Goal: Task Accomplishment & Management: Manage account settings

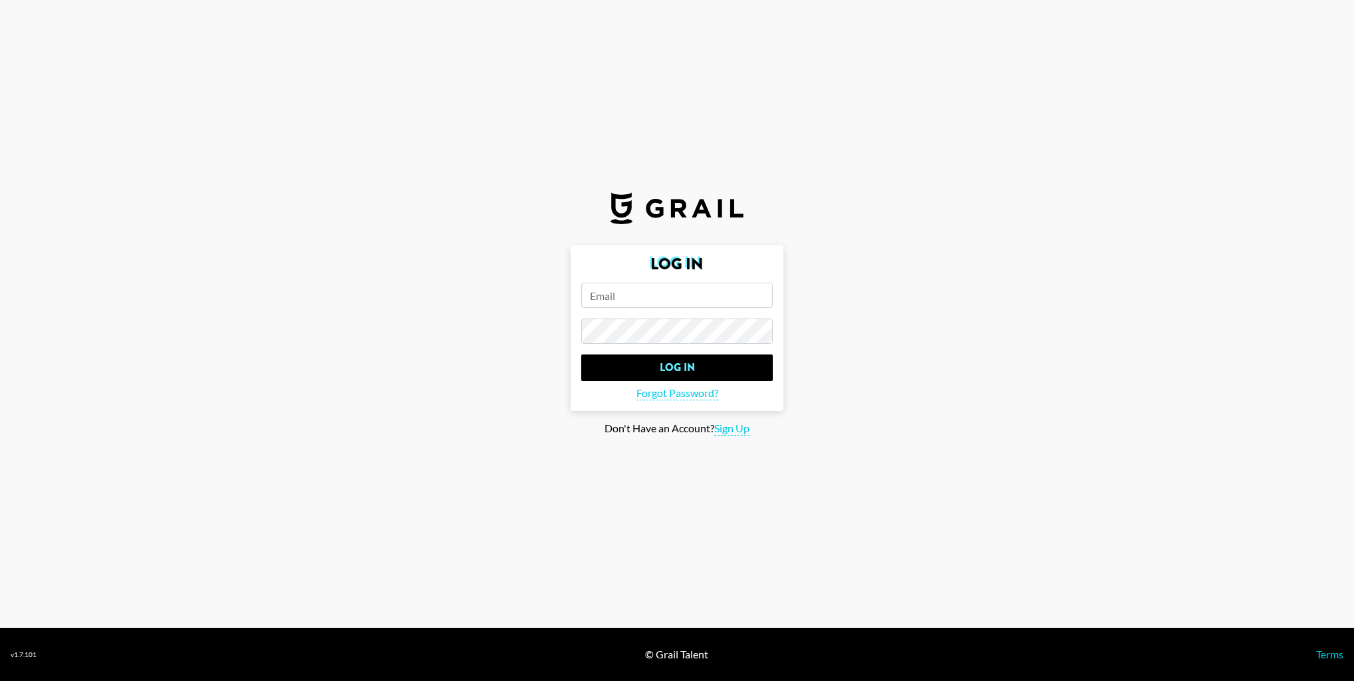
click at [630, 298] on input "email" at bounding box center [677, 295] width 192 height 25
type input "[PERSON_NAME][EMAIL_ADDRESS][DOMAIN_NAME]"
click at [581, 354] on input "Log In" at bounding box center [677, 367] width 192 height 27
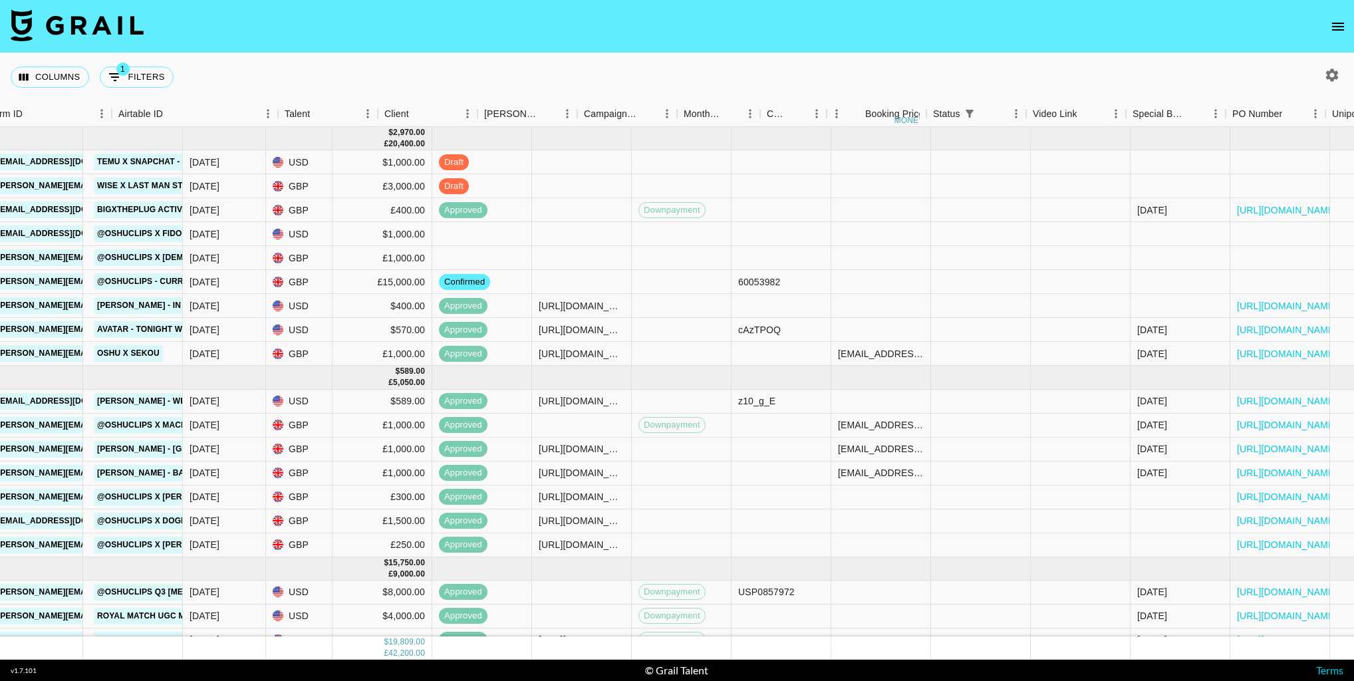
scroll to position [0, 688]
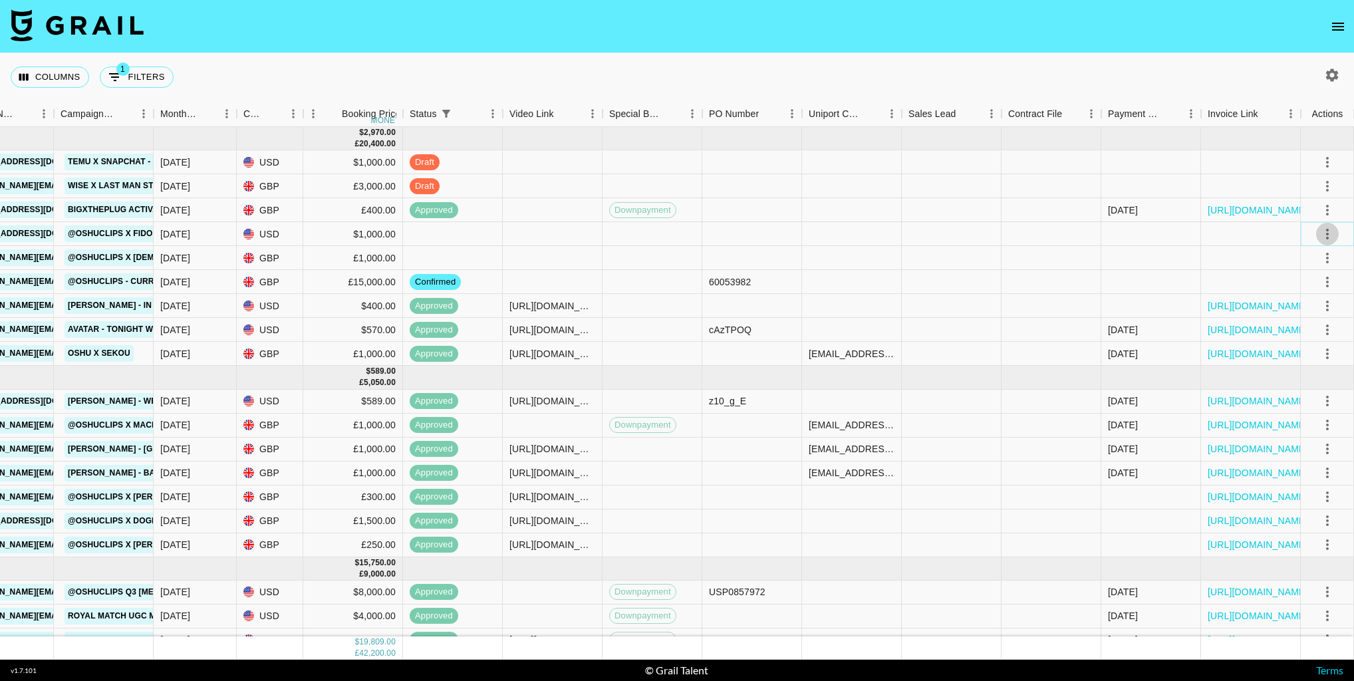
click at [1325, 238] on icon "select merge strategy" at bounding box center [1327, 234] width 16 height 16
click at [1305, 263] on li "Confirm" at bounding box center [1310, 263] width 86 height 24
click at [1303, 314] on li "Draft Created" at bounding box center [1310, 311] width 86 height 24
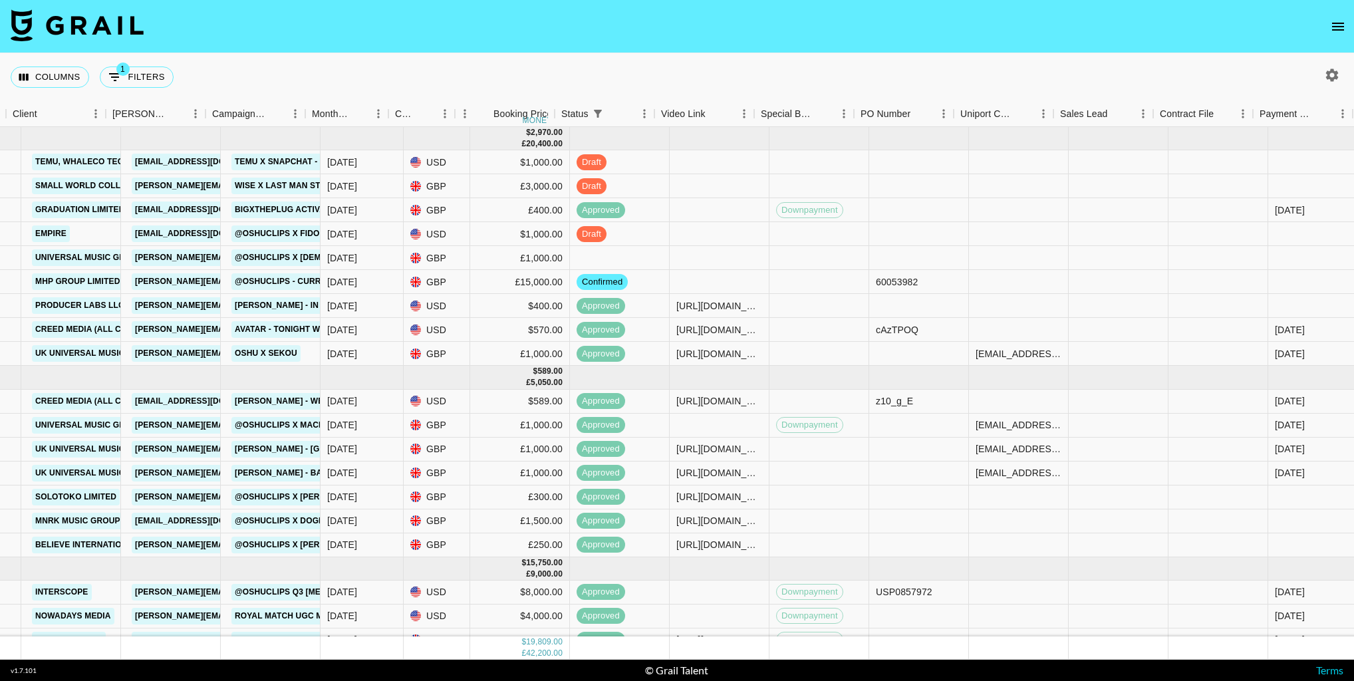
scroll to position [0, 480]
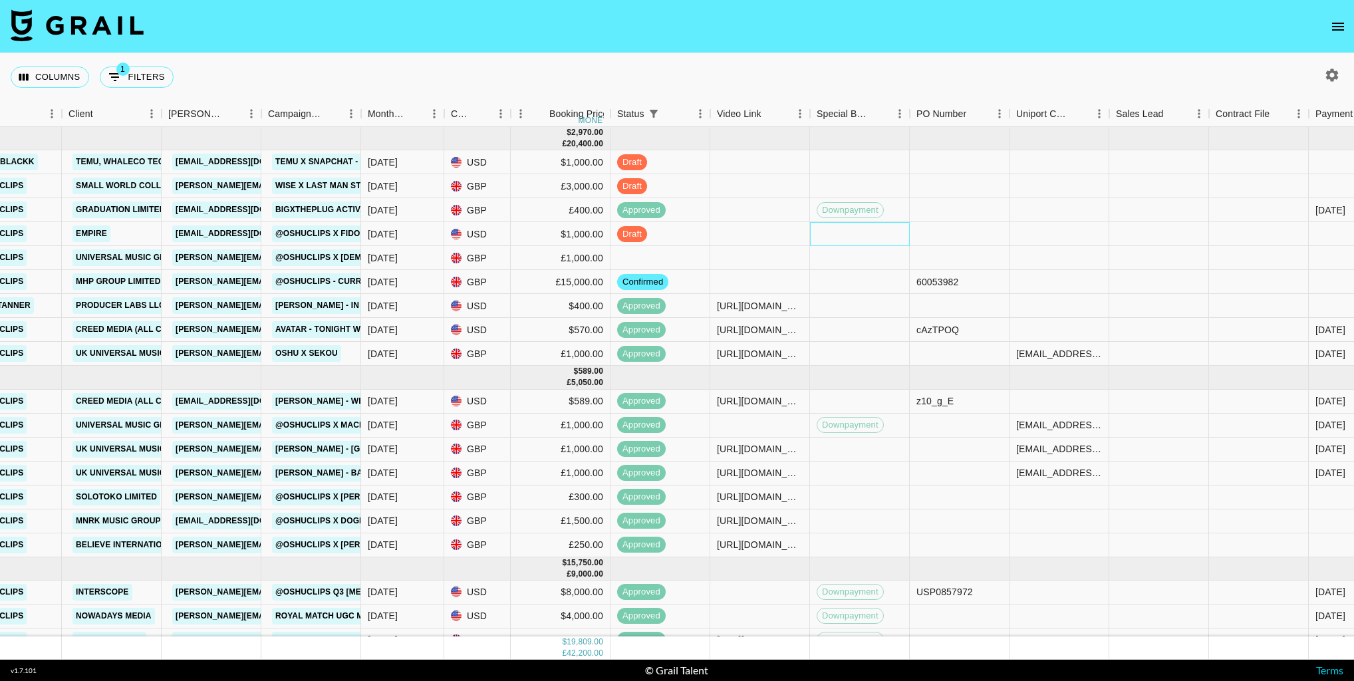
click at [826, 237] on div at bounding box center [860, 234] width 100 height 24
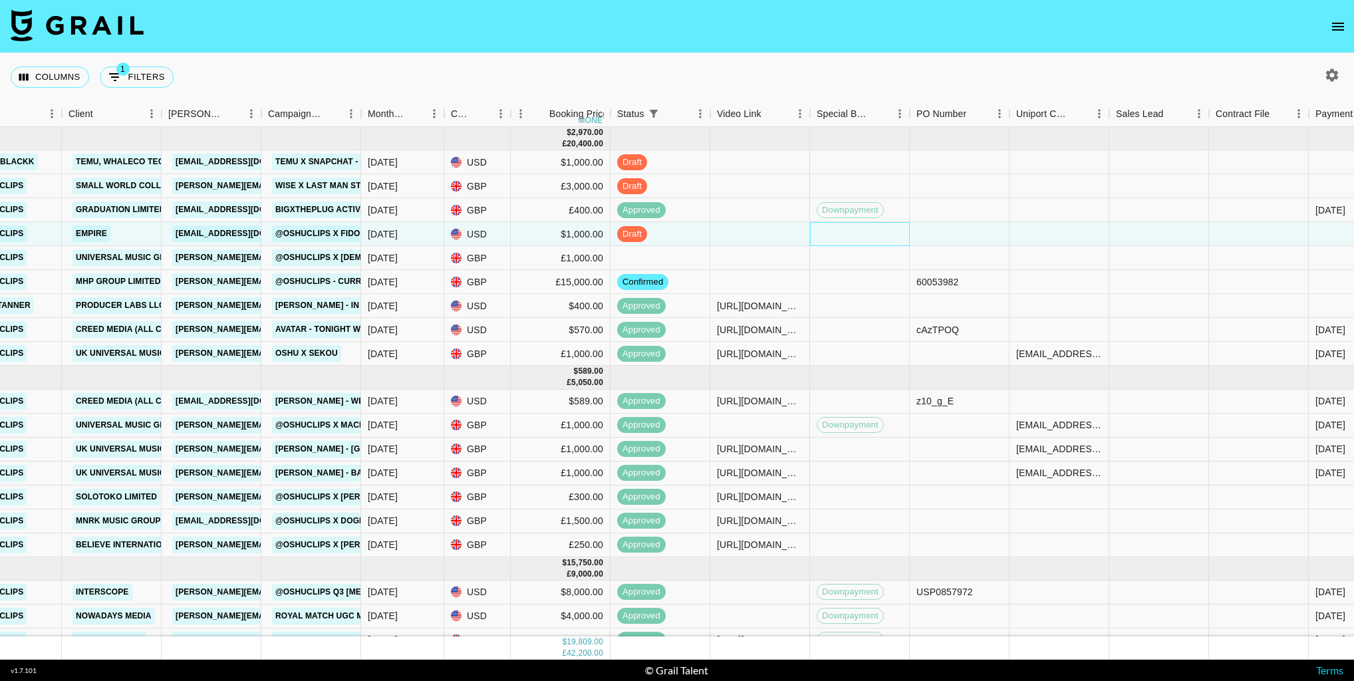
click at [826, 236] on div at bounding box center [860, 234] width 100 height 24
click at [834, 270] on li "downpayment" at bounding box center [859, 270] width 189 height 24
type input "downpayment"
click at [961, 233] on div at bounding box center [960, 234] width 100 height 24
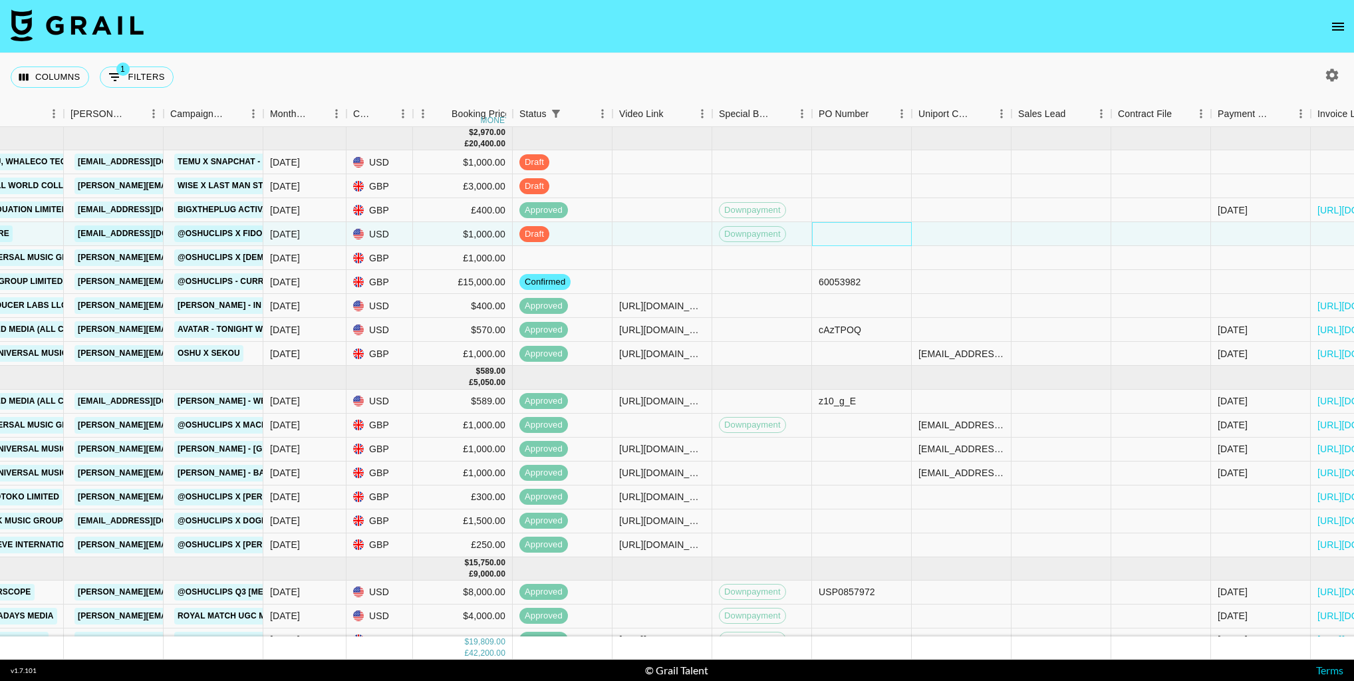
scroll to position [0, 688]
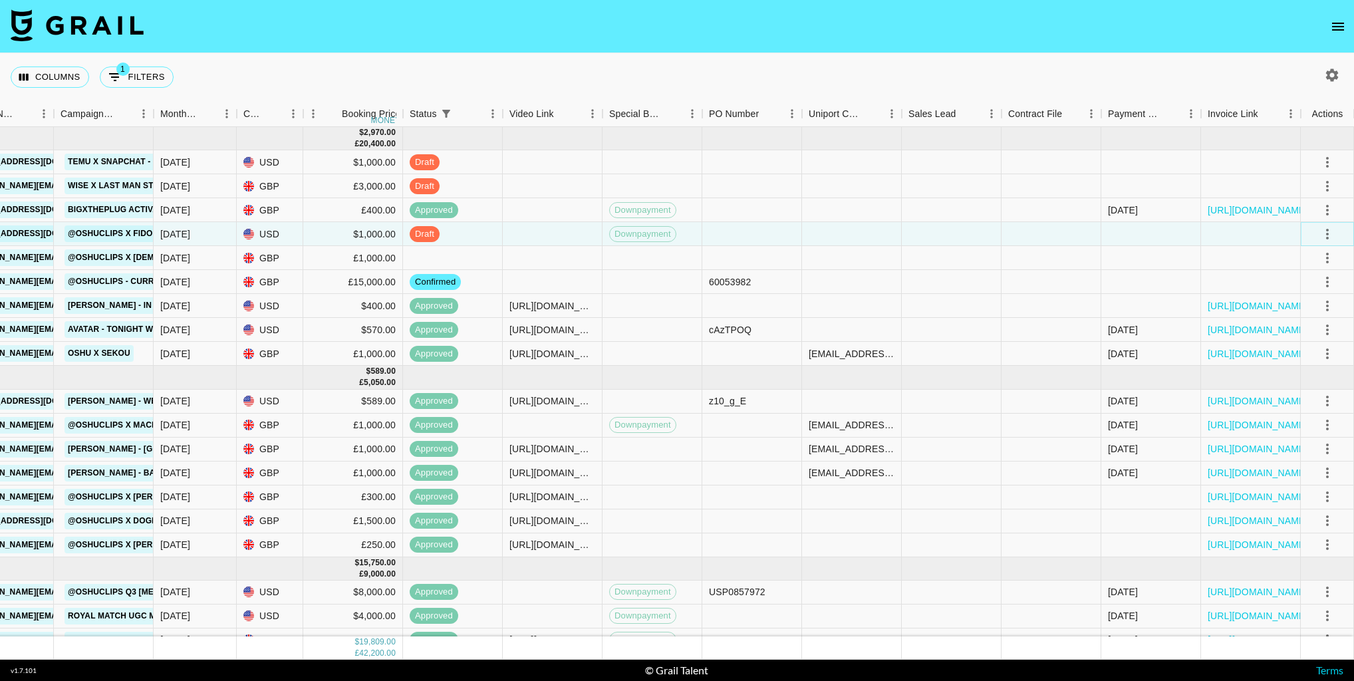
click at [1323, 234] on icon "select merge strategy" at bounding box center [1327, 234] width 16 height 16
click at [1297, 350] on li "Approve" at bounding box center [1310, 358] width 86 height 24
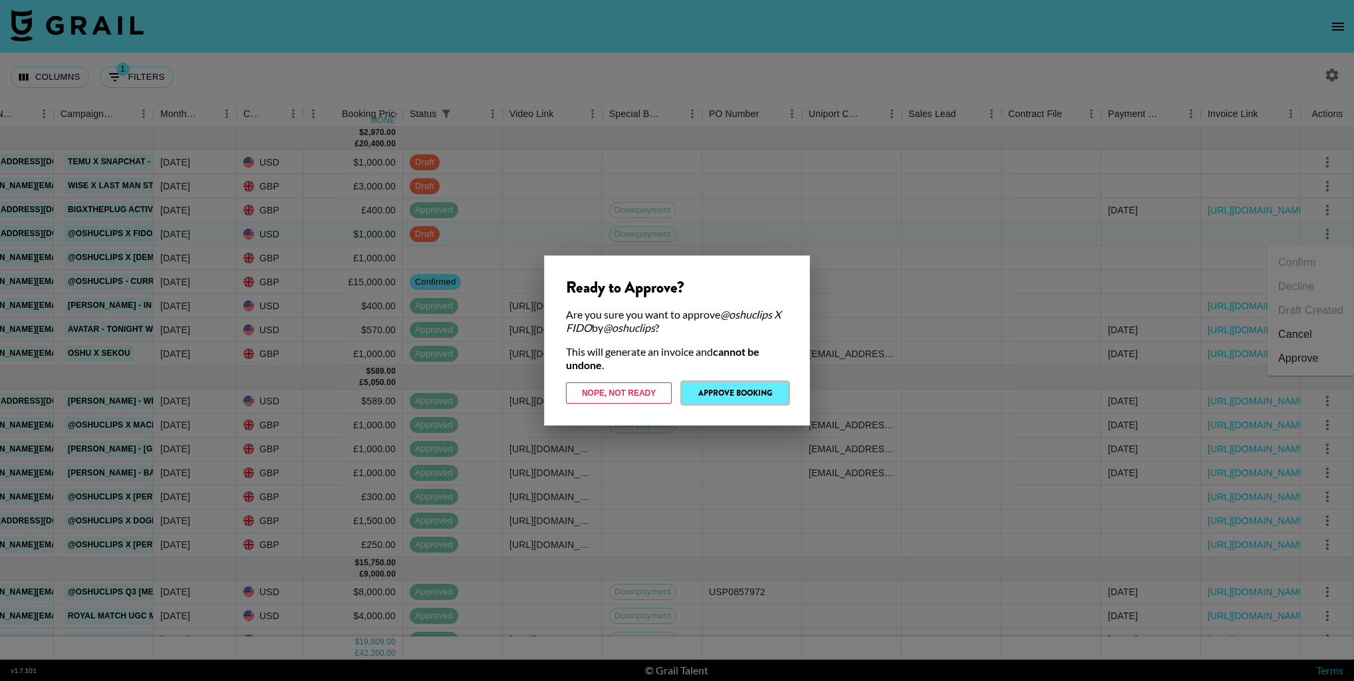
click at [774, 390] on button "Approve Booking" at bounding box center [735, 392] width 106 height 21
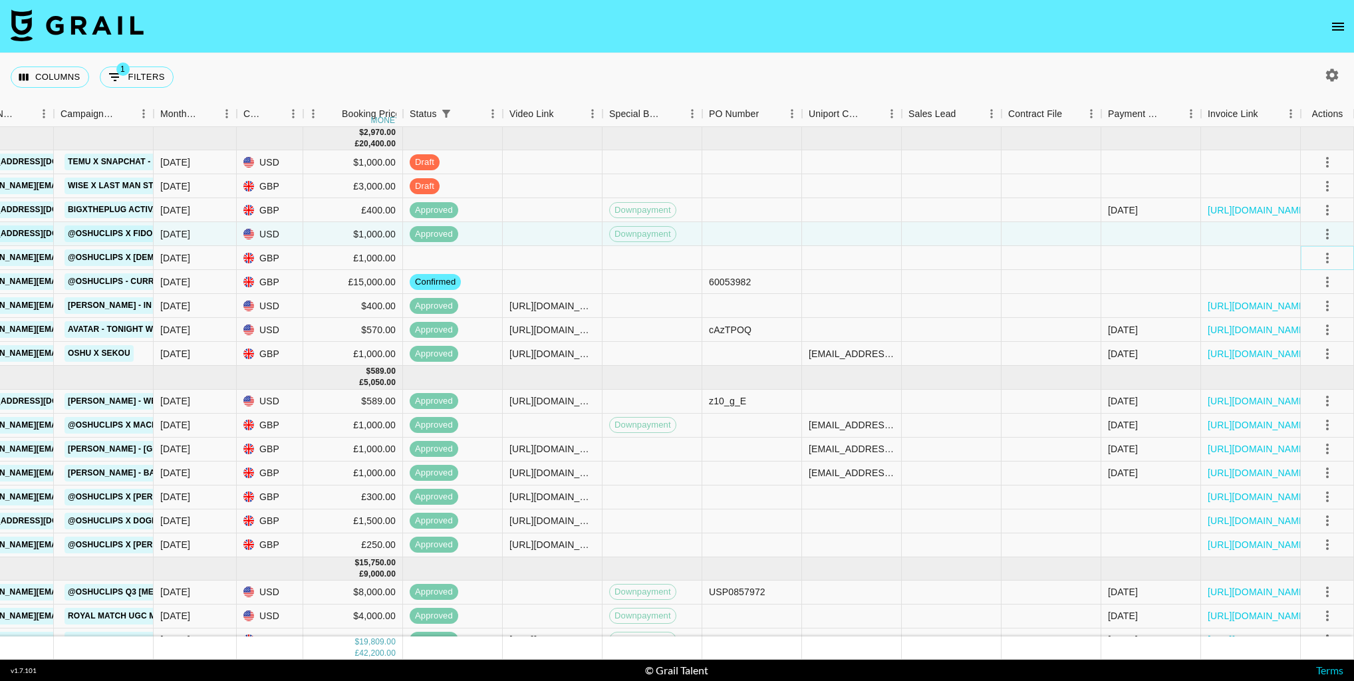
click at [1330, 259] on icon "select merge strategy" at bounding box center [1327, 258] width 16 height 16
click at [1306, 311] on li "Decline" at bounding box center [1310, 311] width 86 height 24
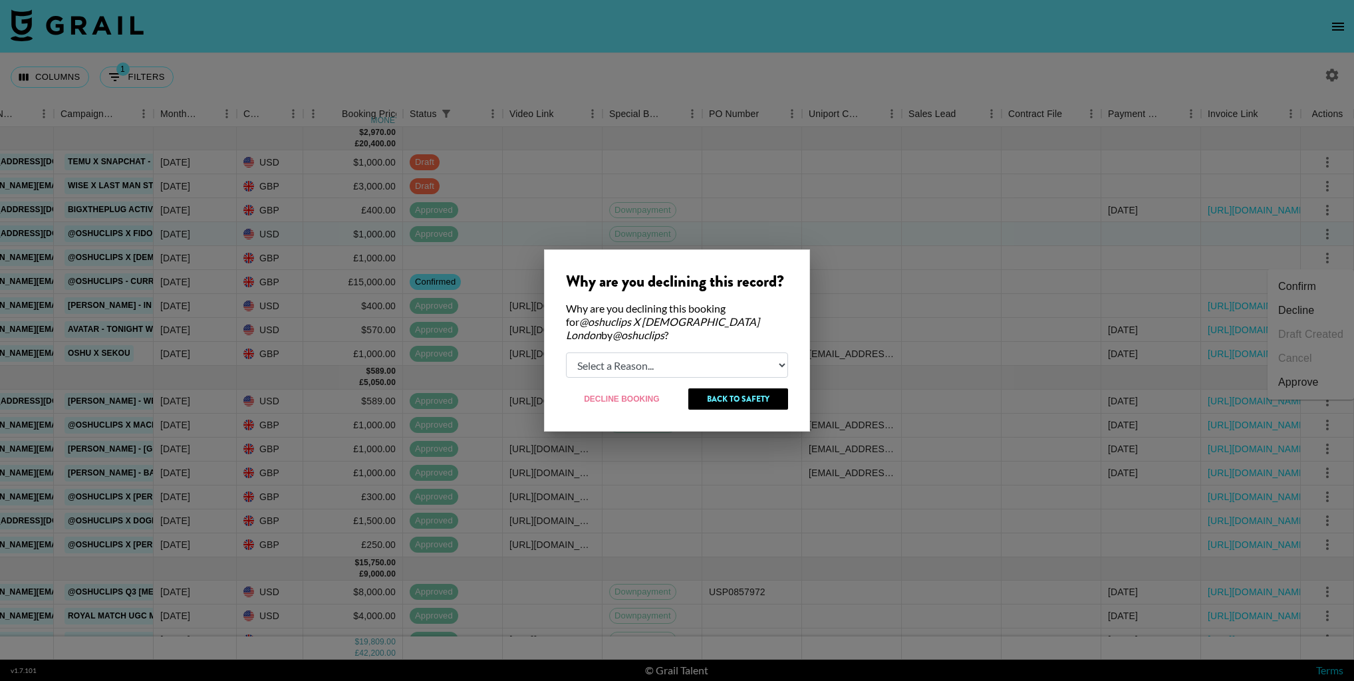
click at [646, 354] on select "Select a Reason... Relogging this deal due to a data issue The [PERSON_NAME] ca…" at bounding box center [677, 364] width 222 height 25
select select "booker_cancel"
click at [566, 352] on select "Select a Reason... Relogging this deal due to a data issue The [PERSON_NAME] ca…" at bounding box center [677, 364] width 222 height 25
click at [620, 392] on button "Decline Booking" at bounding box center [622, 398] width 112 height 21
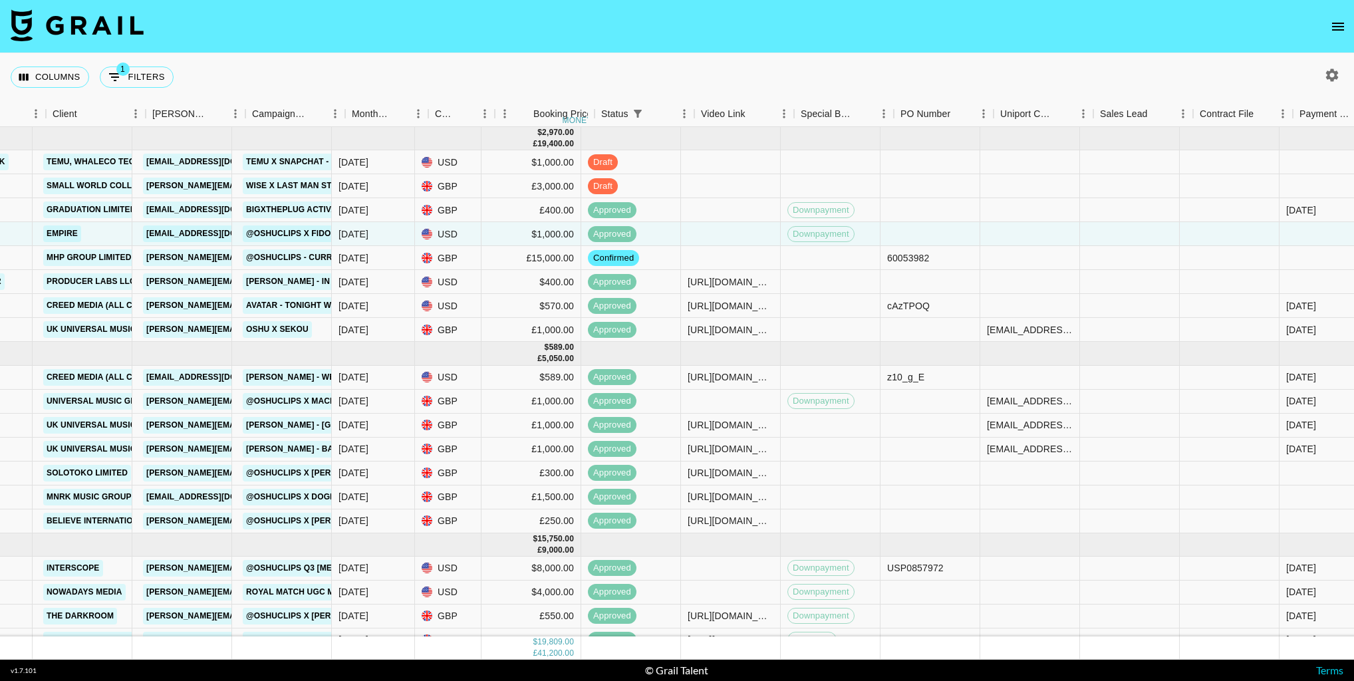
scroll to position [0, 484]
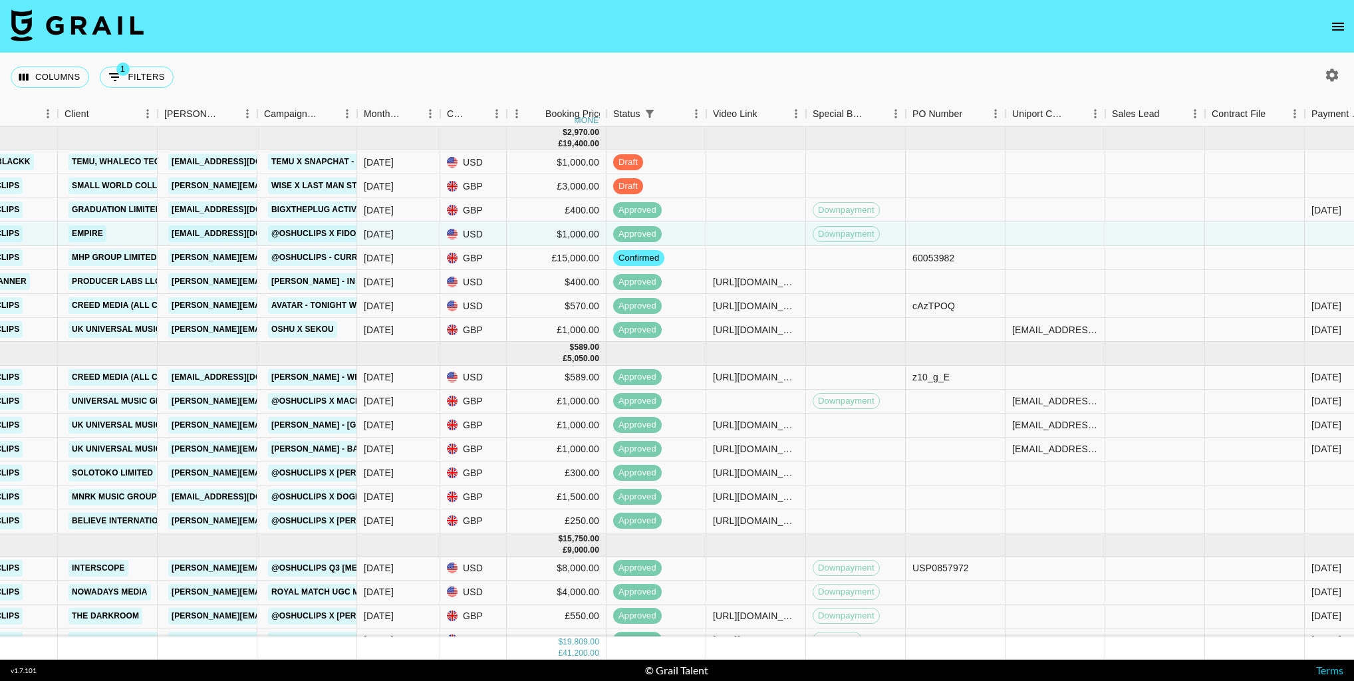
click at [1340, 27] on icon "open drawer" at bounding box center [1338, 27] width 16 height 16
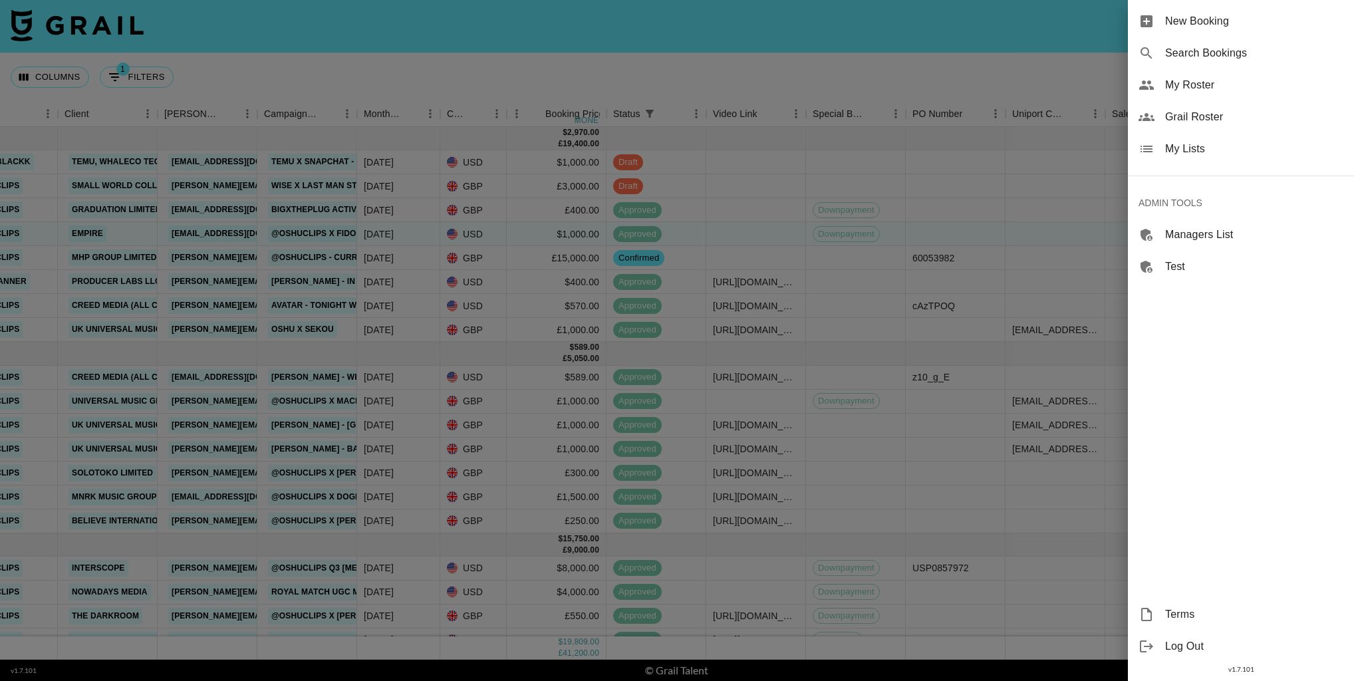
click at [1182, 142] on span "My Lists" at bounding box center [1254, 149] width 178 height 16
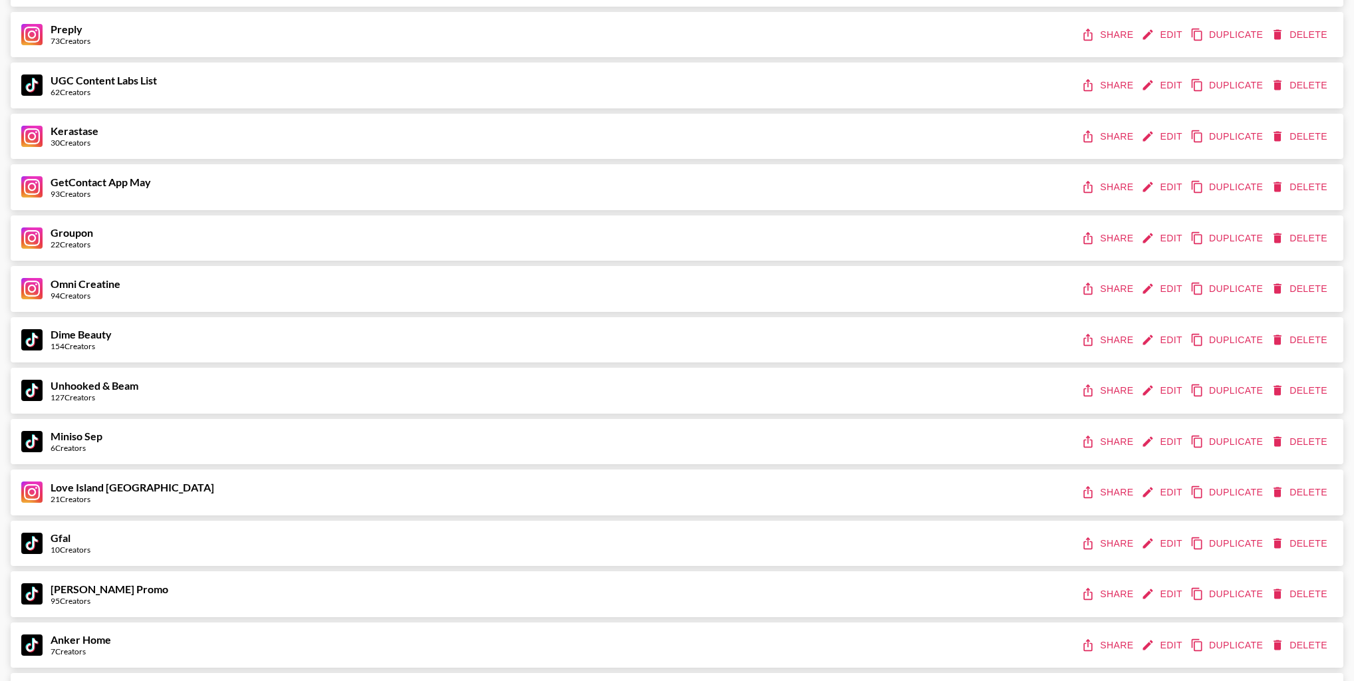
scroll to position [956, 0]
click at [1155, 542] on button "Edit" at bounding box center [1162, 541] width 49 height 25
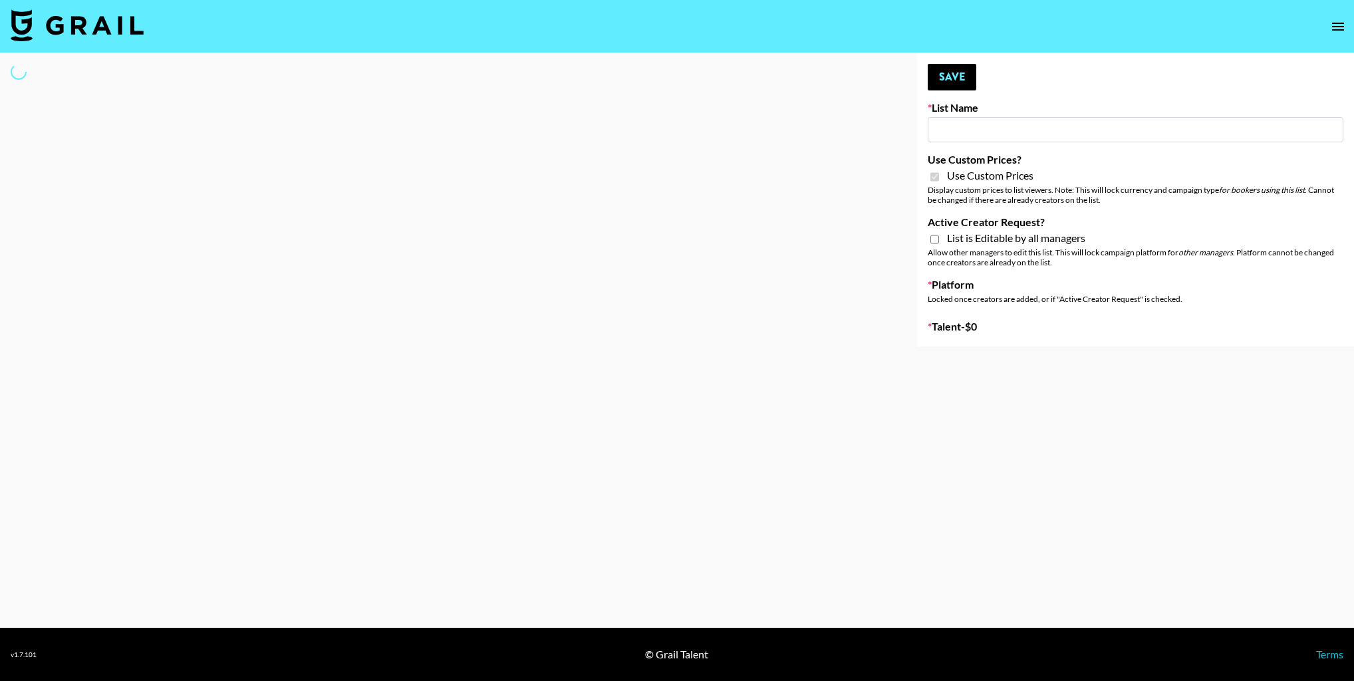
type input "Gfal"
checkbox input "true"
select select "Brand"
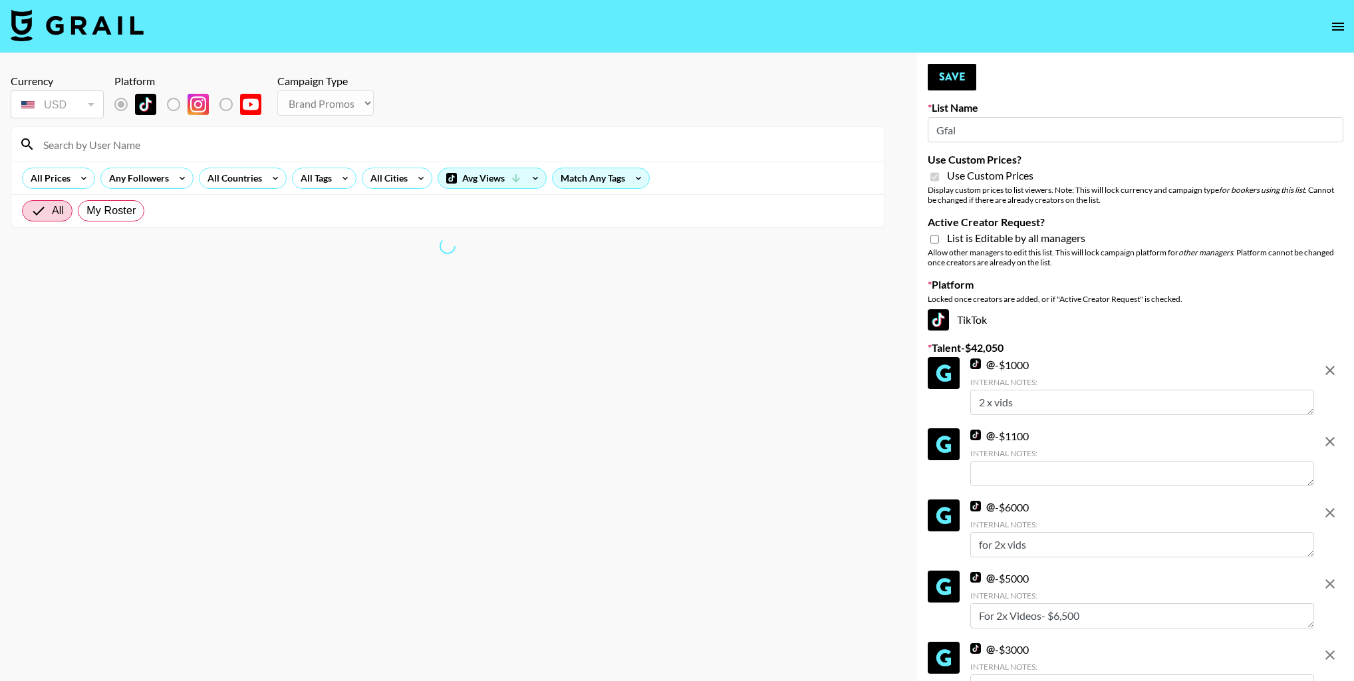
click at [1341, 366] on button "remove" at bounding box center [1330, 370] width 27 height 27
click at [1341, 428] on button "remove" at bounding box center [1330, 441] width 27 height 27
click at [1341, 499] on button "remove" at bounding box center [1330, 512] width 27 height 27
click at [1341, 366] on button "remove" at bounding box center [1330, 370] width 27 height 27
click at [1341, 428] on button "remove" at bounding box center [1330, 441] width 27 height 27
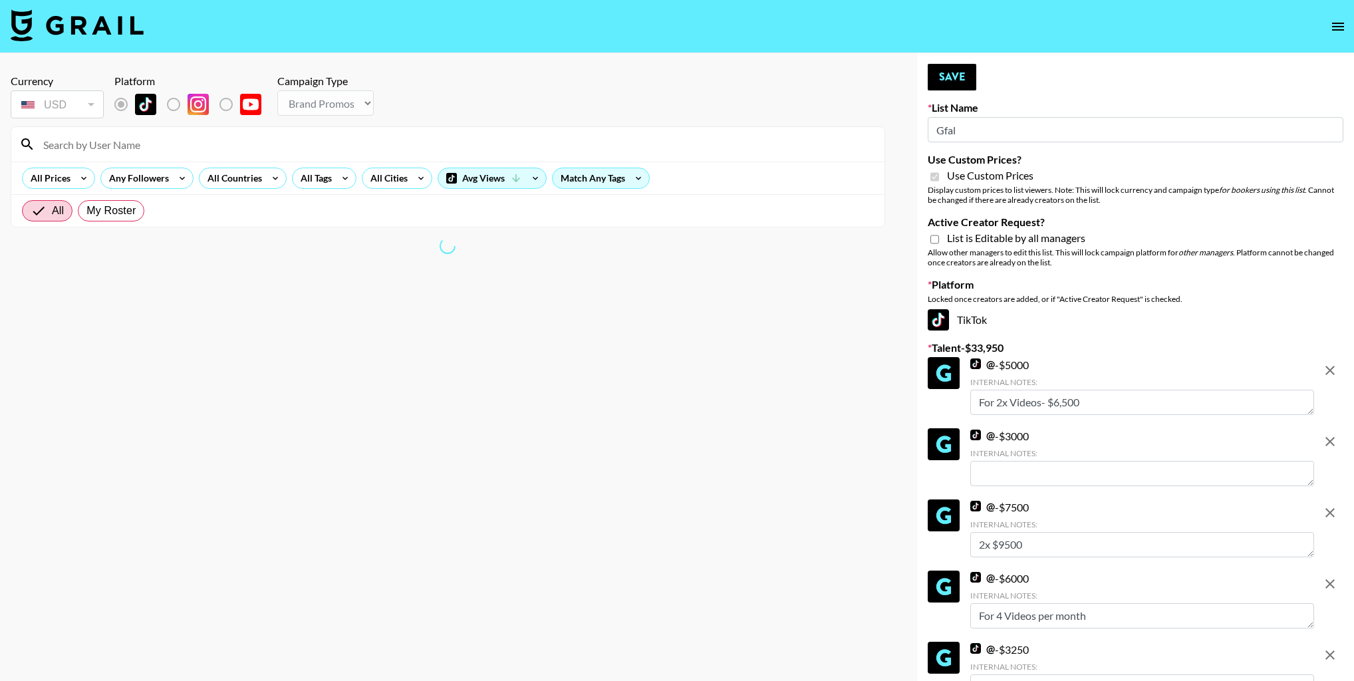
click at [1329, 505] on icon "remove" at bounding box center [1330, 513] width 16 height 16
click at [1329, 576] on icon "remove" at bounding box center [1330, 584] width 16 height 16
click at [1329, 647] on icon "remove" at bounding box center [1330, 655] width 16 height 16
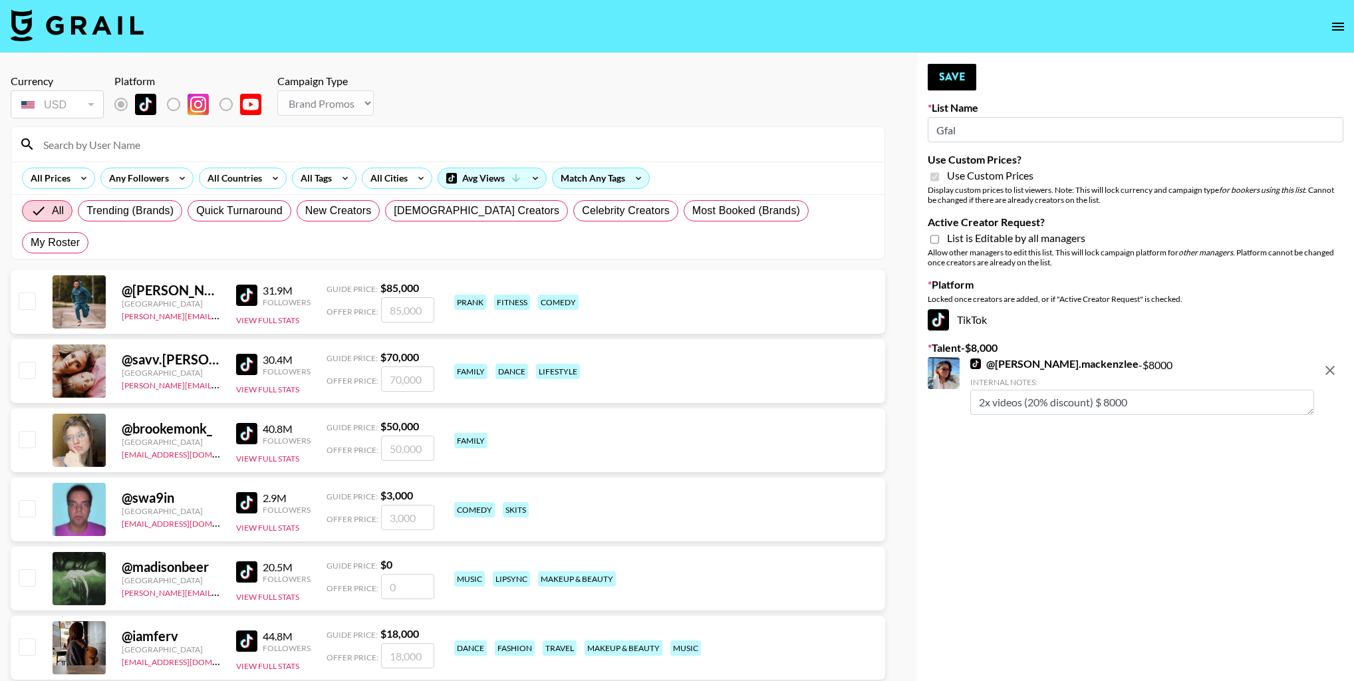
click at [1329, 372] on icon "remove" at bounding box center [1330, 370] width 16 height 16
click at [998, 124] on input "Gfal" at bounding box center [1136, 129] width 416 height 25
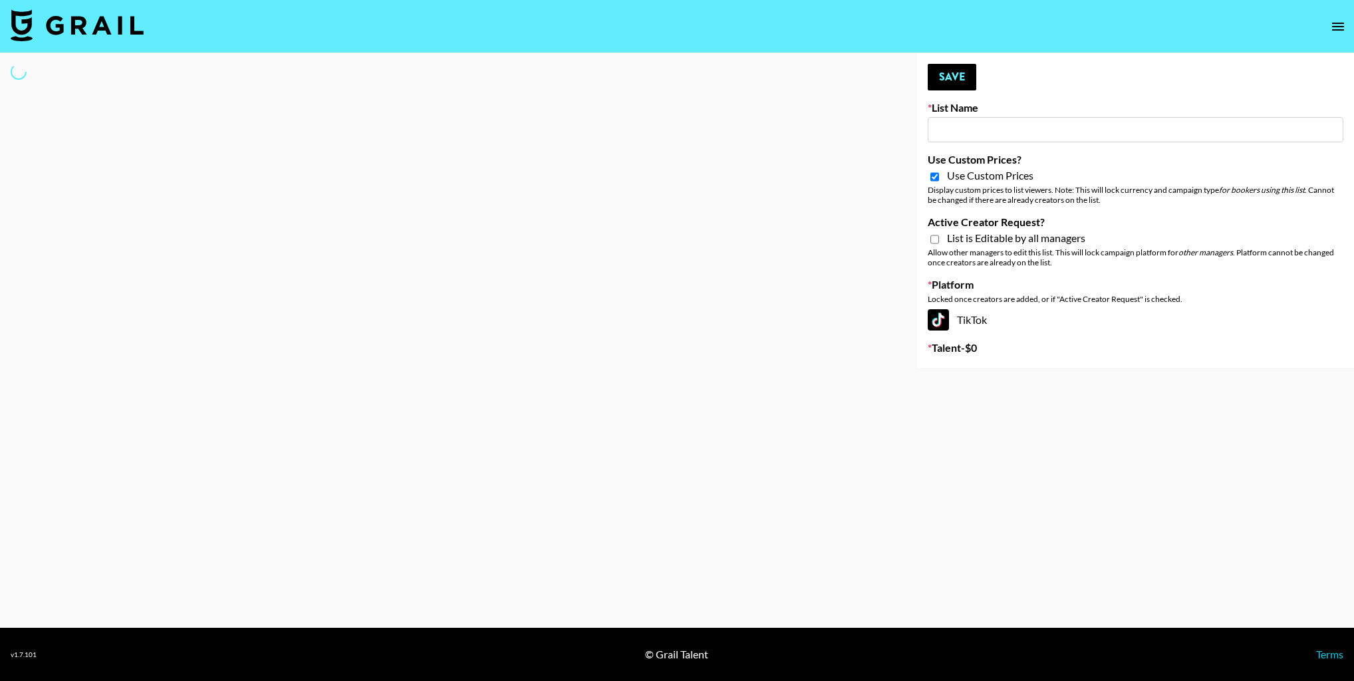
type input "E"
select select "Brand"
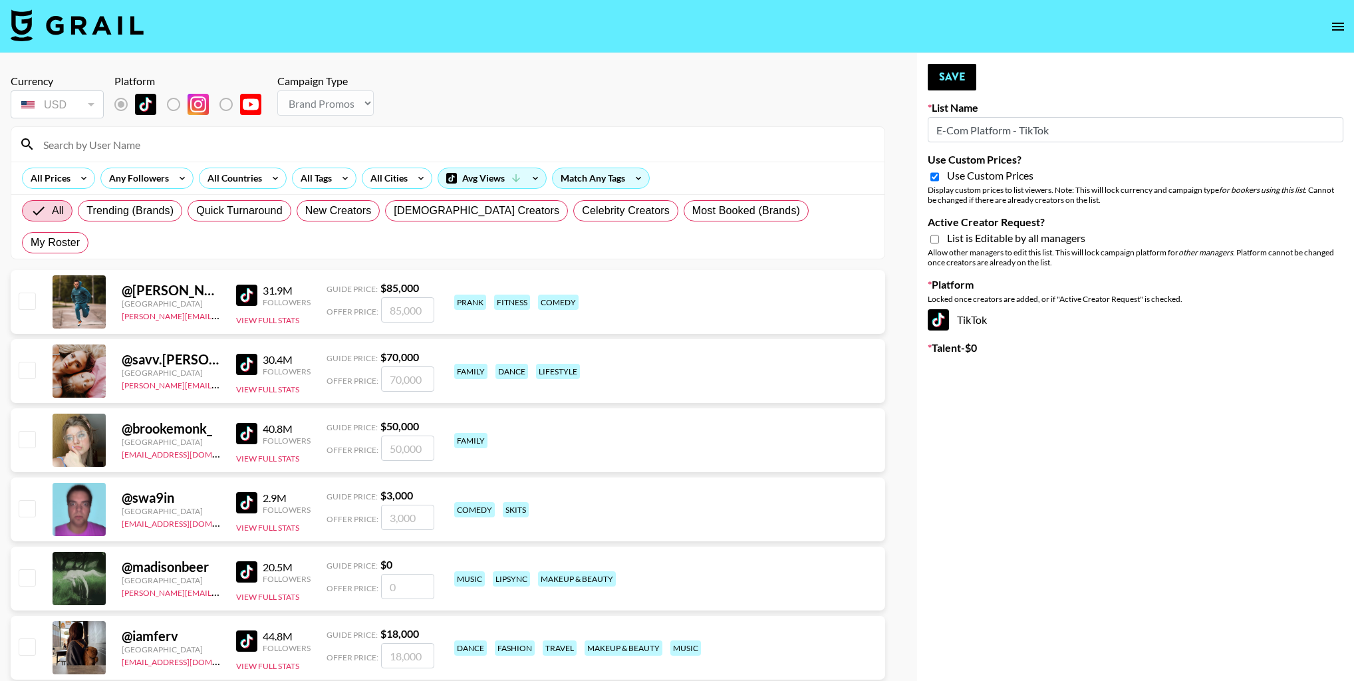
type input "E-Com Platform - TikTok"
click at [933, 236] on input "Active Creator Request?" at bounding box center [934, 239] width 9 height 12
checkbox input "true"
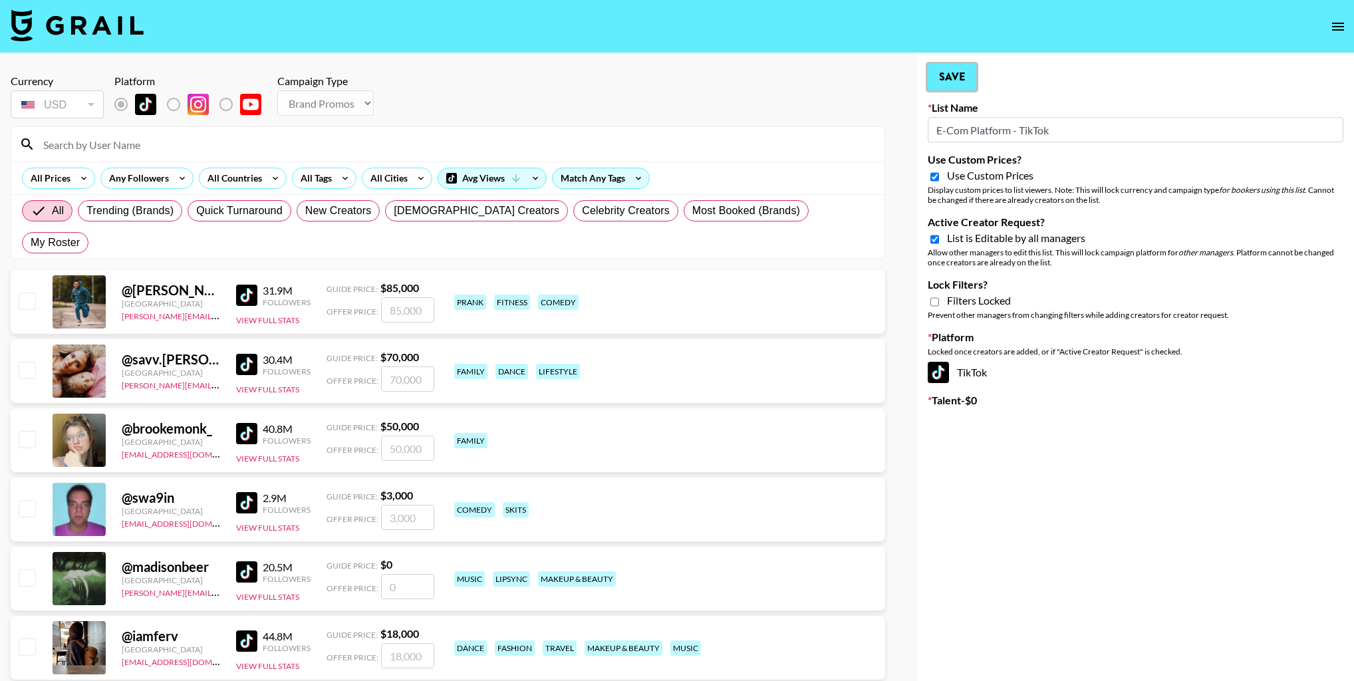
click at [933, 87] on button "Save" at bounding box center [952, 77] width 49 height 27
type input "Gfal"
checkbox input "false"
type input "E-Com Platform - TikTok"
checkbox input "true"
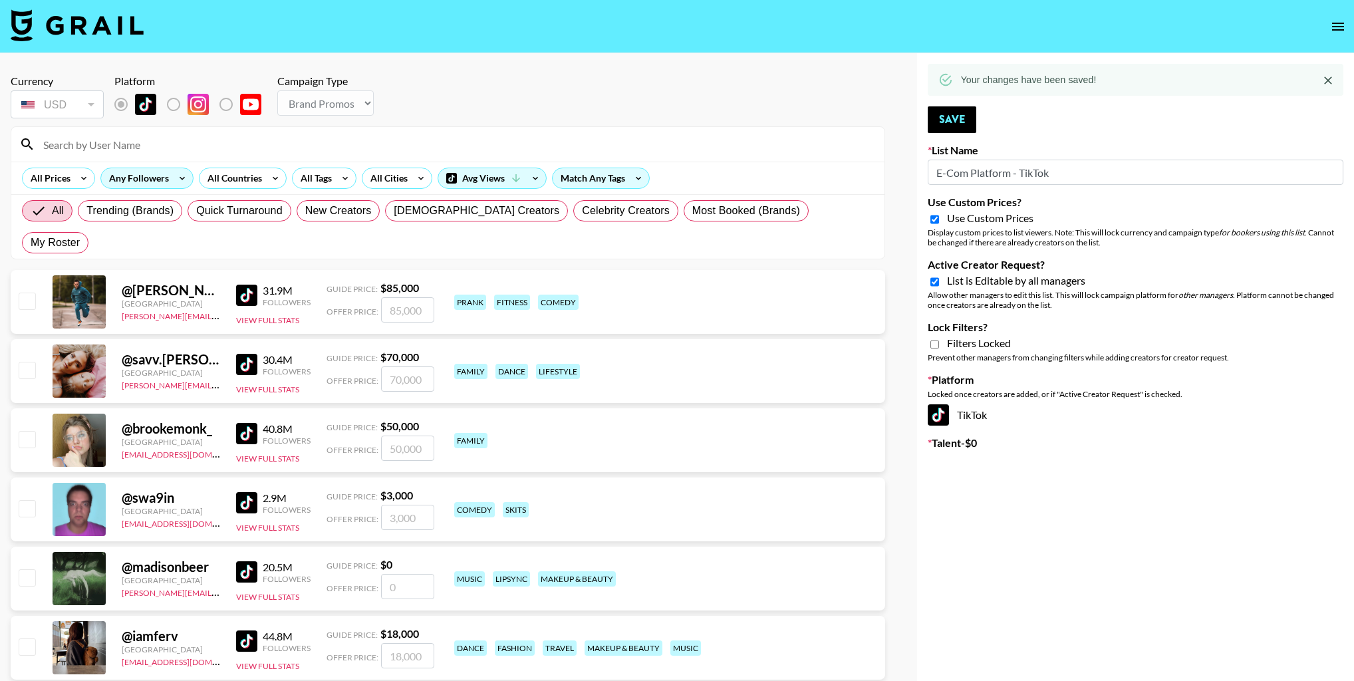
click at [132, 178] on div "Any Followers" at bounding box center [136, 178] width 70 height 20
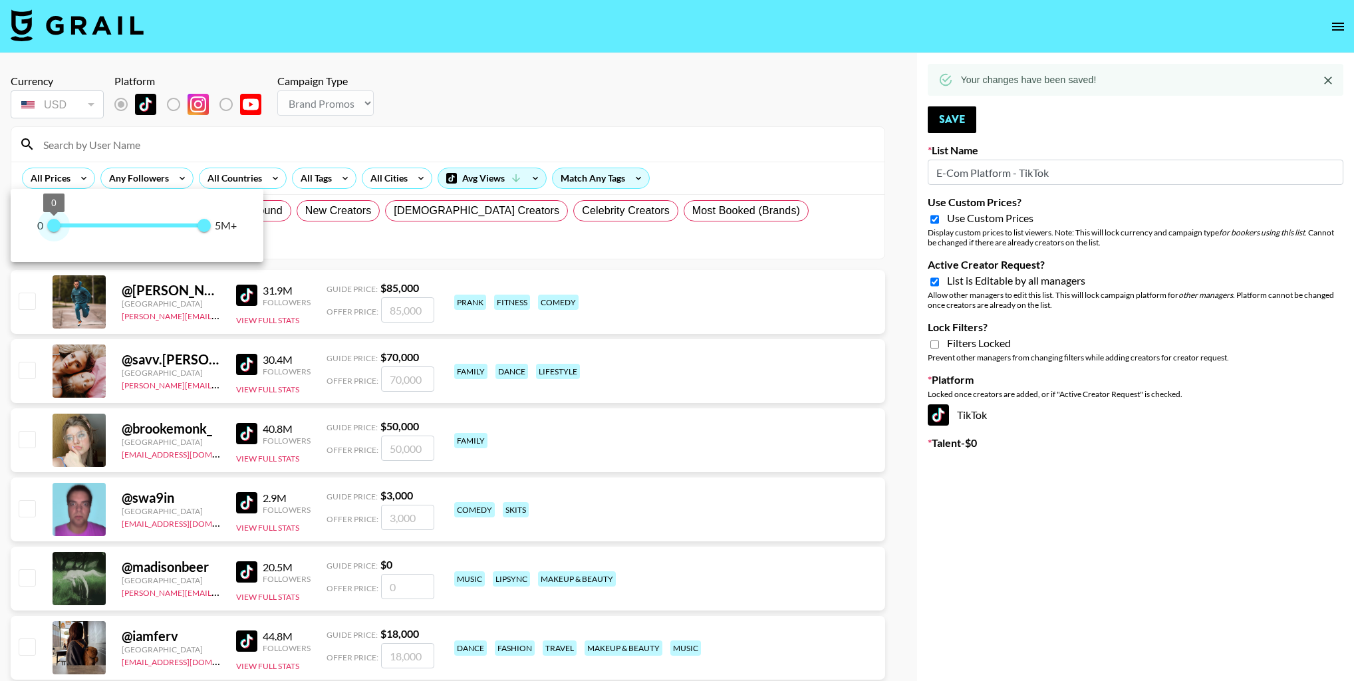
type input "100000"
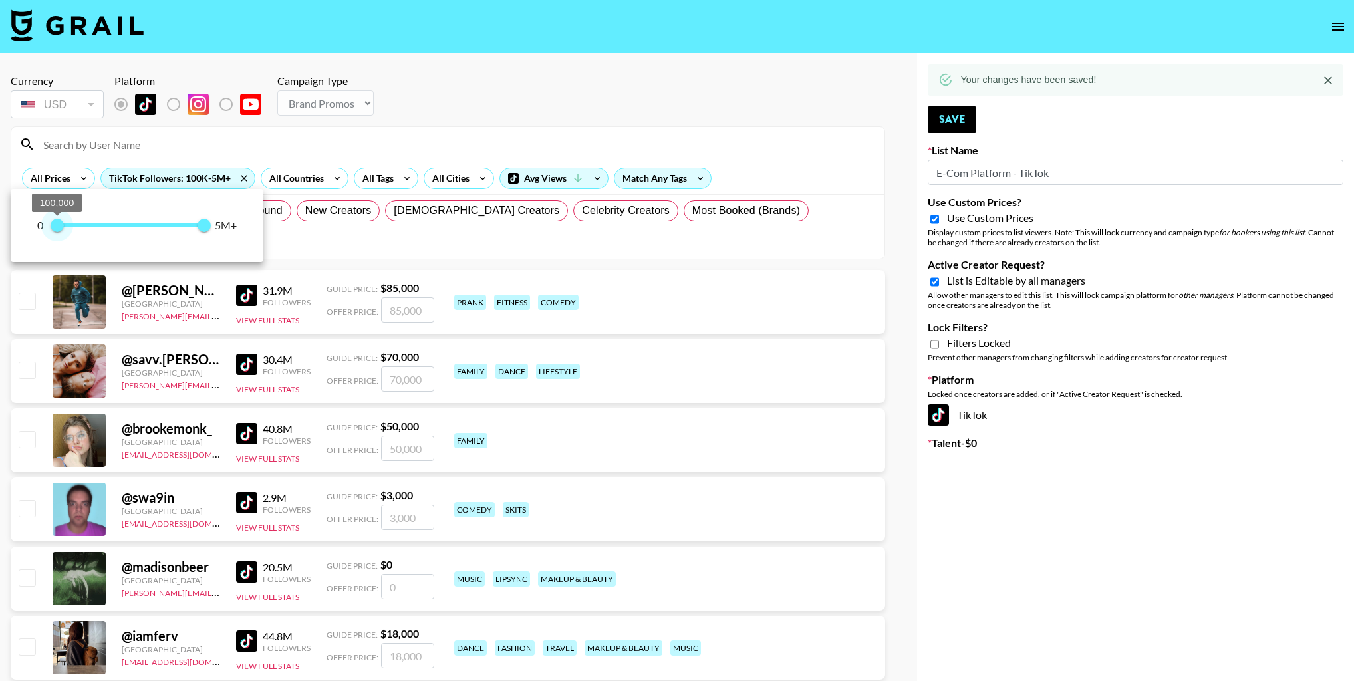
drag, startPoint x: 51, startPoint y: 230, endPoint x: 59, endPoint y: 230, distance: 7.3
click at [59, 230] on span "100,000" at bounding box center [57, 225] width 13 height 13
click at [825, 100] on div at bounding box center [677, 340] width 1354 height 681
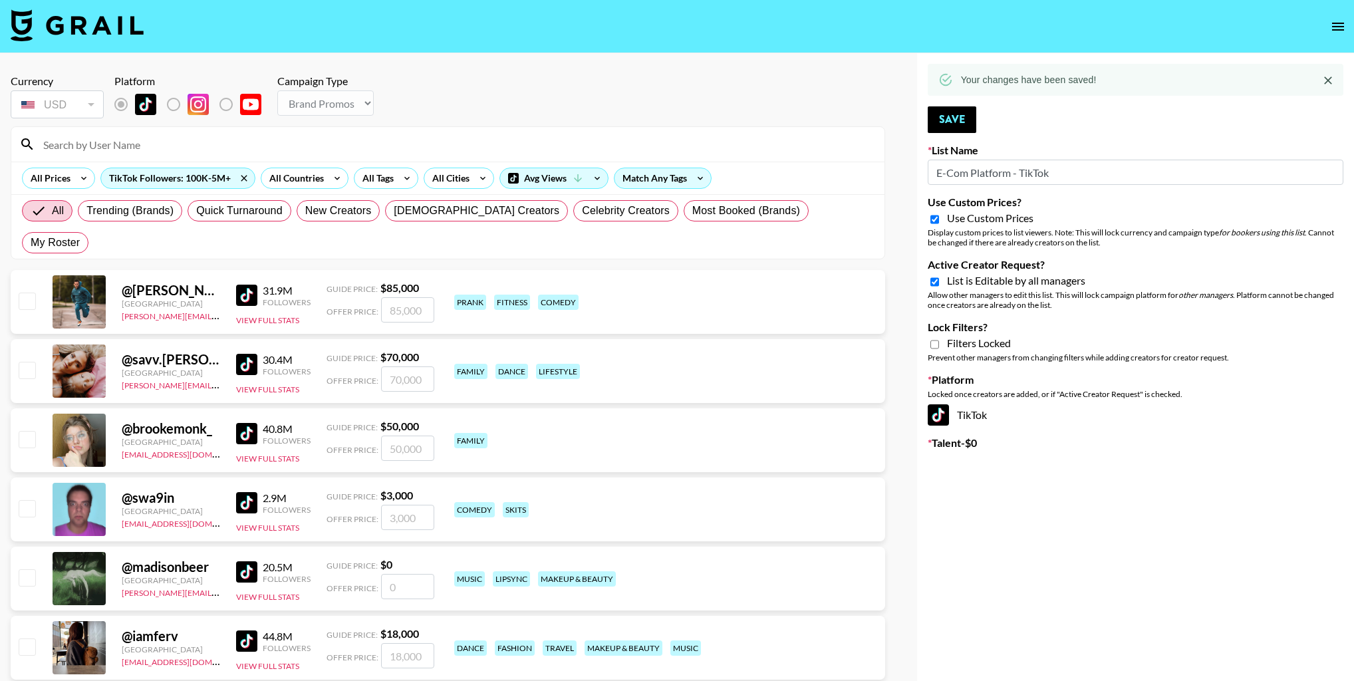
click at [934, 346] on input "Lock Filters?" at bounding box center [934, 344] width 9 height 12
checkbox input "true"
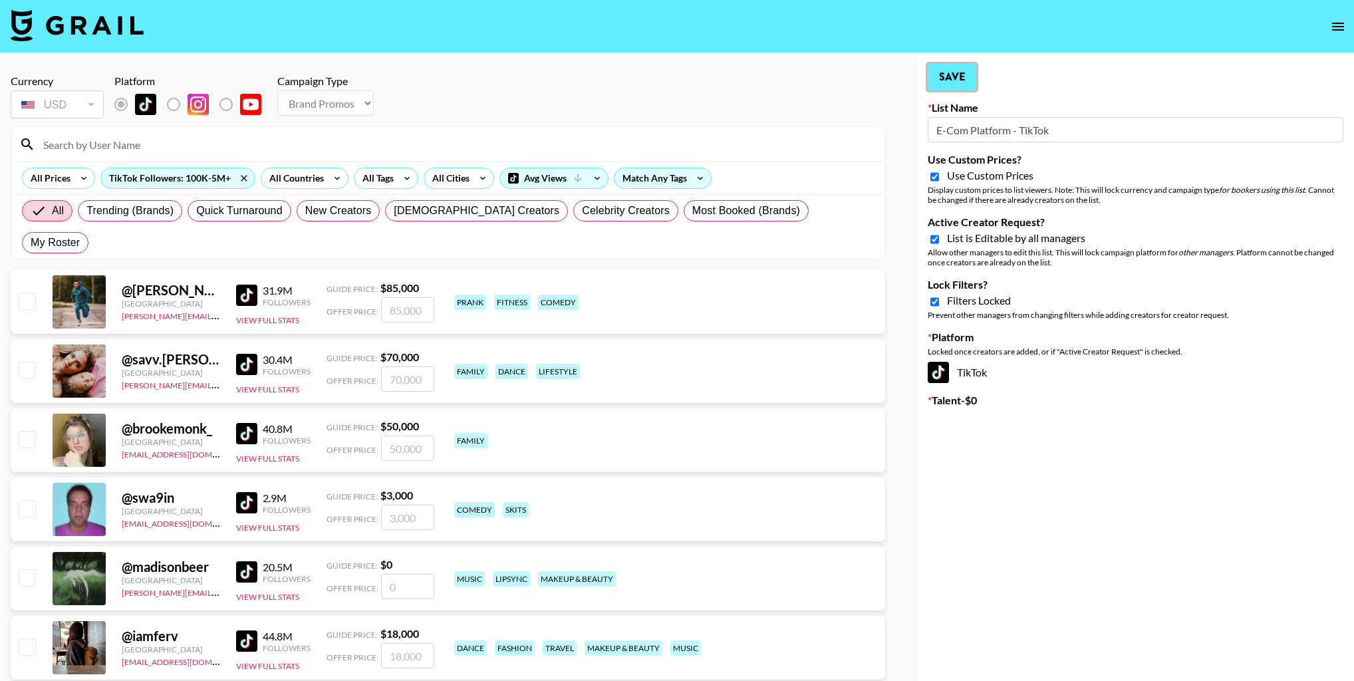
click at [946, 72] on button "Save" at bounding box center [952, 77] width 49 height 27
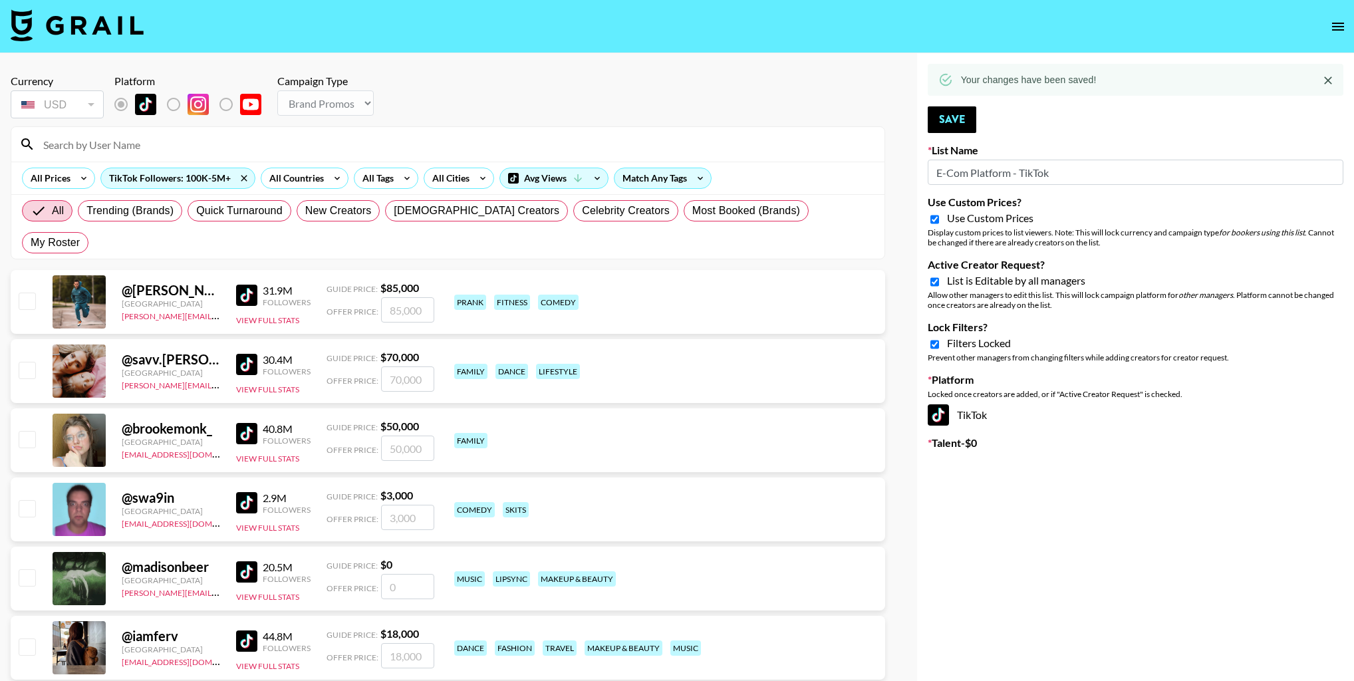
click at [1333, 21] on icon "open drawer" at bounding box center [1338, 27] width 16 height 16
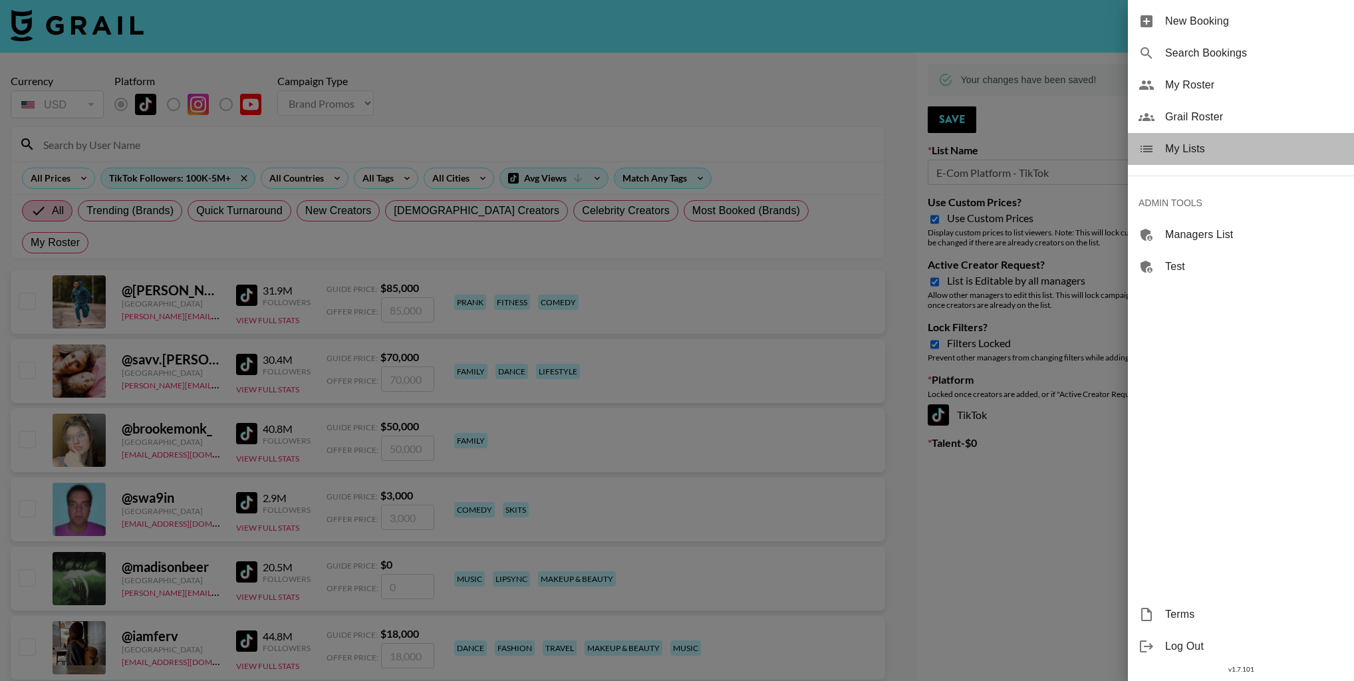
click at [1214, 154] on span "My Lists" at bounding box center [1254, 149] width 178 height 16
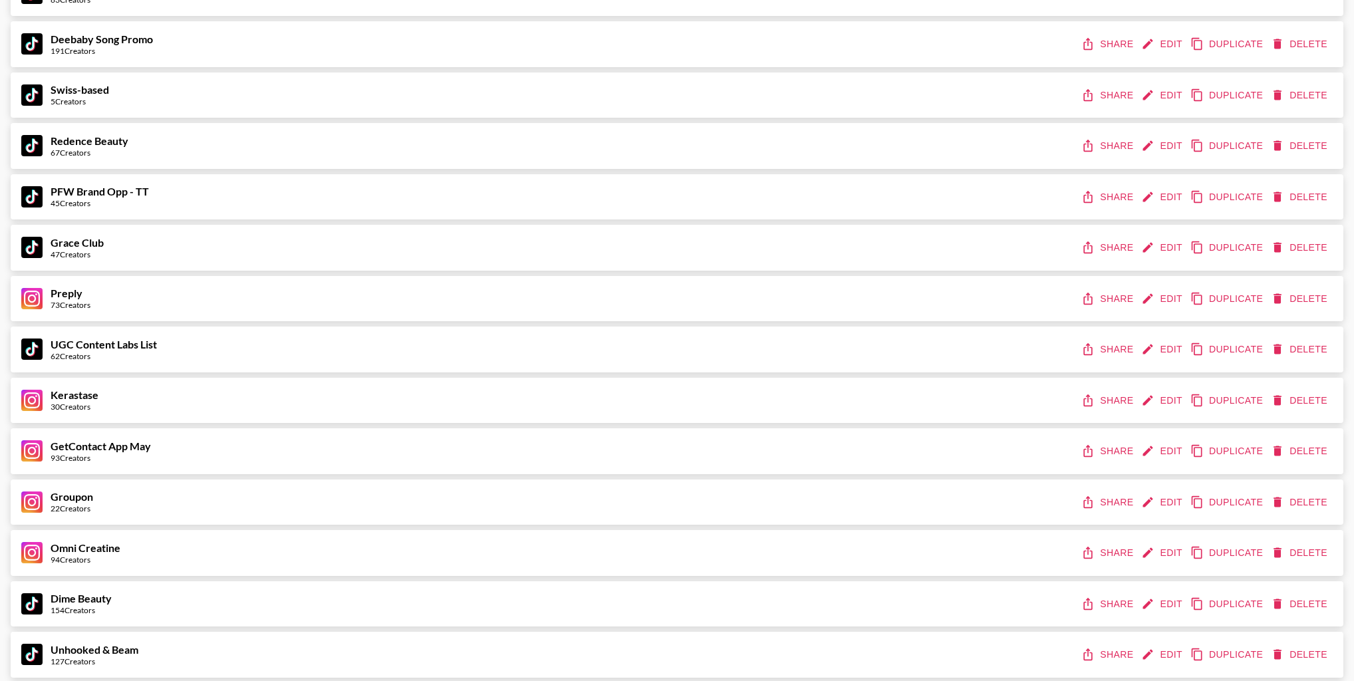
scroll to position [1009, 0]
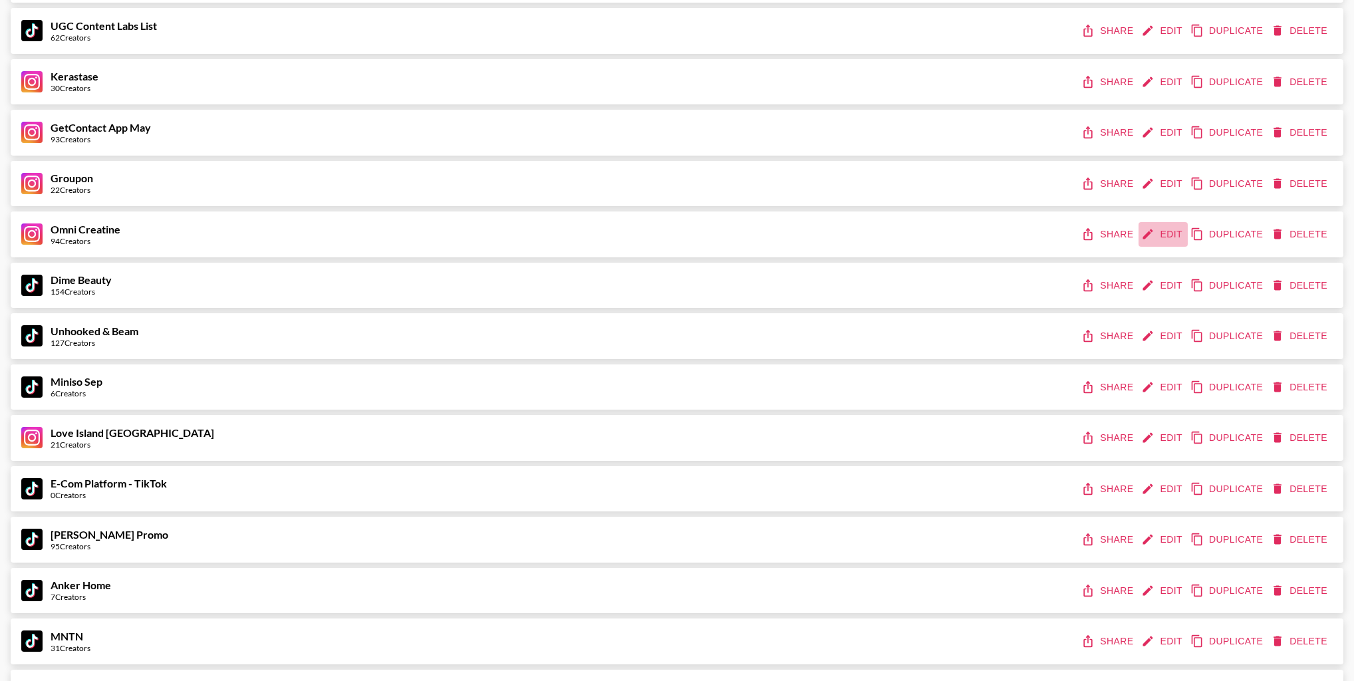
click at [1156, 229] on button "Edit" at bounding box center [1162, 234] width 49 height 25
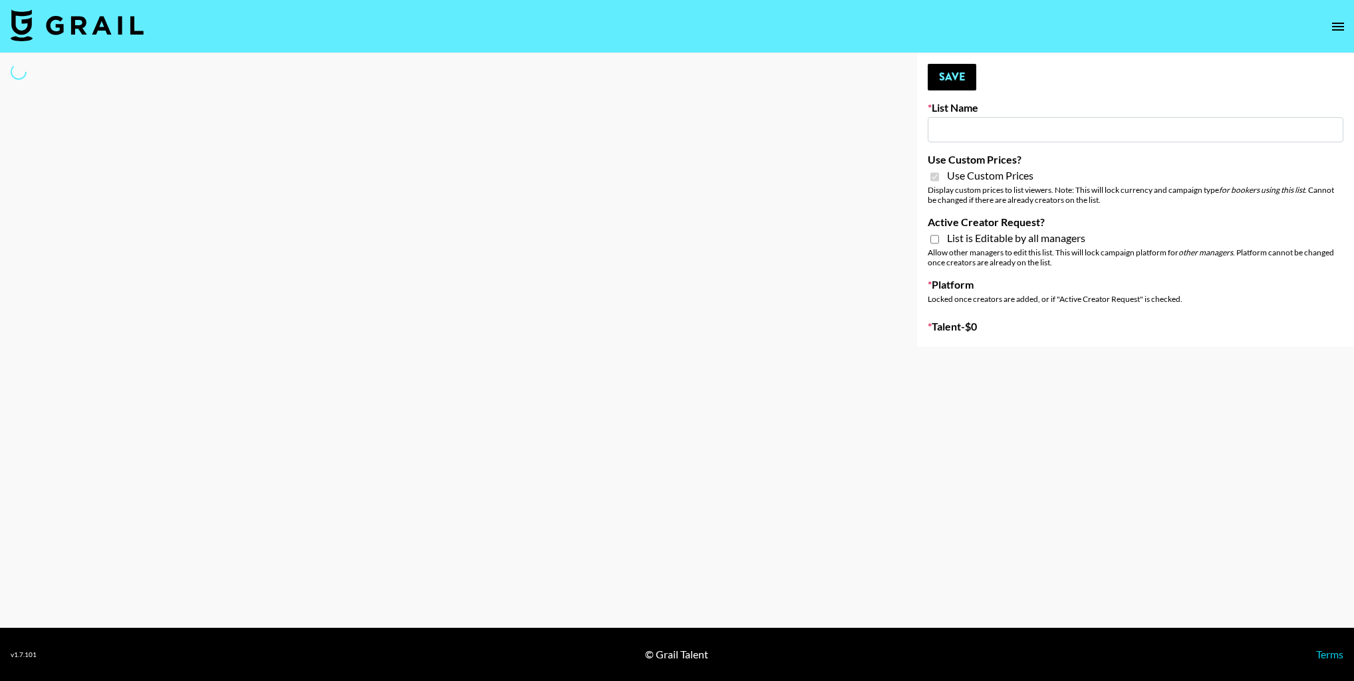
type input "Omni Creatine"
checkbox input "true"
select select "Brand"
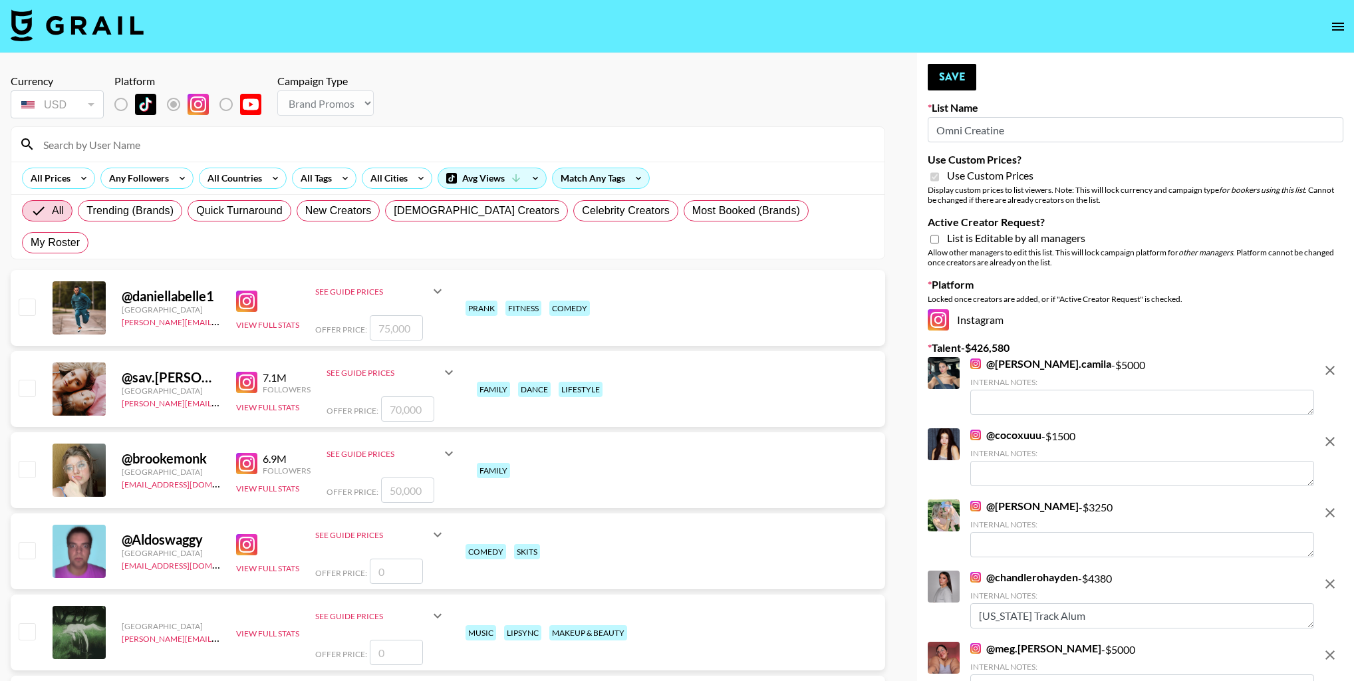
click at [1337, 363] on icon "remove" at bounding box center [1330, 370] width 16 height 16
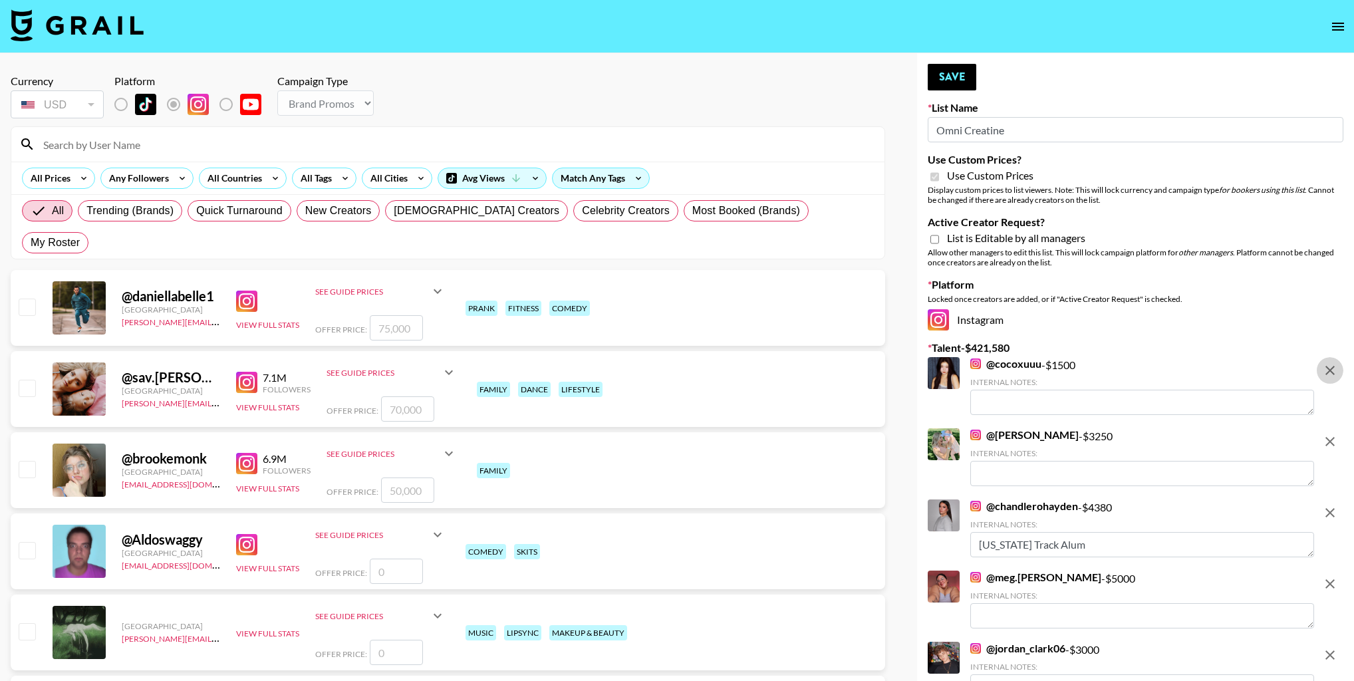
click at [1337, 363] on icon "remove" at bounding box center [1330, 370] width 16 height 16
click at [1337, 434] on icon "remove" at bounding box center [1330, 442] width 16 height 16
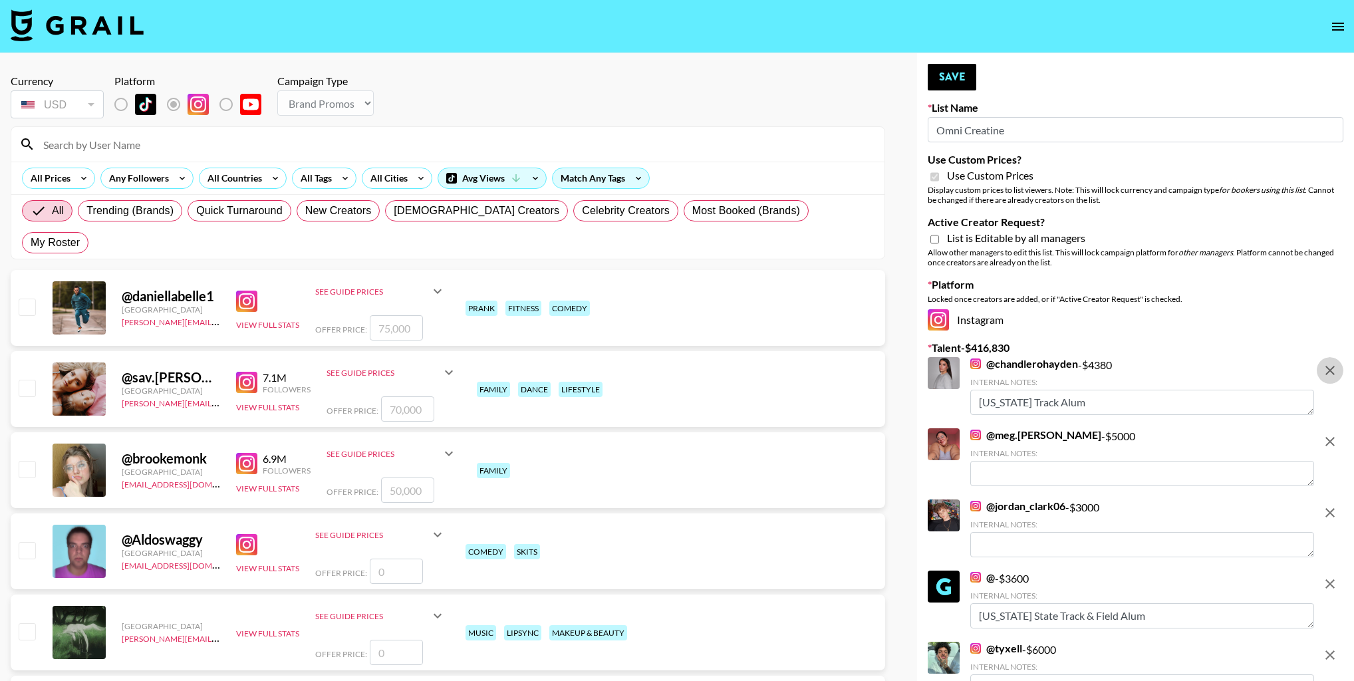
click at [1337, 363] on icon "remove" at bounding box center [1330, 370] width 16 height 16
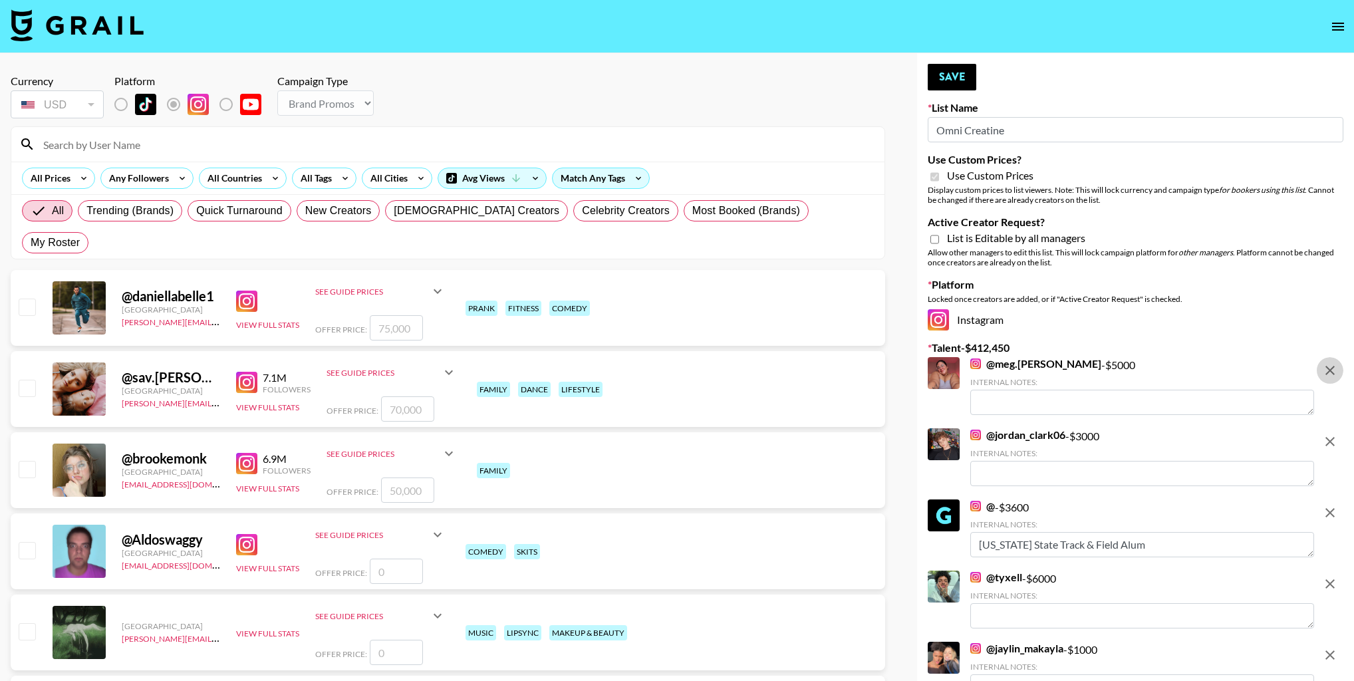
click at [1337, 363] on icon "remove" at bounding box center [1330, 370] width 16 height 16
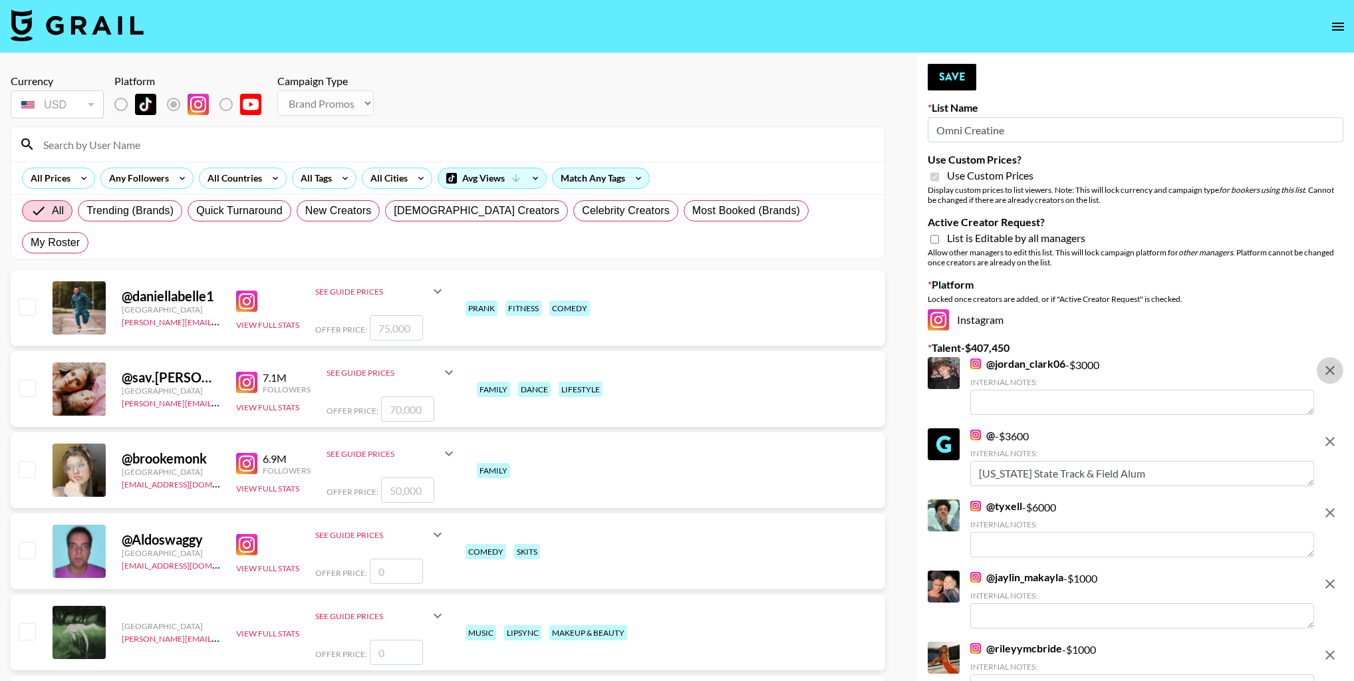
click at [1337, 363] on icon "remove" at bounding box center [1330, 370] width 16 height 16
click at [1337, 434] on icon "remove" at bounding box center [1330, 442] width 16 height 16
click at [1337, 505] on icon "remove" at bounding box center [1330, 513] width 16 height 16
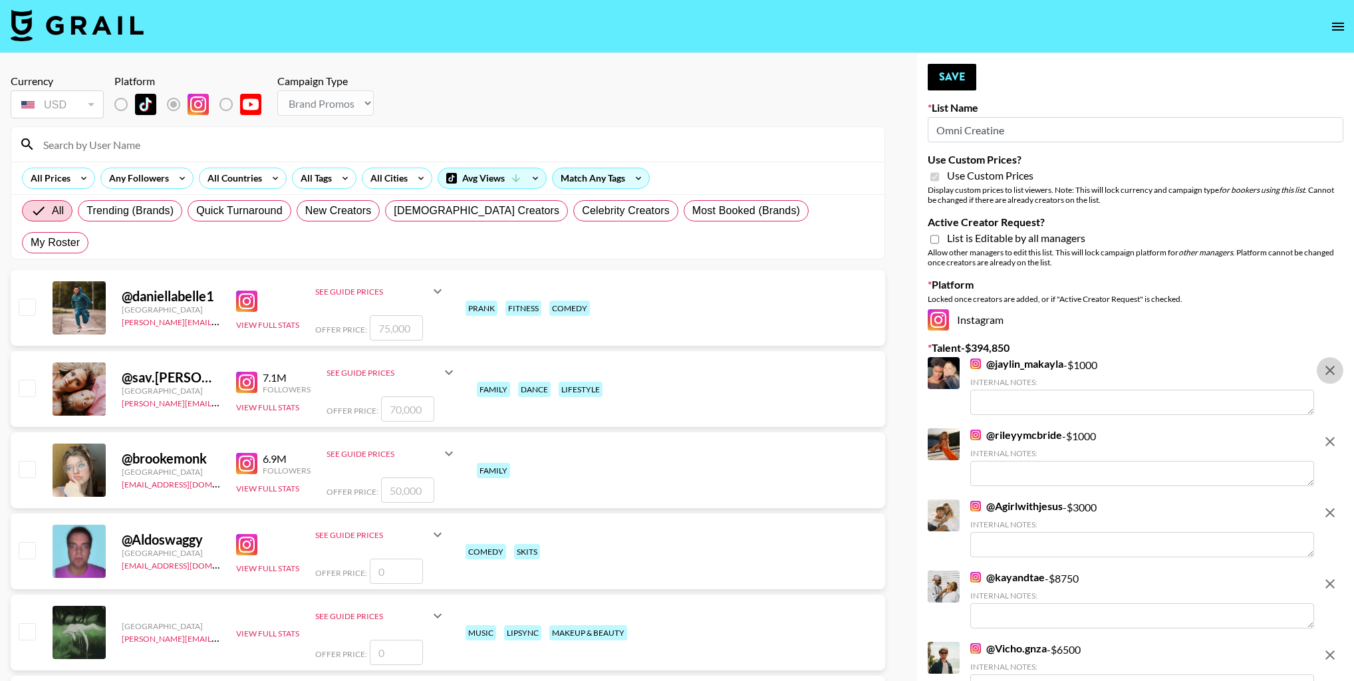
click at [1337, 363] on icon "remove" at bounding box center [1330, 370] width 16 height 16
click at [1337, 434] on icon "remove" at bounding box center [1330, 442] width 16 height 16
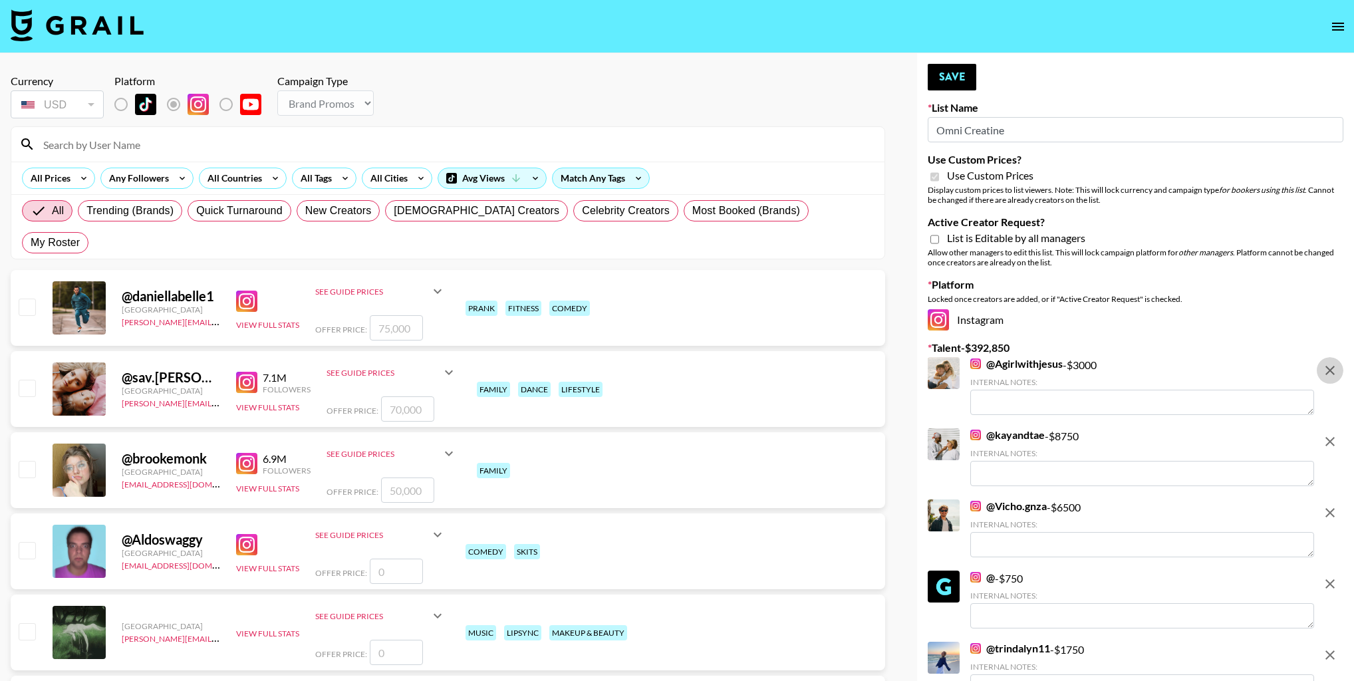
click at [1337, 363] on icon "remove" at bounding box center [1330, 370] width 16 height 16
click at [1337, 434] on icon "remove" at bounding box center [1330, 442] width 16 height 16
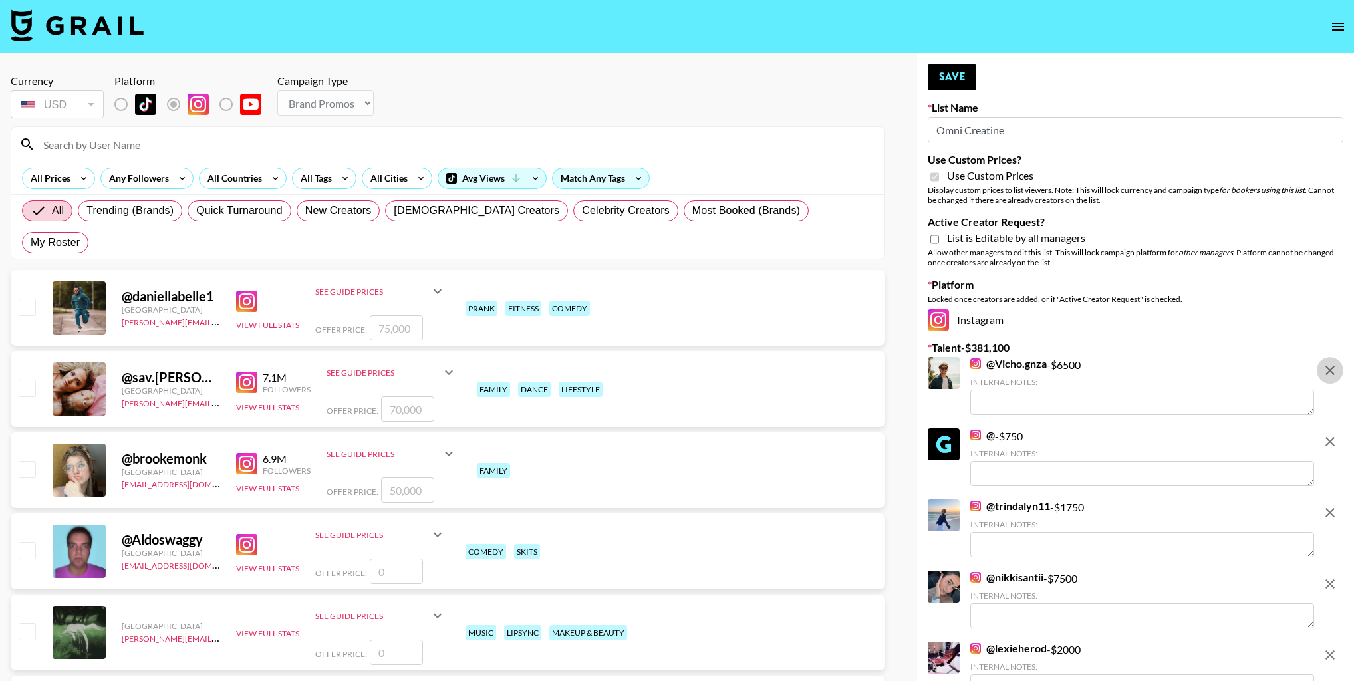
click at [1337, 363] on icon "remove" at bounding box center [1330, 370] width 16 height 16
click at [1337, 434] on icon "remove" at bounding box center [1330, 442] width 16 height 16
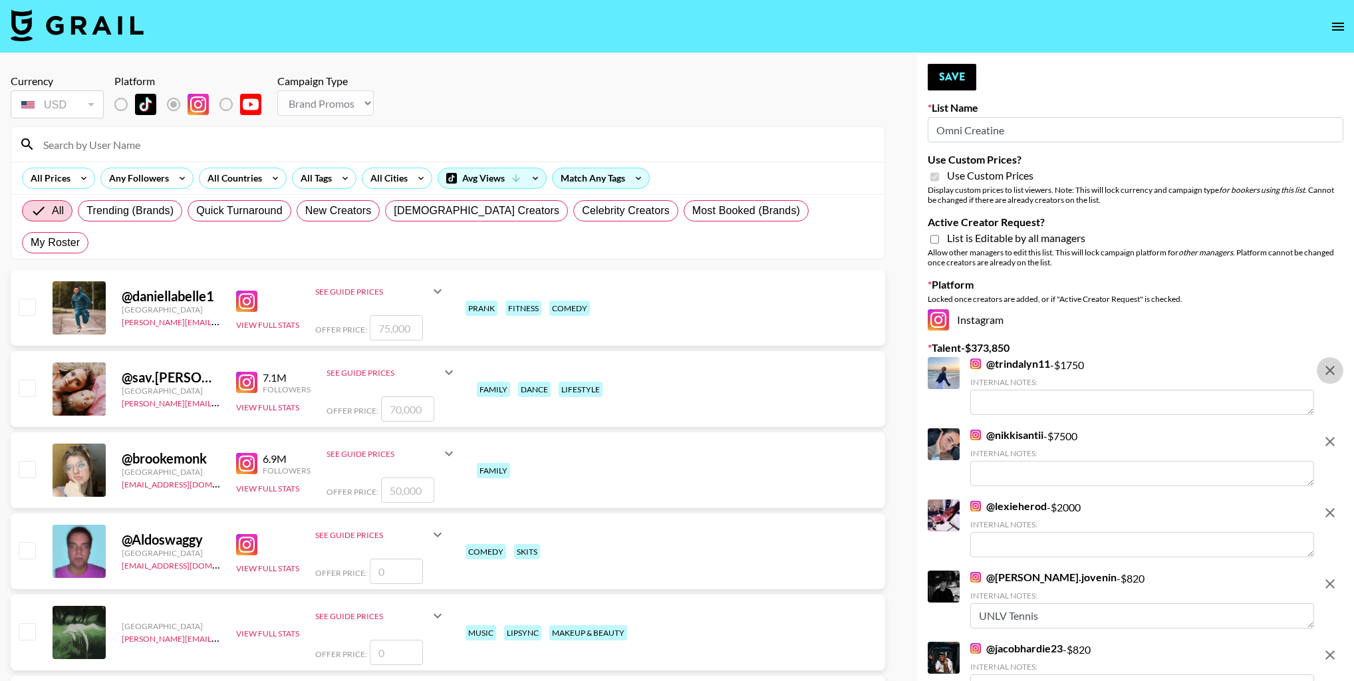
click at [1337, 363] on icon "remove" at bounding box center [1330, 370] width 16 height 16
click at [1337, 434] on icon "remove" at bounding box center [1330, 442] width 16 height 16
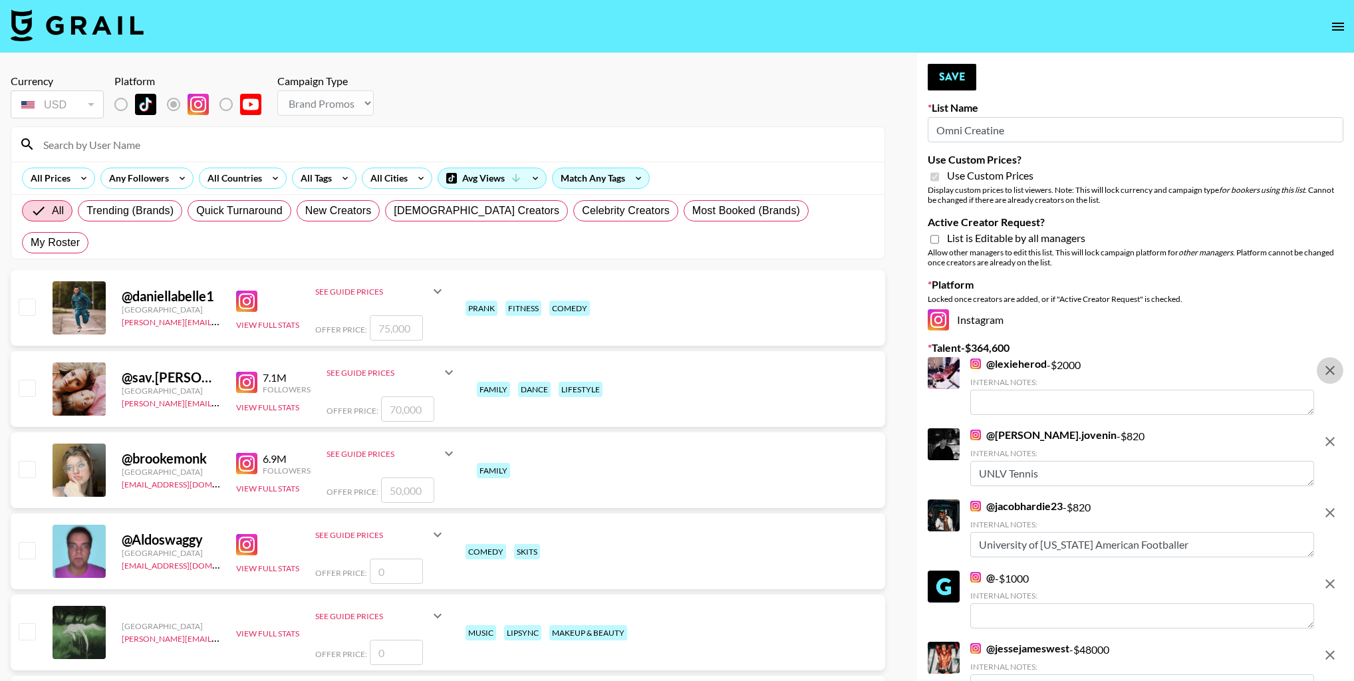
click at [1337, 363] on icon "remove" at bounding box center [1330, 370] width 16 height 16
click at [1337, 434] on icon "remove" at bounding box center [1330, 442] width 16 height 16
click at [1337, 505] on icon "remove" at bounding box center [1330, 513] width 16 height 16
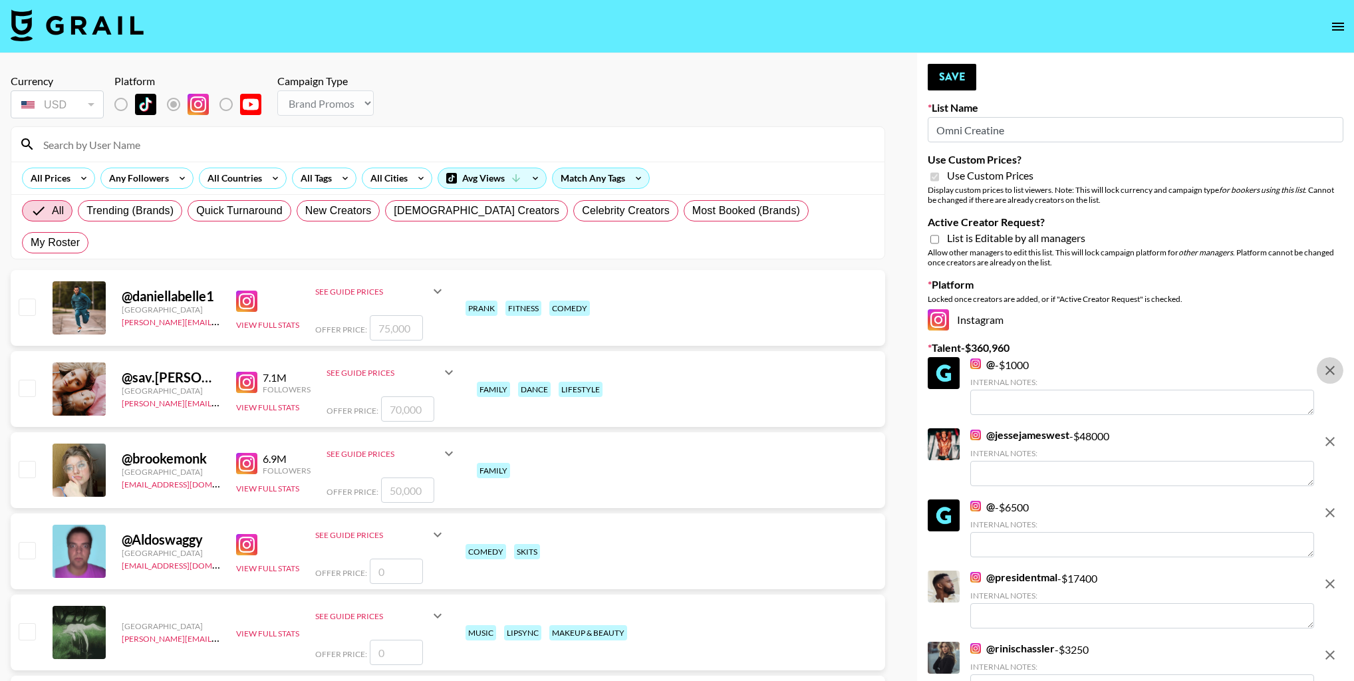
click at [1337, 363] on icon "remove" at bounding box center [1330, 370] width 16 height 16
click at [1337, 434] on icon "remove" at bounding box center [1330, 442] width 16 height 16
click at [1337, 505] on icon "remove" at bounding box center [1330, 513] width 16 height 16
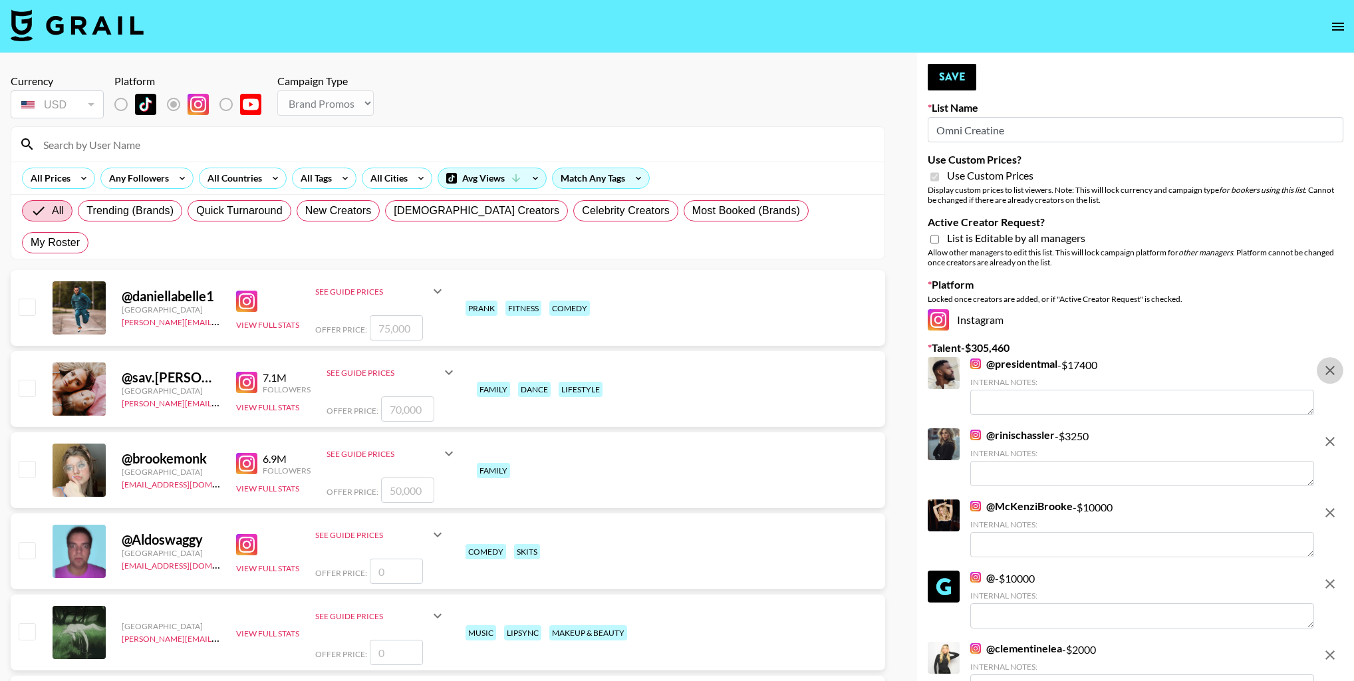
click at [1337, 363] on icon "remove" at bounding box center [1330, 370] width 16 height 16
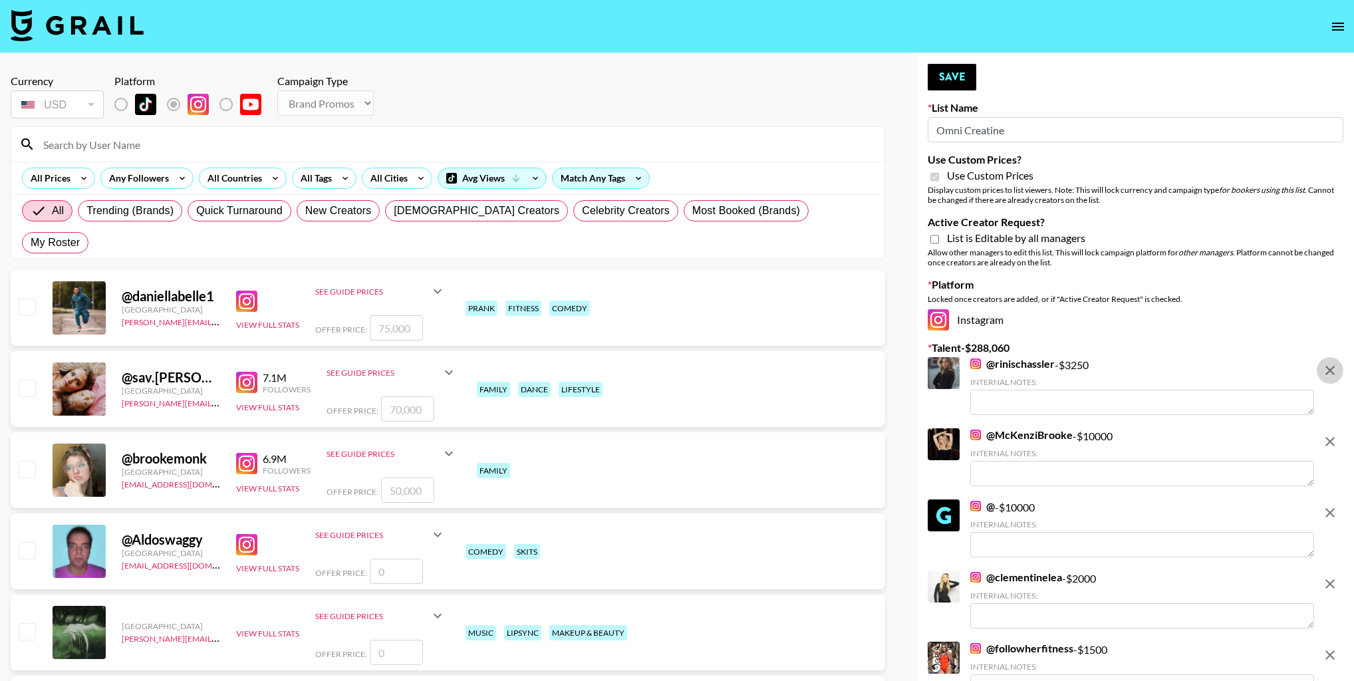
click at [1337, 363] on icon "remove" at bounding box center [1330, 370] width 16 height 16
click at [1337, 434] on icon "remove" at bounding box center [1330, 442] width 16 height 16
click at [1337, 505] on icon "remove" at bounding box center [1330, 513] width 16 height 16
click at [1337, 363] on icon "remove" at bounding box center [1330, 370] width 16 height 16
click at [1337, 434] on icon "remove" at bounding box center [1330, 442] width 16 height 16
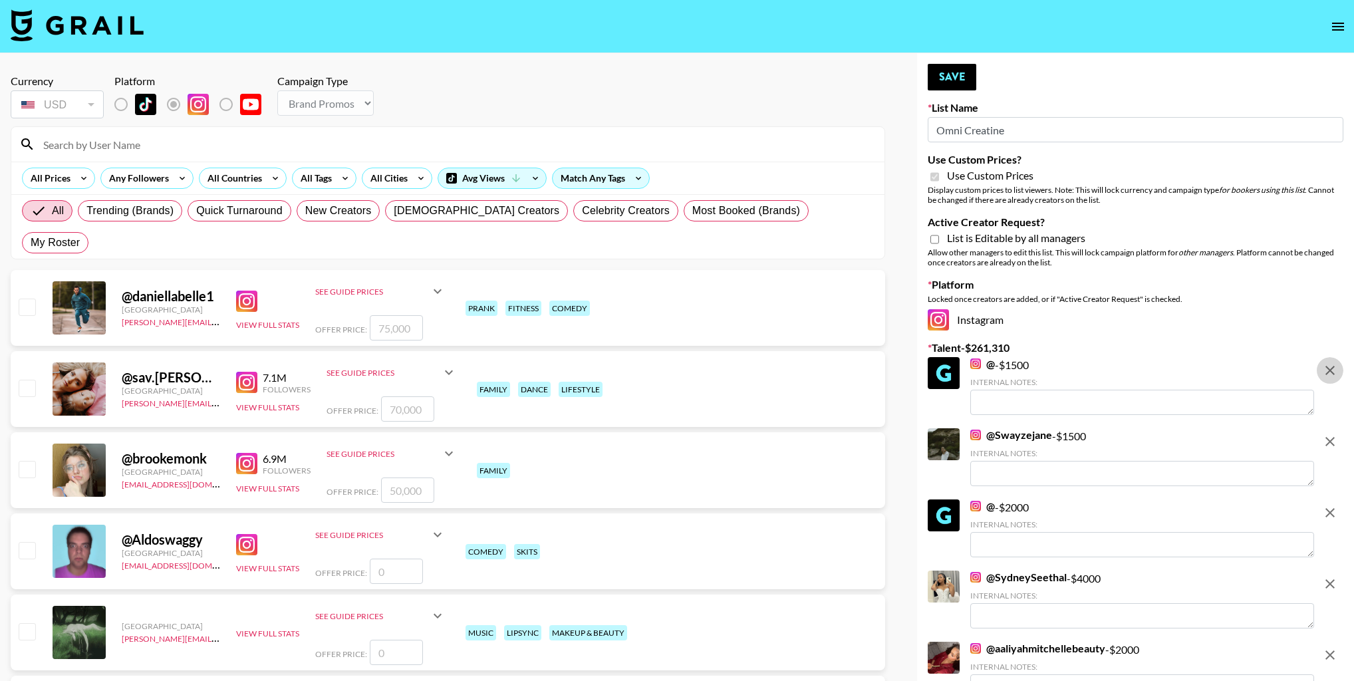
click at [1337, 363] on icon "remove" at bounding box center [1330, 370] width 16 height 16
click at [1337, 434] on icon "remove" at bounding box center [1330, 442] width 16 height 16
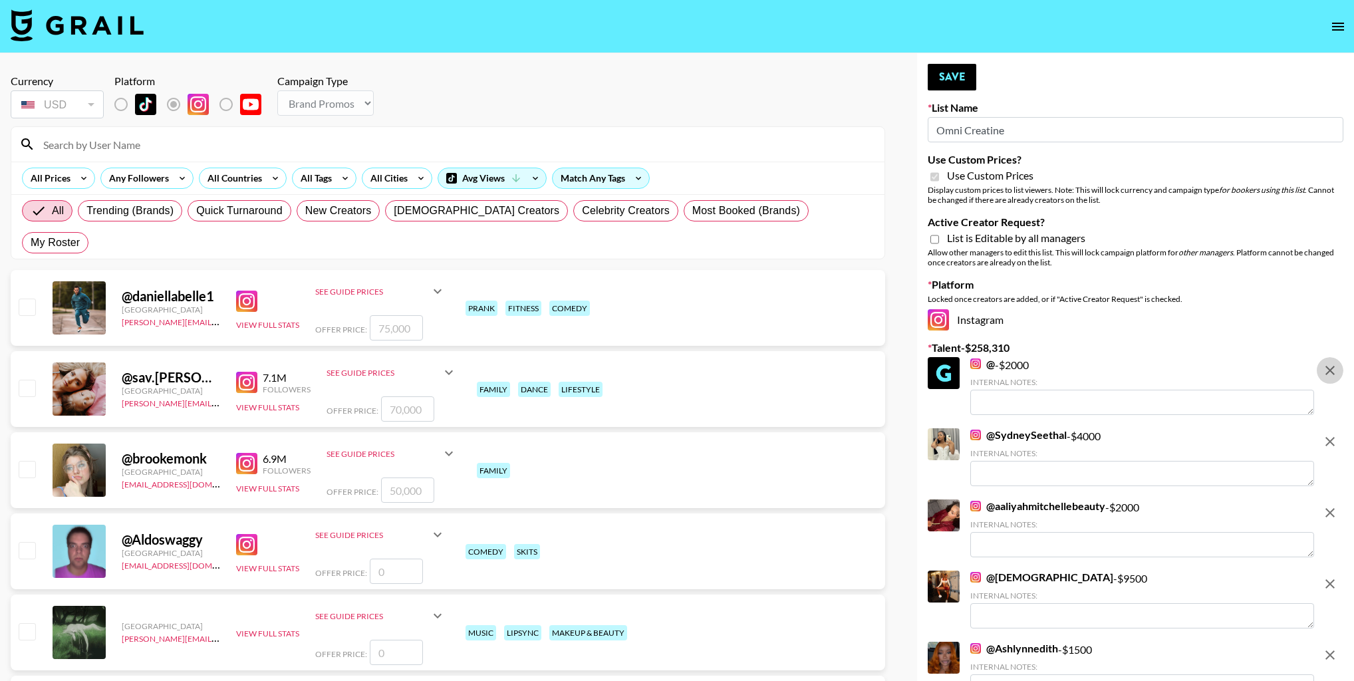
click at [1337, 363] on icon "remove" at bounding box center [1330, 370] width 16 height 16
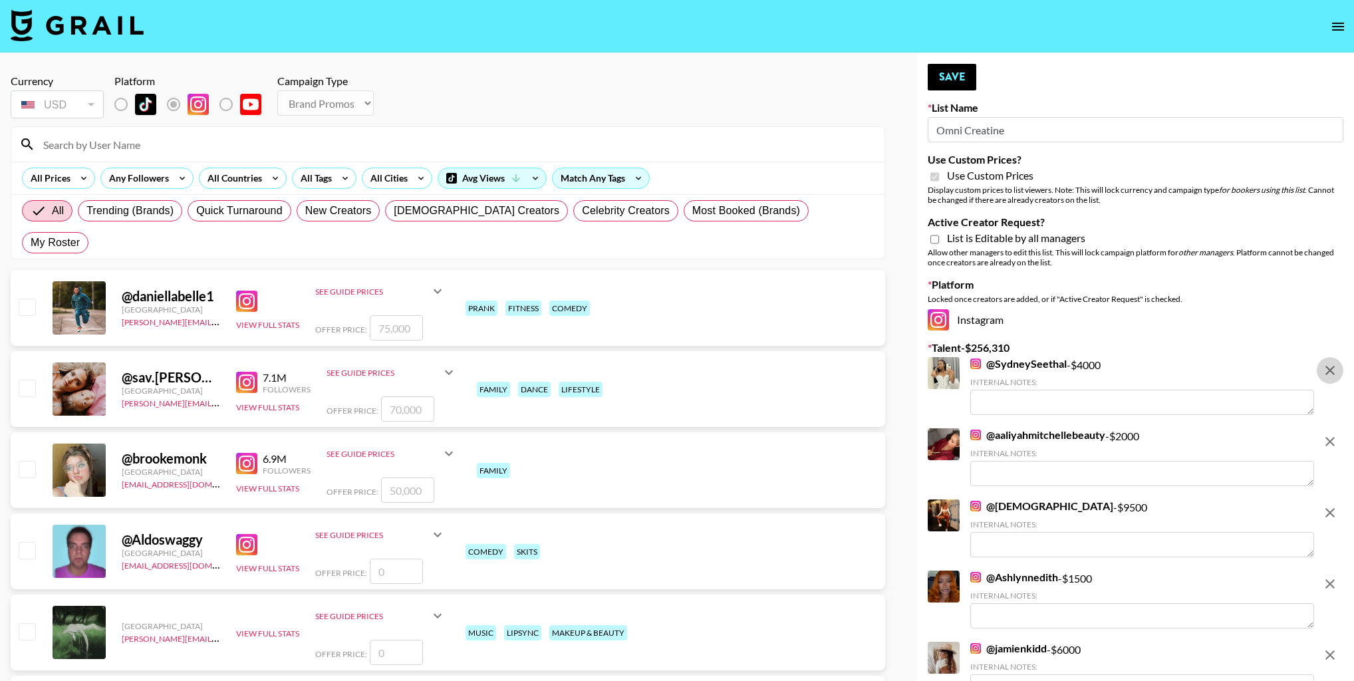
click at [1337, 363] on icon "remove" at bounding box center [1330, 370] width 16 height 16
click at [1337, 434] on icon "remove" at bounding box center [1330, 442] width 16 height 16
click at [1337, 505] on icon "remove" at bounding box center [1330, 513] width 16 height 16
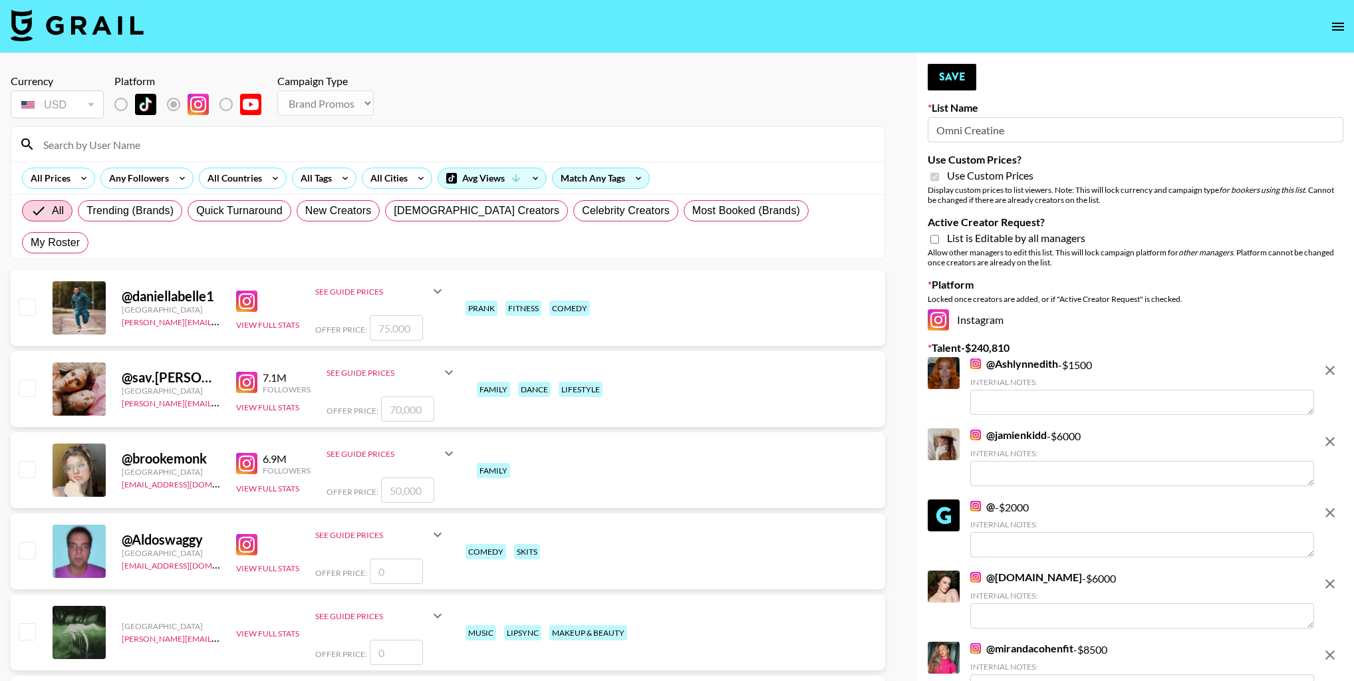
click at [1337, 363] on icon "remove" at bounding box center [1330, 370] width 16 height 16
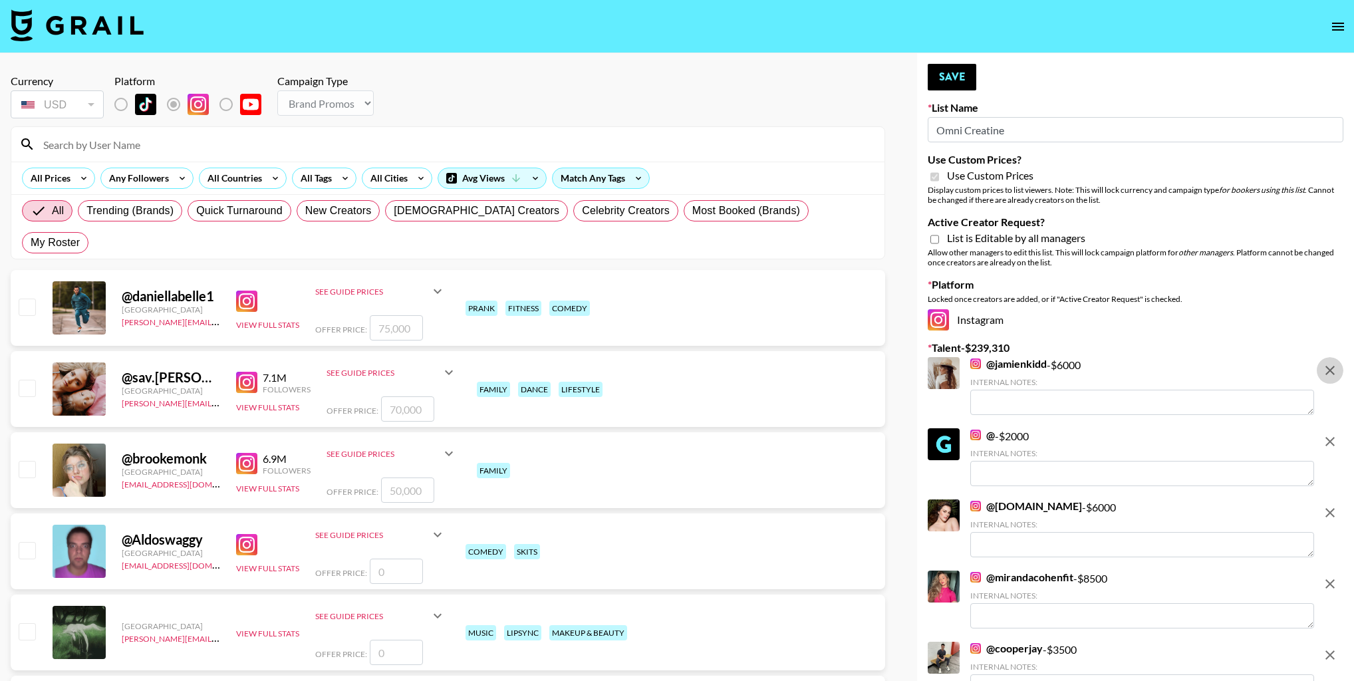
click at [1337, 363] on icon "remove" at bounding box center [1330, 370] width 16 height 16
click at [1337, 434] on icon "remove" at bounding box center [1330, 442] width 16 height 16
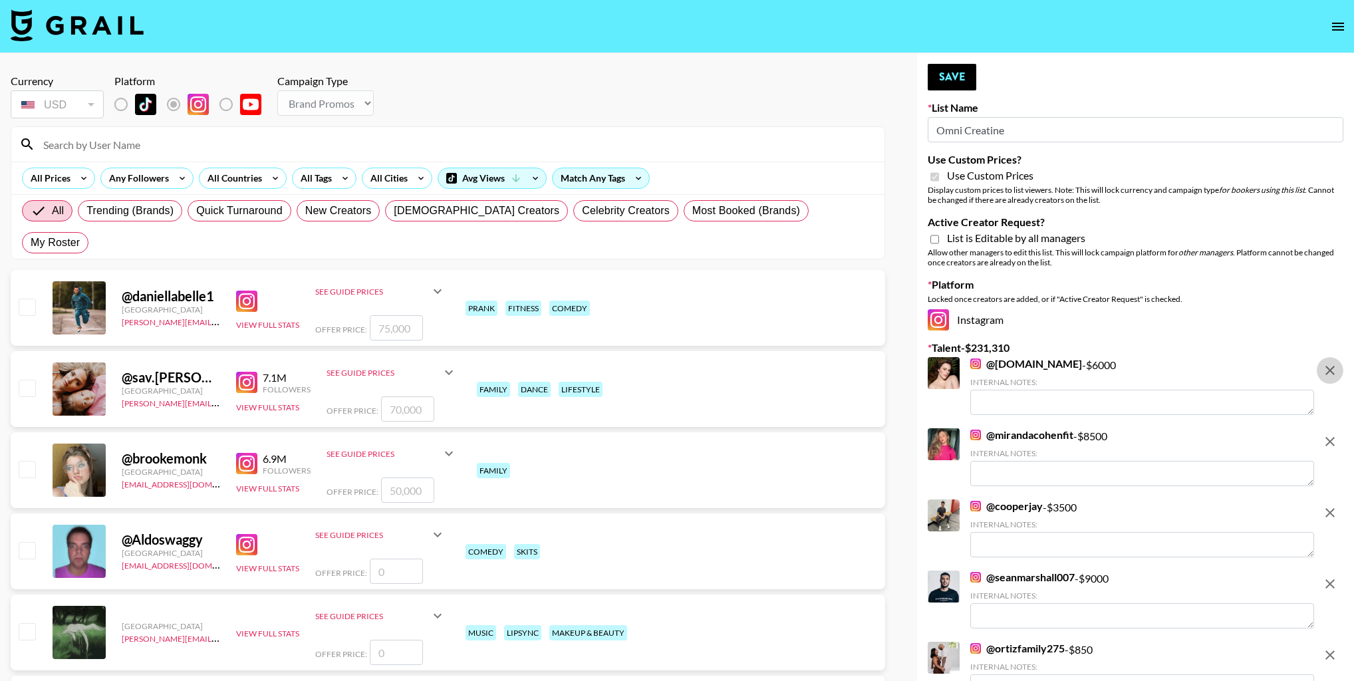
click at [1337, 363] on icon "remove" at bounding box center [1330, 370] width 16 height 16
click at [1337, 434] on icon "remove" at bounding box center [1330, 442] width 16 height 16
click at [1337, 363] on icon "remove" at bounding box center [1330, 370] width 16 height 16
click at [1337, 434] on icon "remove" at bounding box center [1330, 442] width 16 height 16
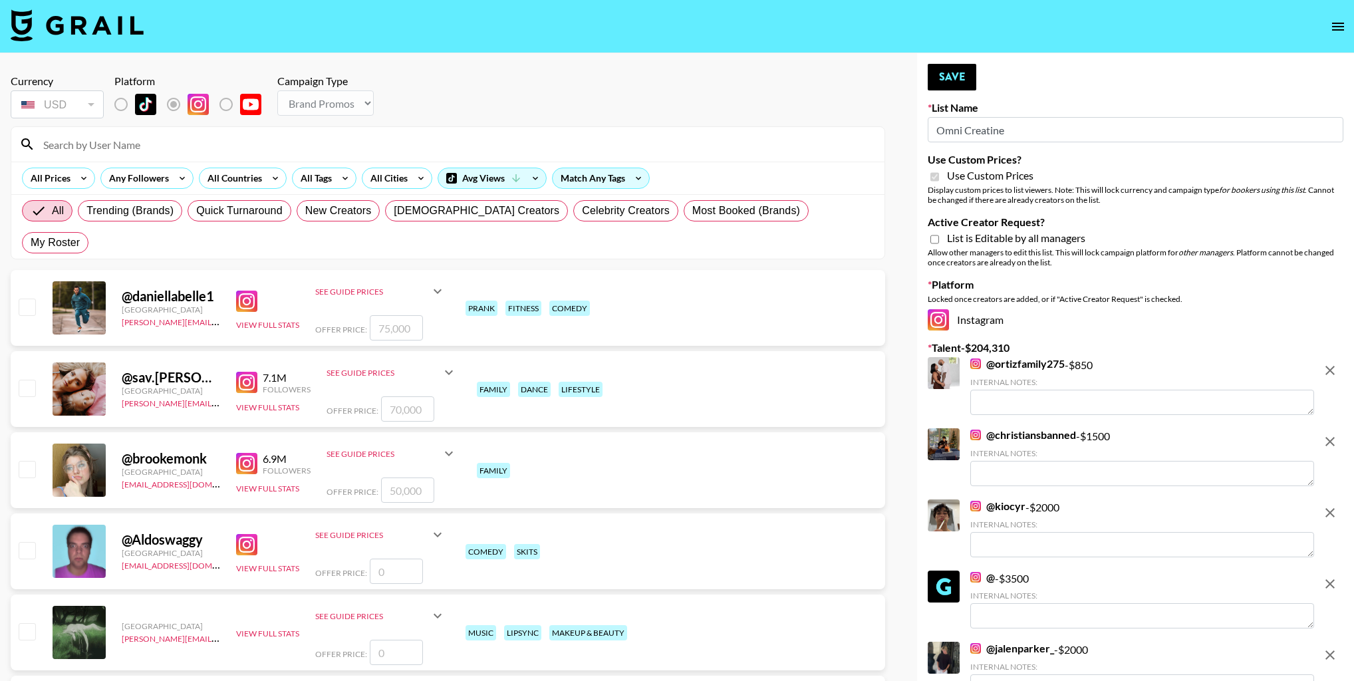
click at [1337, 363] on icon "remove" at bounding box center [1330, 370] width 16 height 16
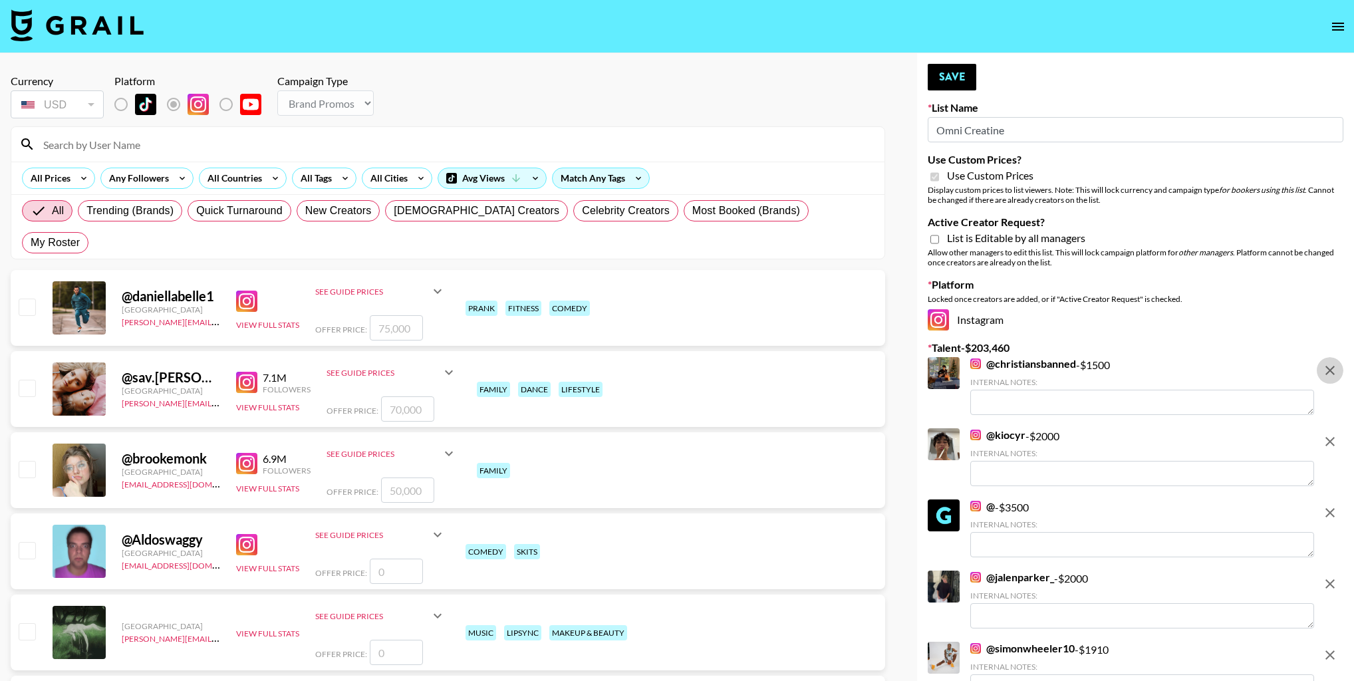
click at [1337, 363] on icon "remove" at bounding box center [1330, 370] width 16 height 16
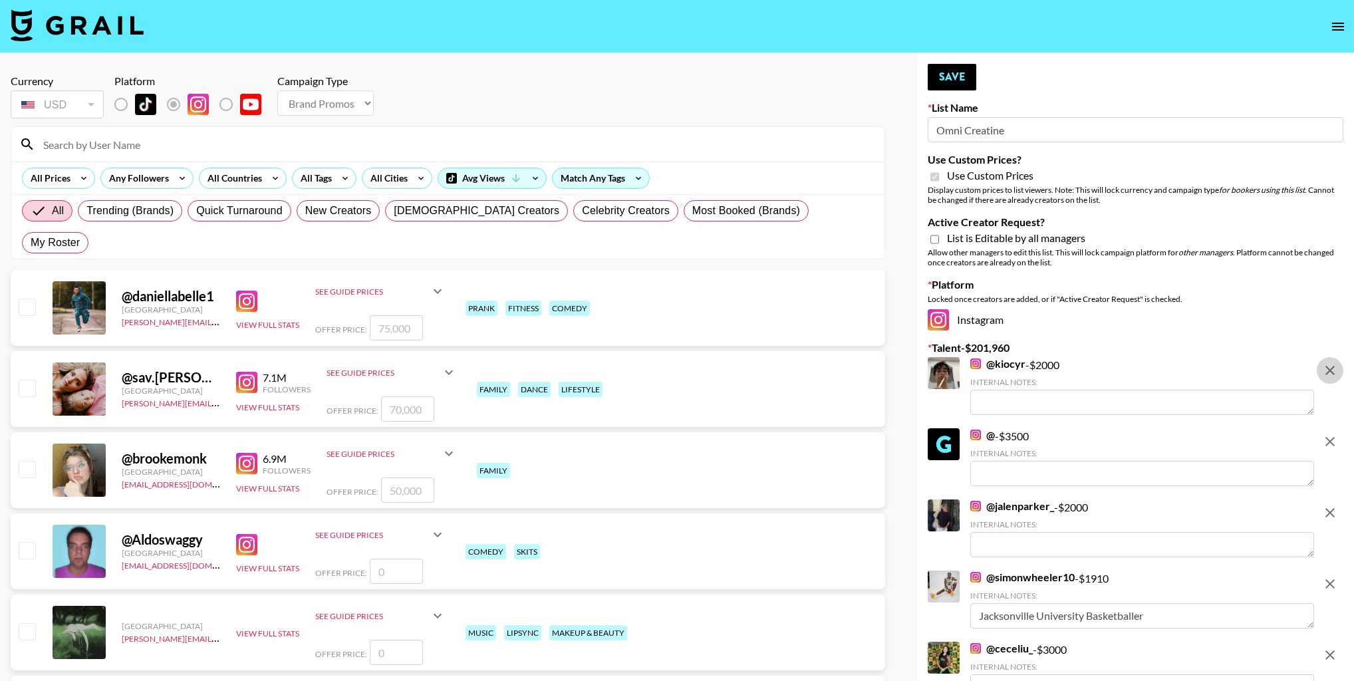
click at [1337, 363] on icon "remove" at bounding box center [1330, 370] width 16 height 16
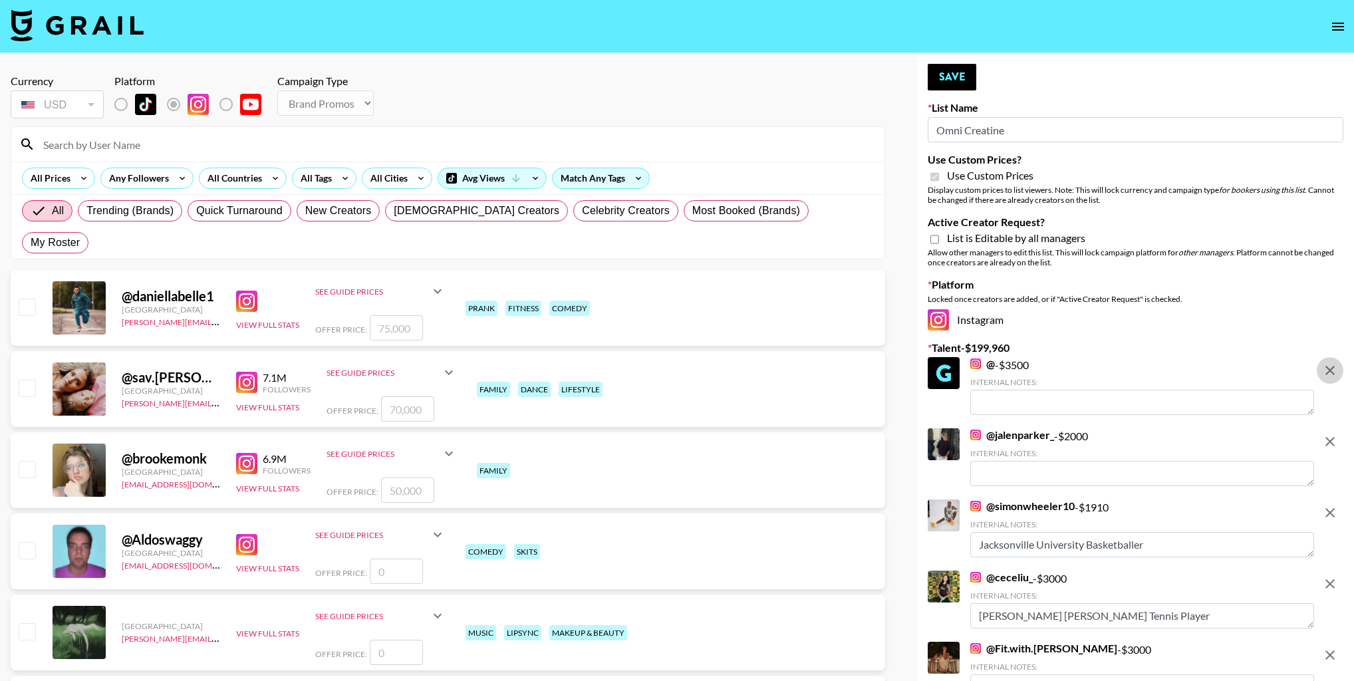
click at [1337, 363] on icon "remove" at bounding box center [1330, 370] width 16 height 16
click at [1337, 434] on icon "remove" at bounding box center [1330, 442] width 16 height 16
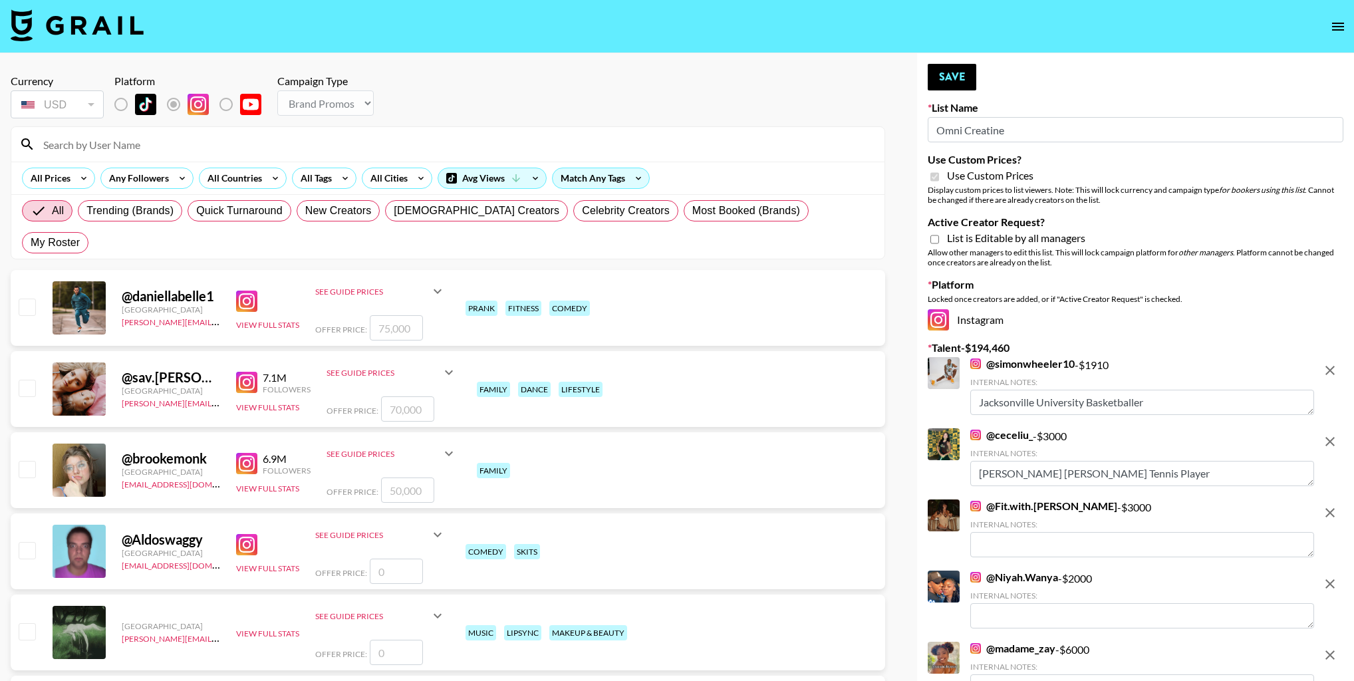
click at [1337, 363] on icon "remove" at bounding box center [1330, 370] width 16 height 16
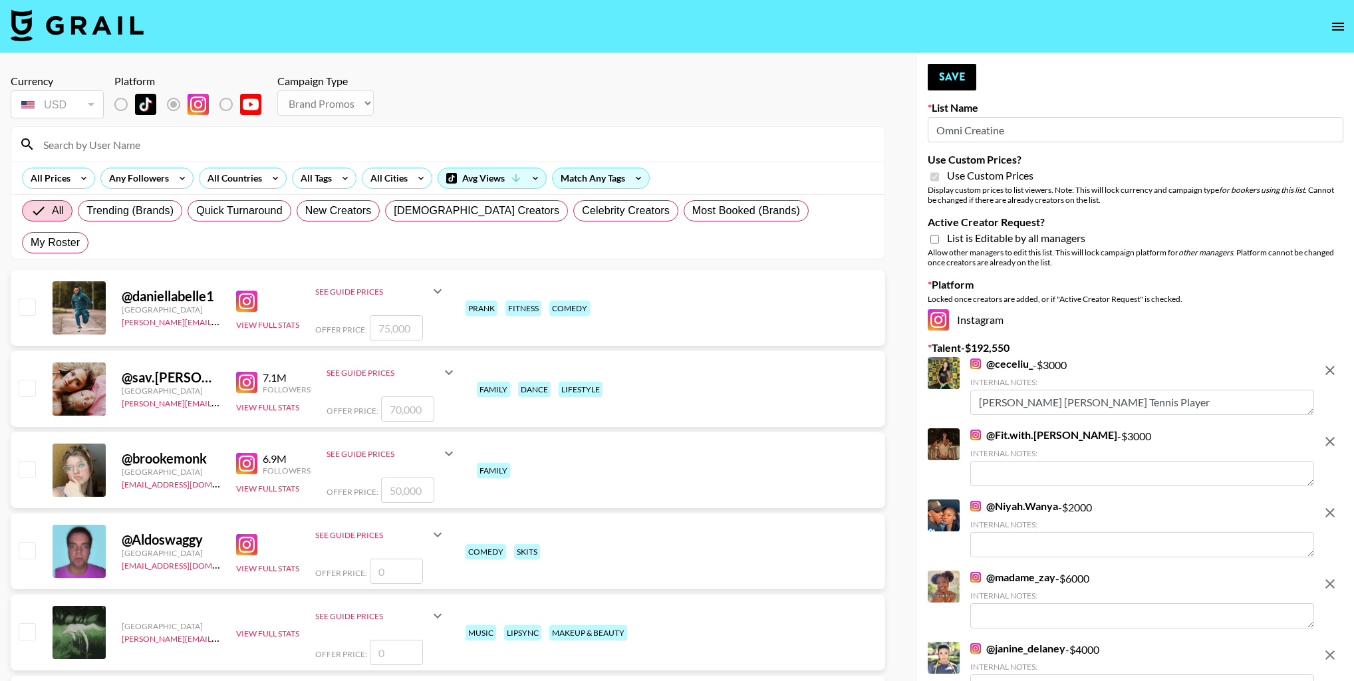
click at [1337, 363] on icon "remove" at bounding box center [1330, 370] width 16 height 16
click at [1337, 434] on icon "remove" at bounding box center [1330, 442] width 16 height 16
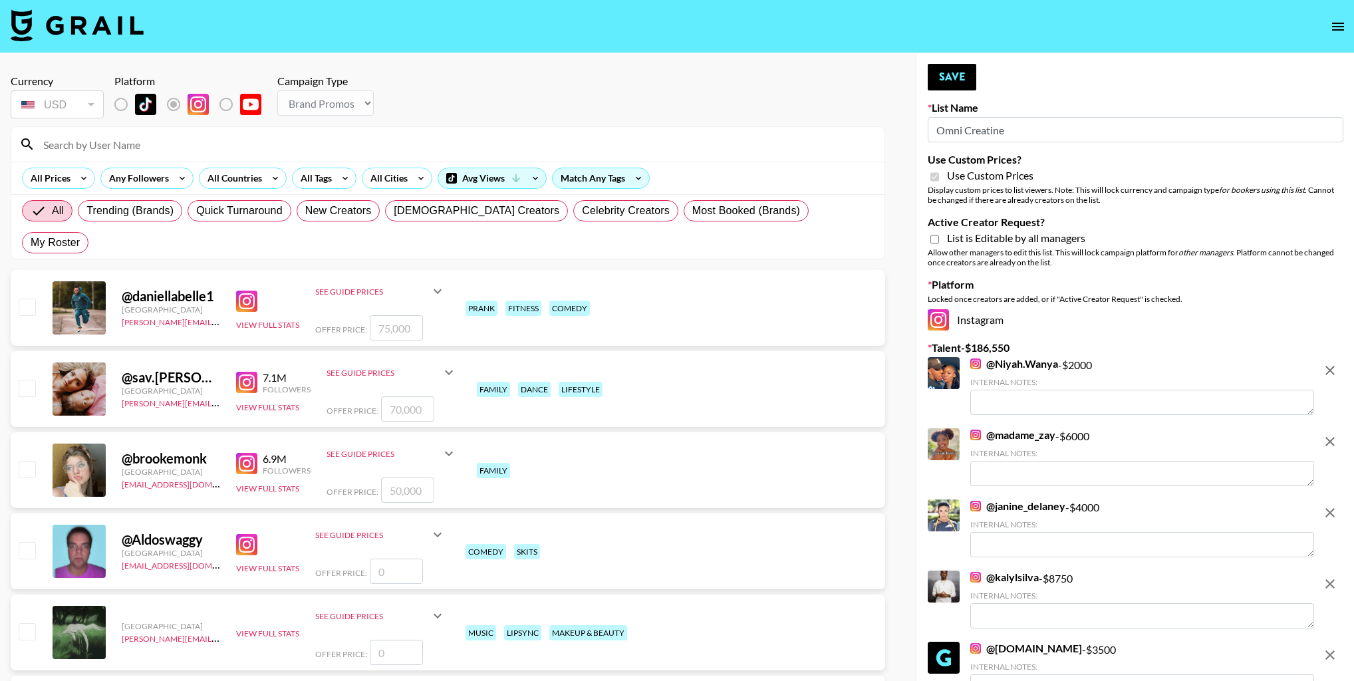
click at [1337, 363] on icon "remove" at bounding box center [1330, 370] width 16 height 16
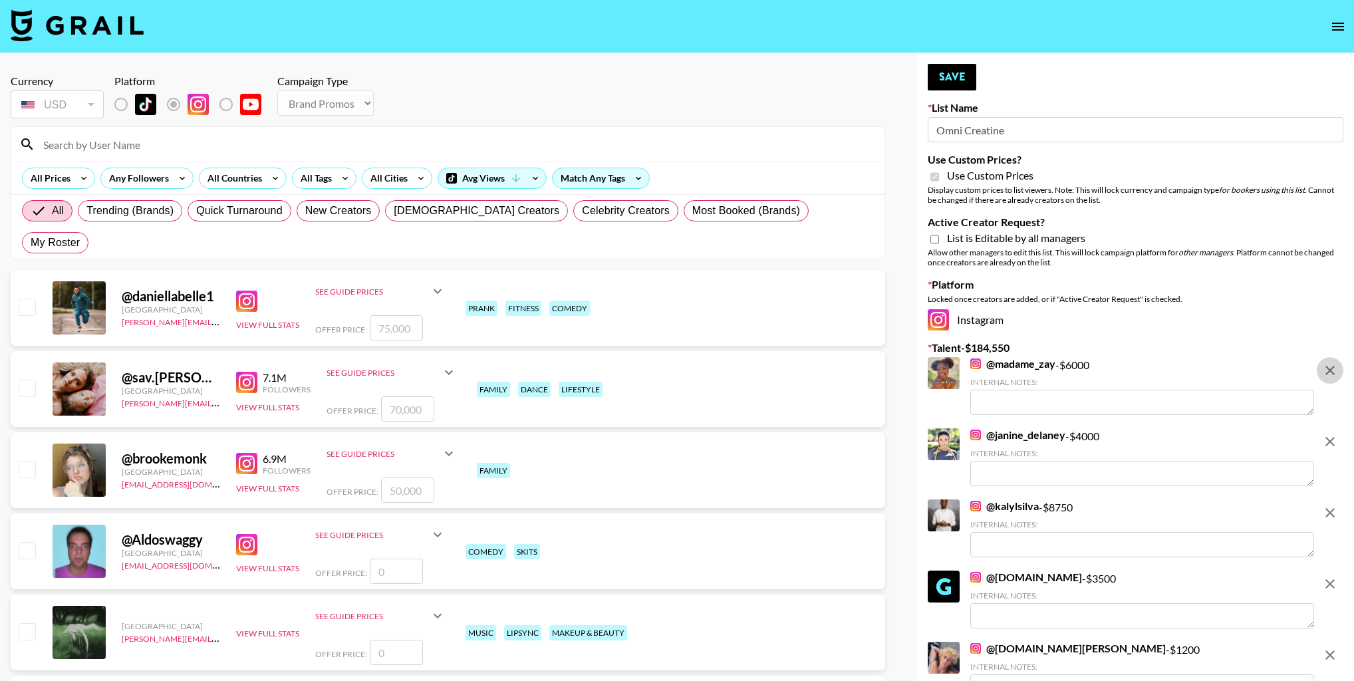
click at [1337, 363] on icon "remove" at bounding box center [1330, 370] width 16 height 16
click at [1337, 434] on icon "remove" at bounding box center [1330, 442] width 16 height 16
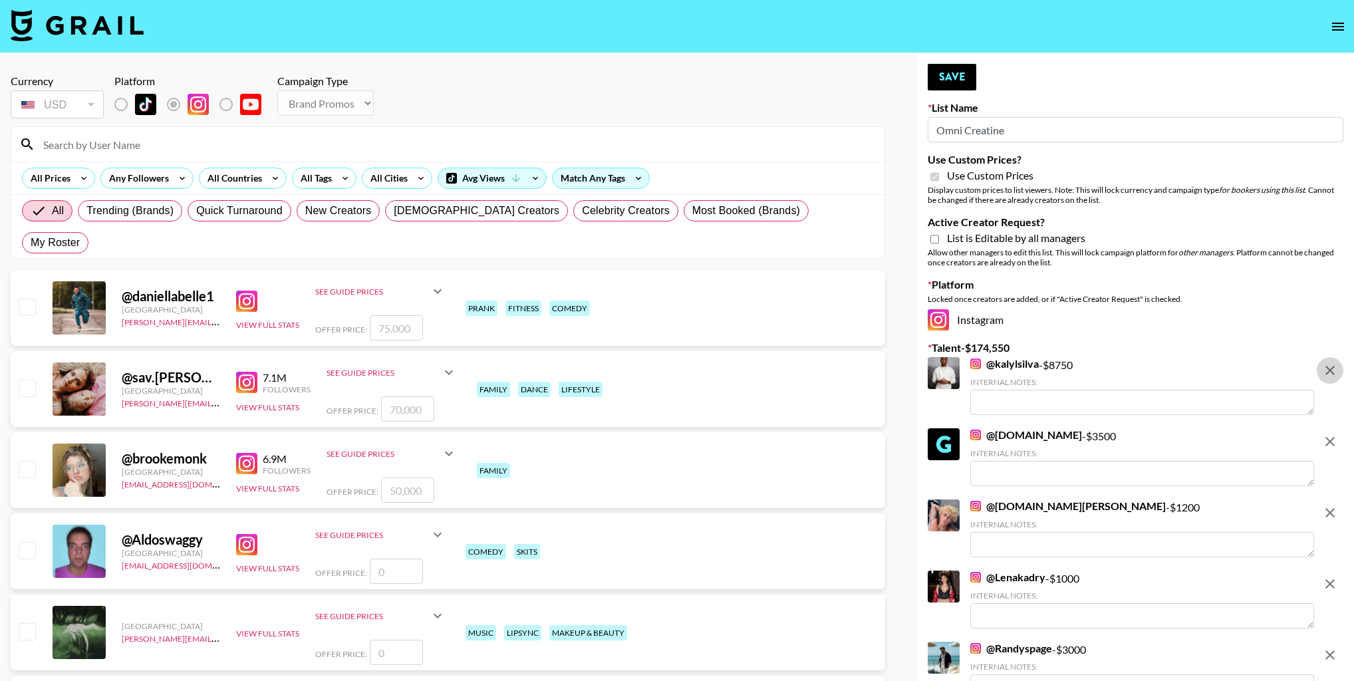
click at [1337, 363] on icon "remove" at bounding box center [1330, 370] width 16 height 16
click at [1337, 434] on icon "remove" at bounding box center [1330, 442] width 16 height 16
click at [1337, 505] on icon "remove" at bounding box center [1330, 513] width 16 height 16
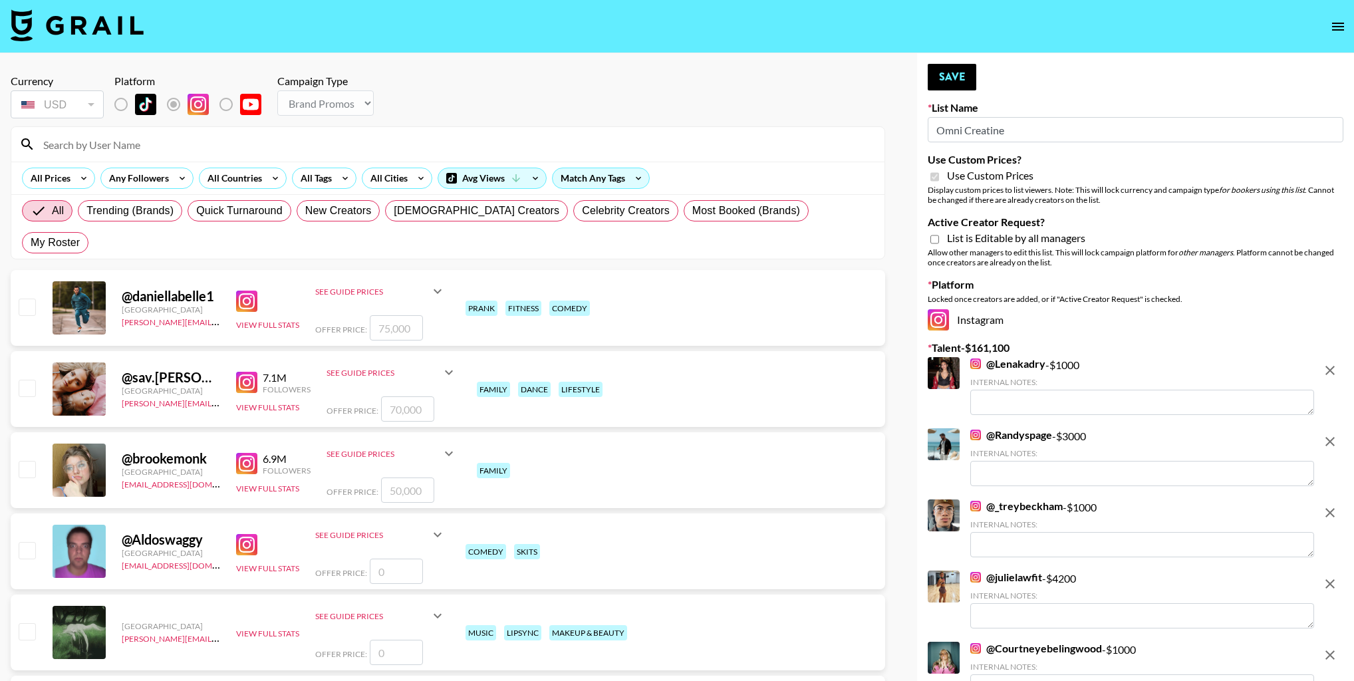
click at [1337, 363] on icon "remove" at bounding box center [1330, 370] width 16 height 16
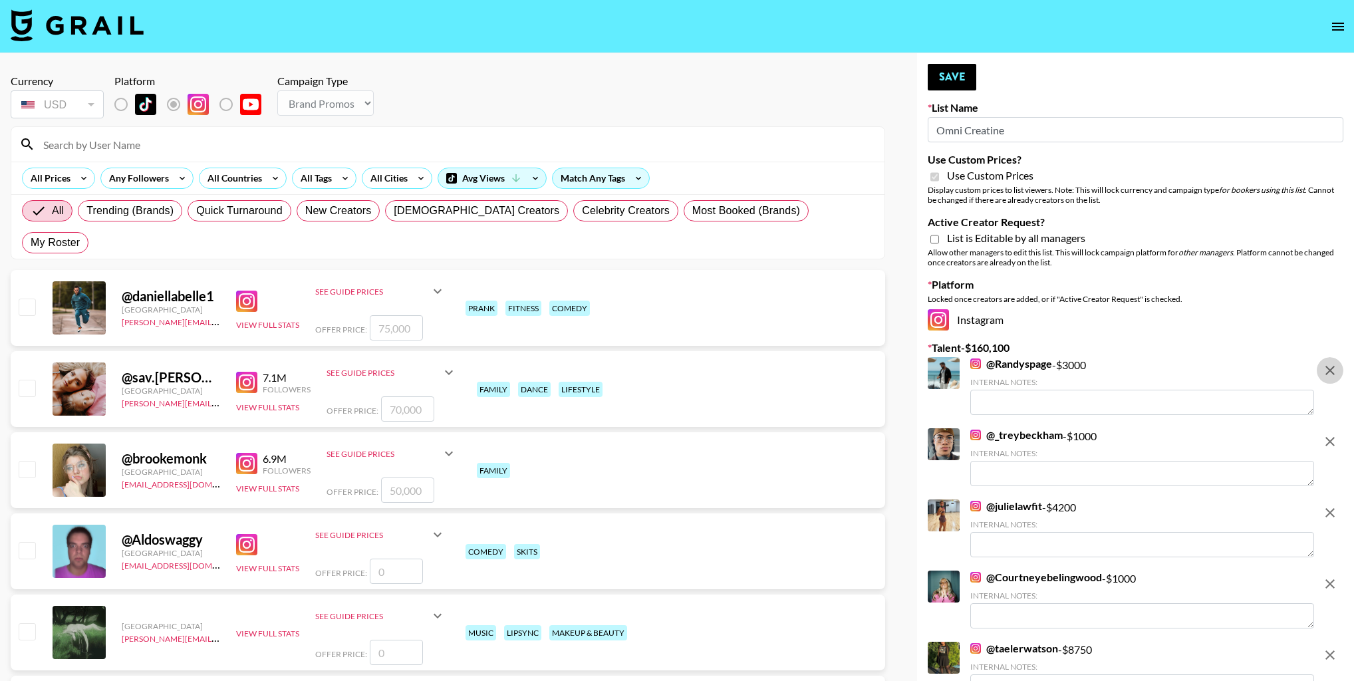
click at [1337, 363] on icon "remove" at bounding box center [1330, 370] width 16 height 16
click at [1337, 434] on icon "remove" at bounding box center [1330, 442] width 16 height 16
click at [1337, 505] on icon "remove" at bounding box center [1330, 513] width 16 height 16
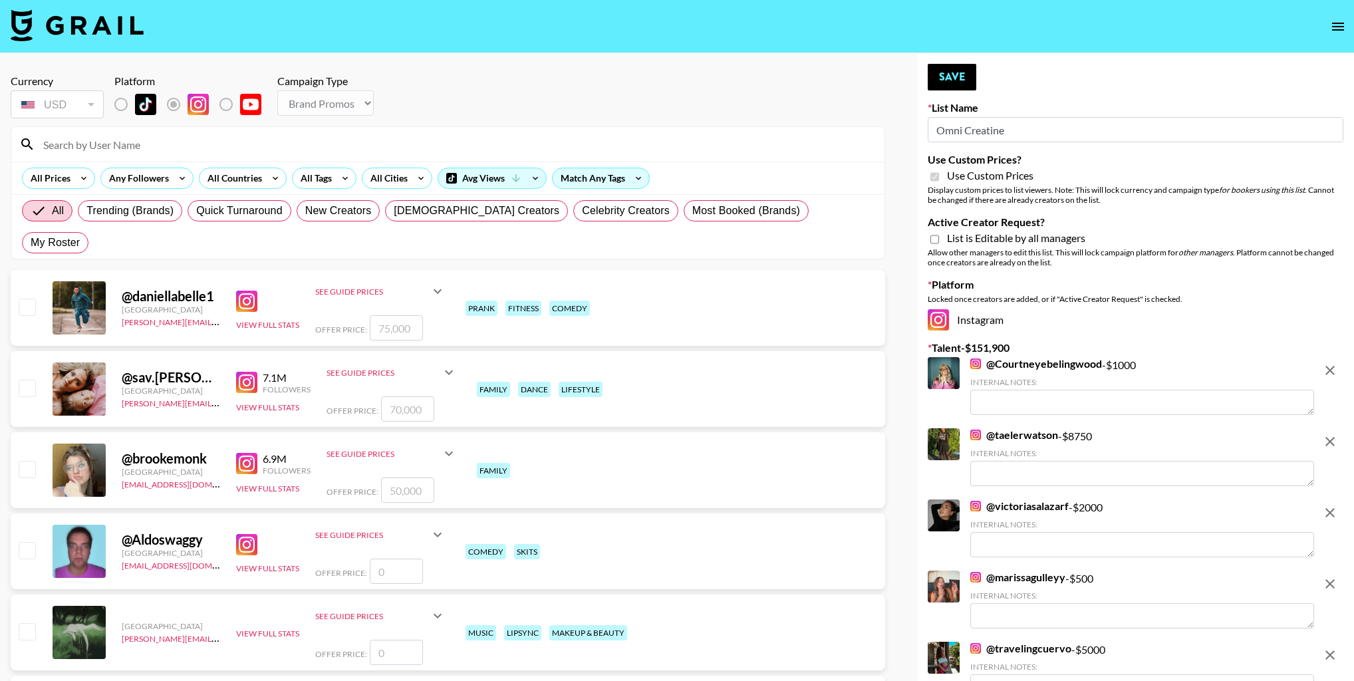
click at [1337, 363] on icon "remove" at bounding box center [1330, 370] width 16 height 16
click at [1337, 434] on icon "remove" at bounding box center [1330, 442] width 16 height 16
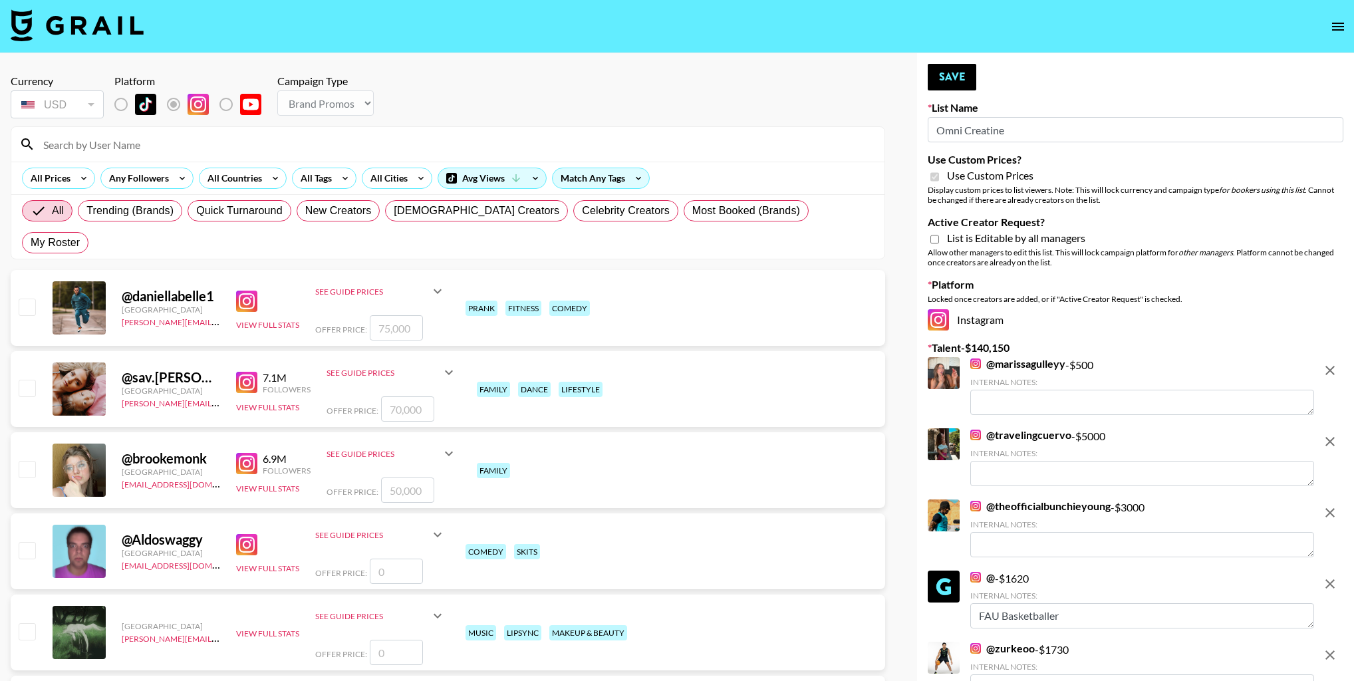
click at [1337, 363] on icon "remove" at bounding box center [1330, 370] width 16 height 16
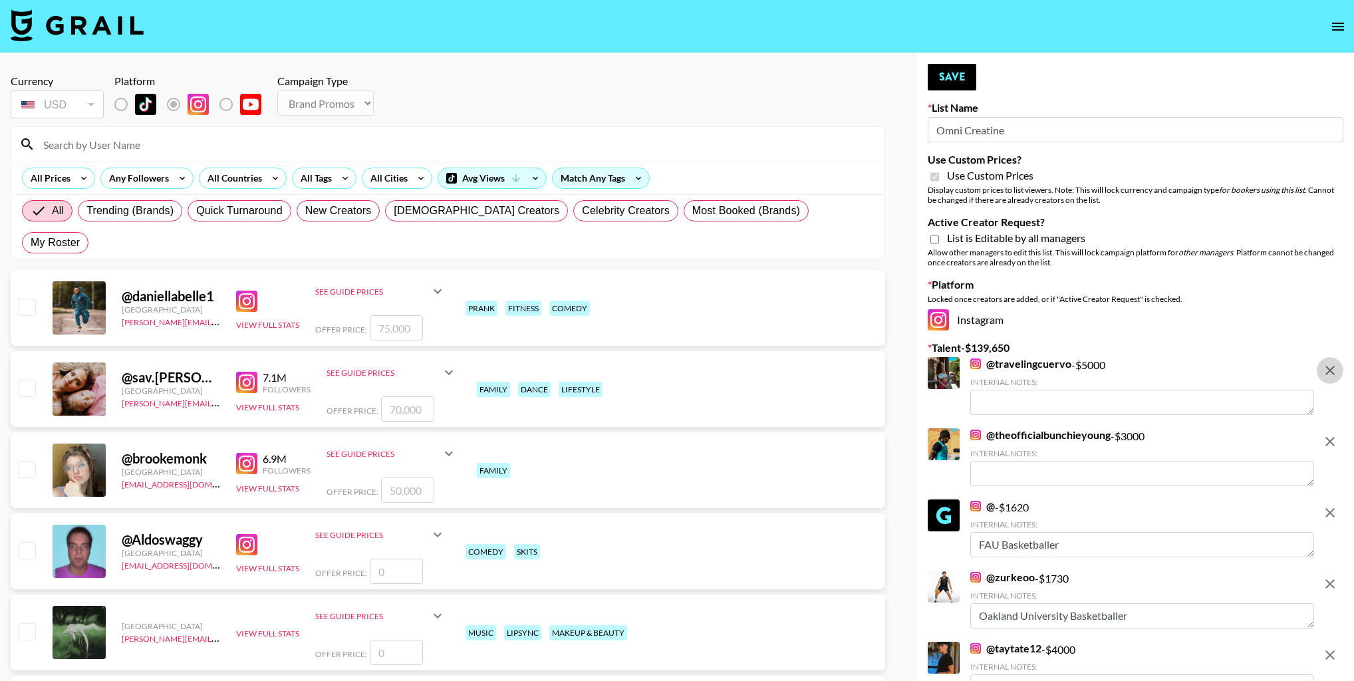
click at [1337, 363] on icon "remove" at bounding box center [1330, 370] width 16 height 16
click at [1337, 434] on icon "remove" at bounding box center [1330, 442] width 16 height 16
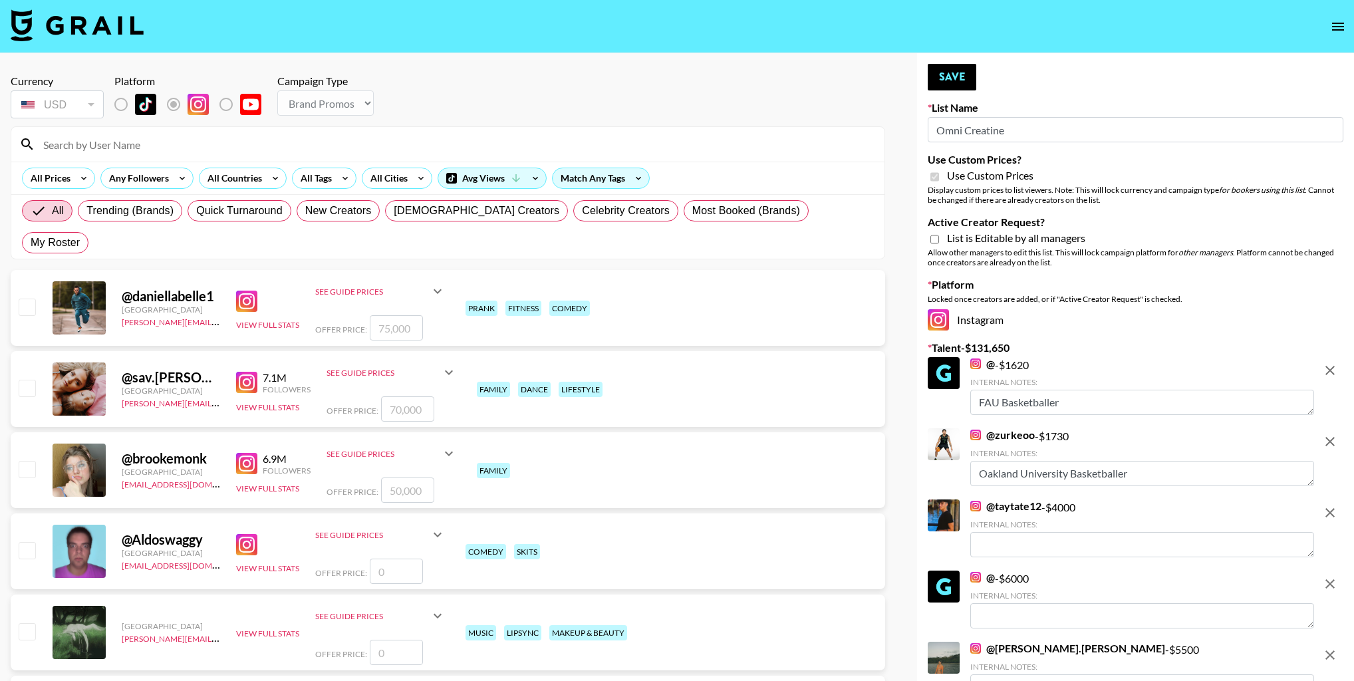
click at [1337, 363] on icon "remove" at bounding box center [1330, 370] width 16 height 16
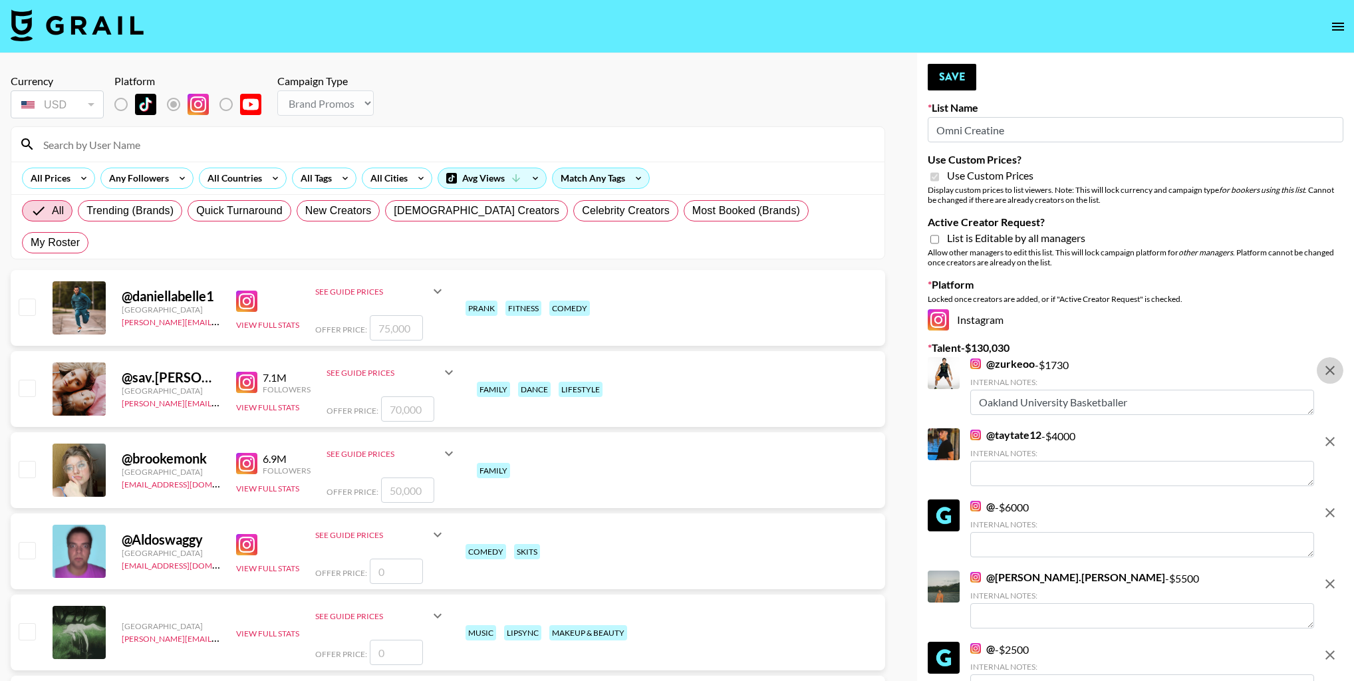
click at [1337, 363] on icon "remove" at bounding box center [1330, 370] width 16 height 16
click at [1337, 434] on icon "remove" at bounding box center [1330, 442] width 16 height 16
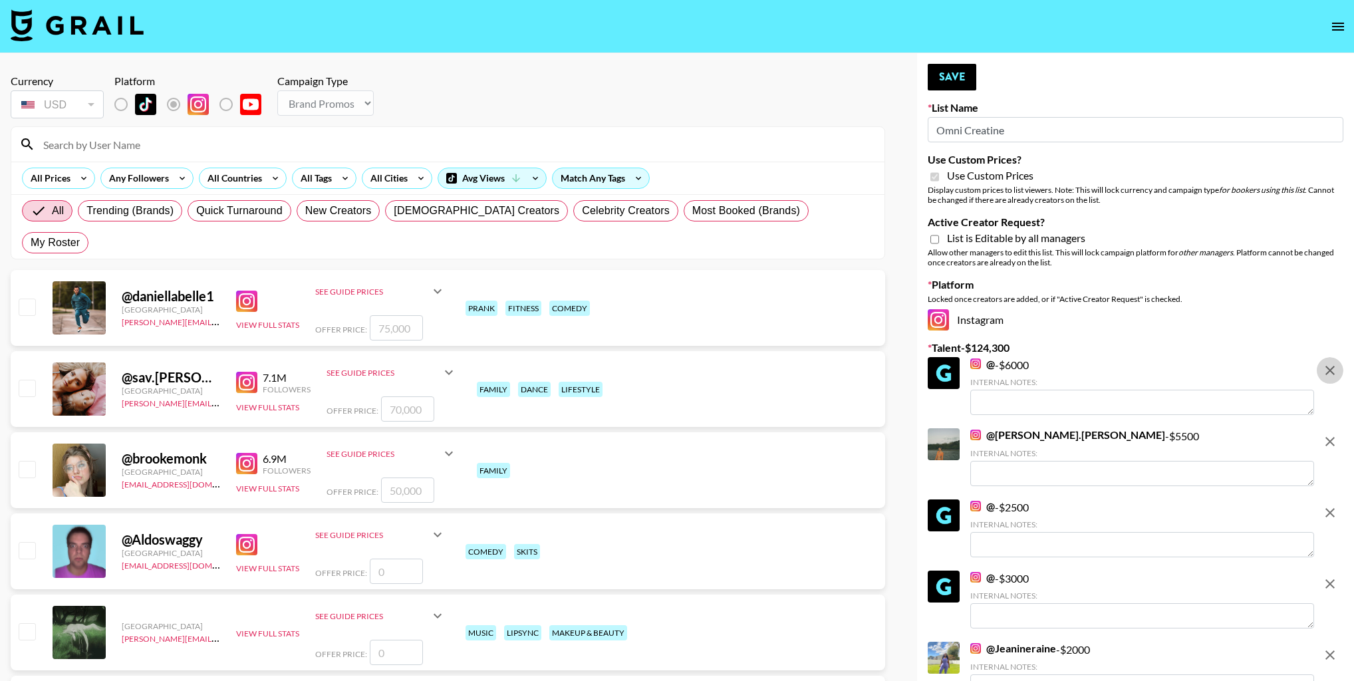
click at [1337, 363] on icon "remove" at bounding box center [1330, 370] width 16 height 16
click at [1337, 434] on icon "remove" at bounding box center [1330, 442] width 16 height 16
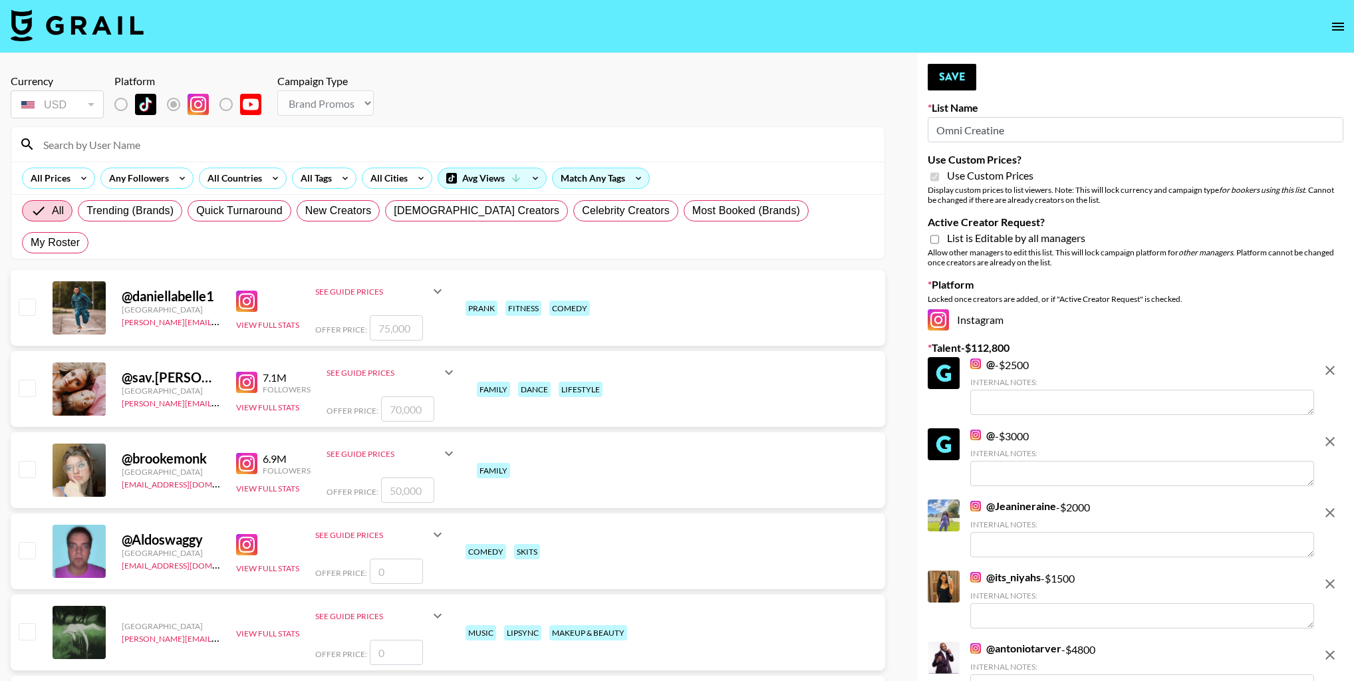
click at [1337, 363] on icon "remove" at bounding box center [1330, 370] width 16 height 16
click at [1337, 434] on icon "remove" at bounding box center [1330, 442] width 16 height 16
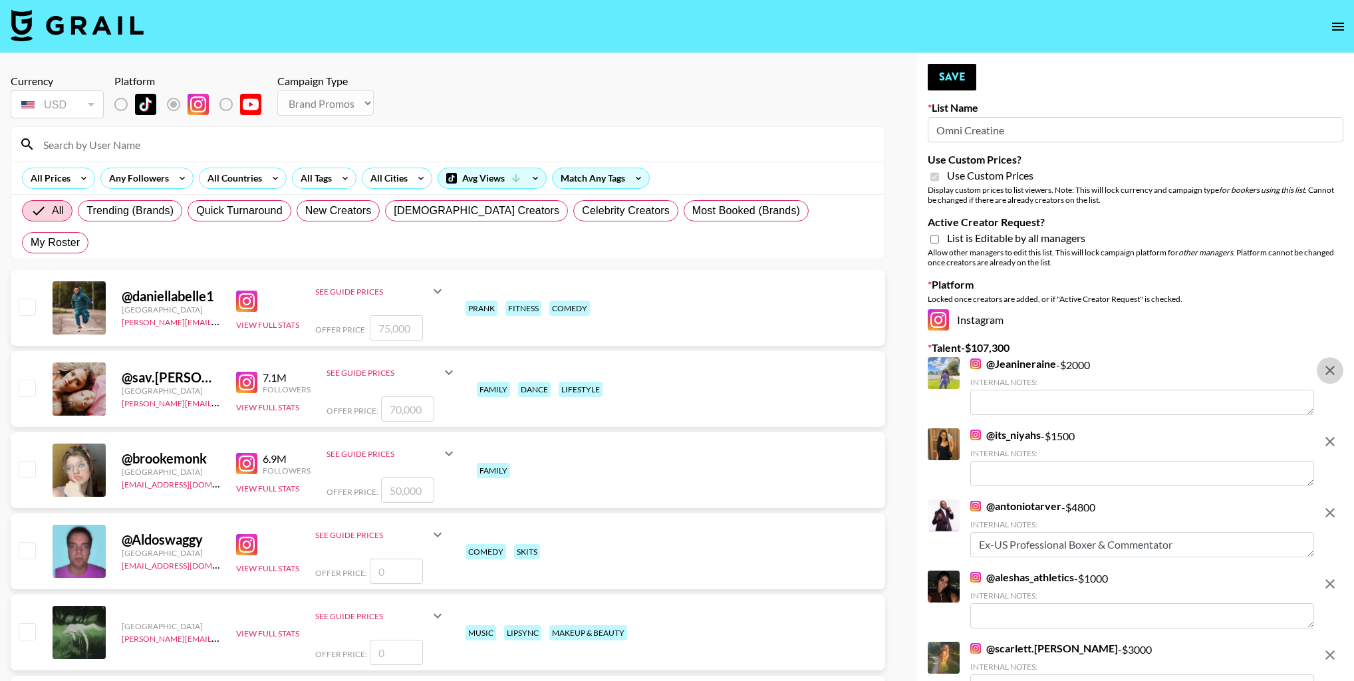
click at [1337, 363] on icon "remove" at bounding box center [1330, 370] width 16 height 16
click at [1337, 434] on icon "remove" at bounding box center [1330, 442] width 16 height 16
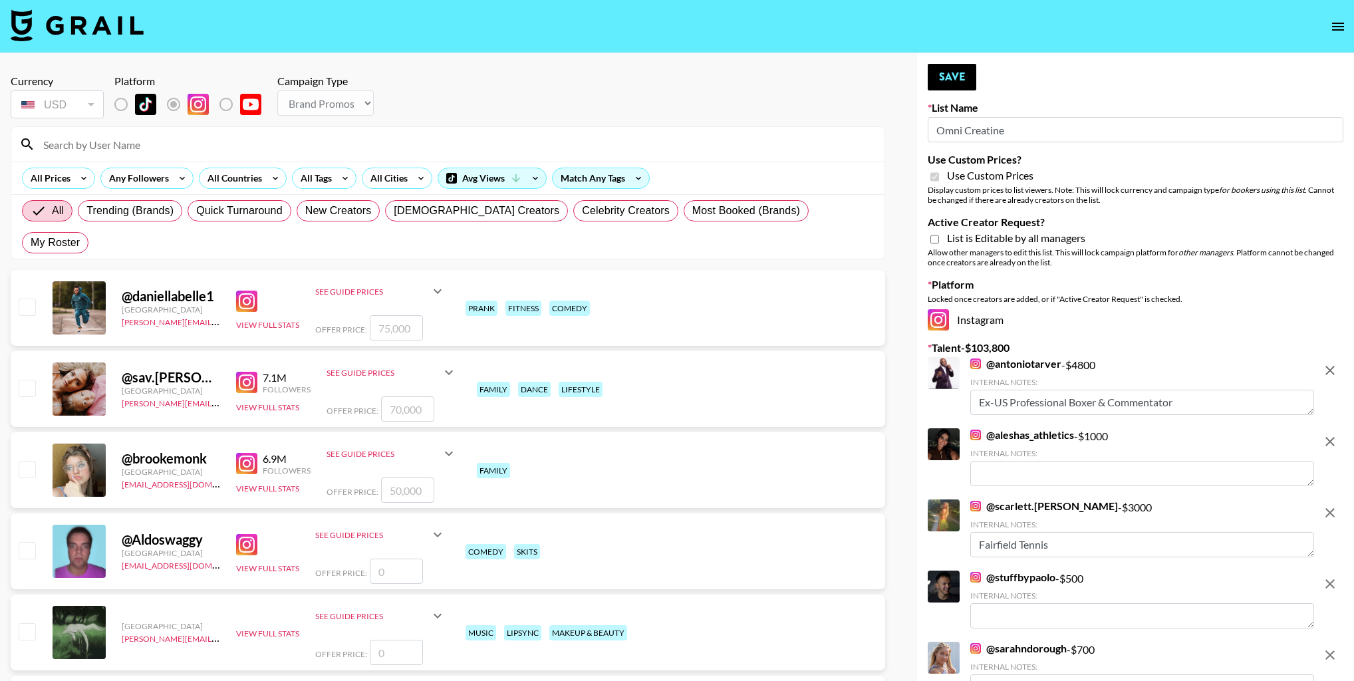
click at [1337, 363] on icon "remove" at bounding box center [1330, 370] width 16 height 16
click at [1337, 434] on icon "remove" at bounding box center [1330, 442] width 16 height 16
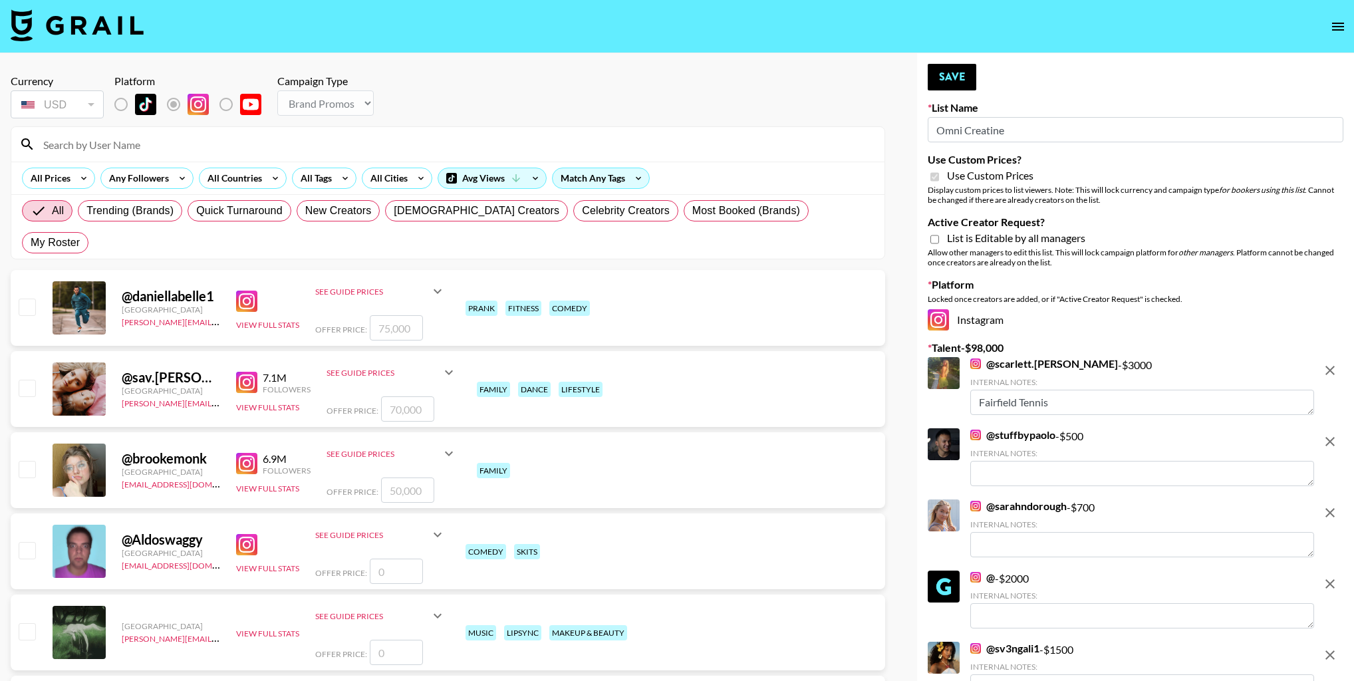
click at [1337, 363] on icon "remove" at bounding box center [1330, 370] width 16 height 16
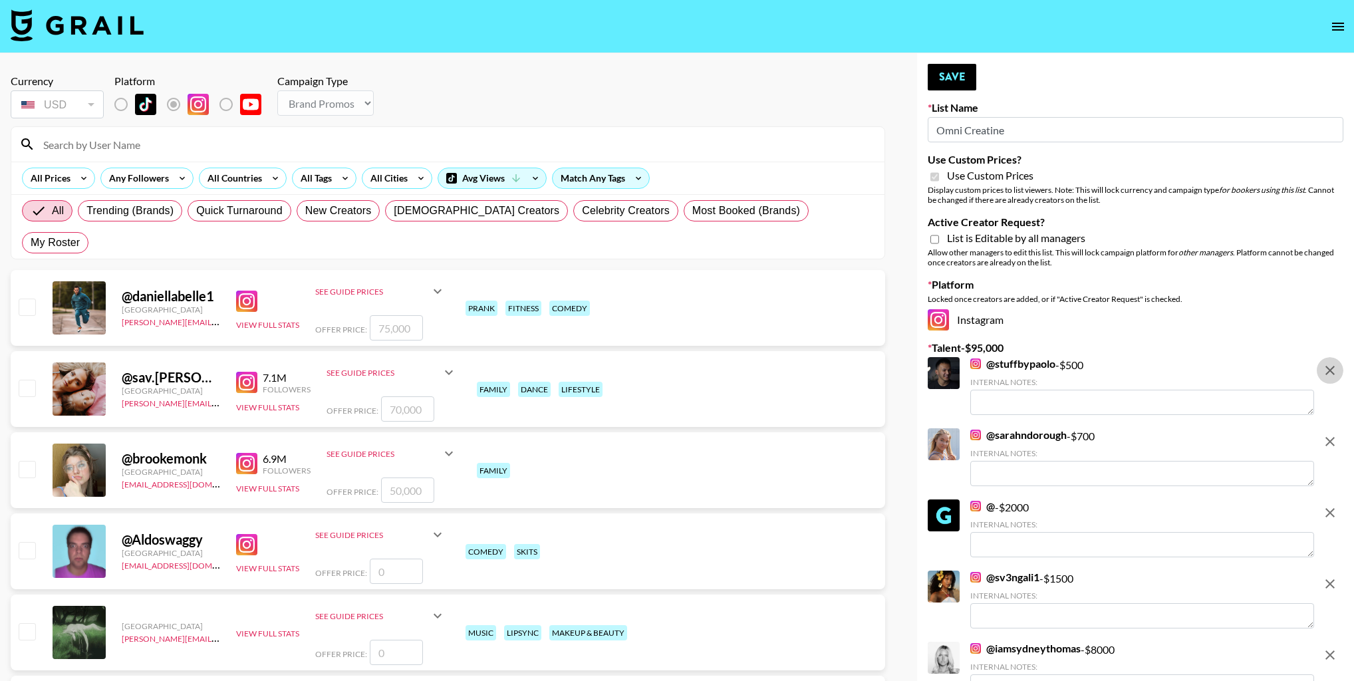
click at [1337, 363] on icon "remove" at bounding box center [1330, 370] width 16 height 16
click at [1337, 434] on icon "remove" at bounding box center [1330, 442] width 16 height 16
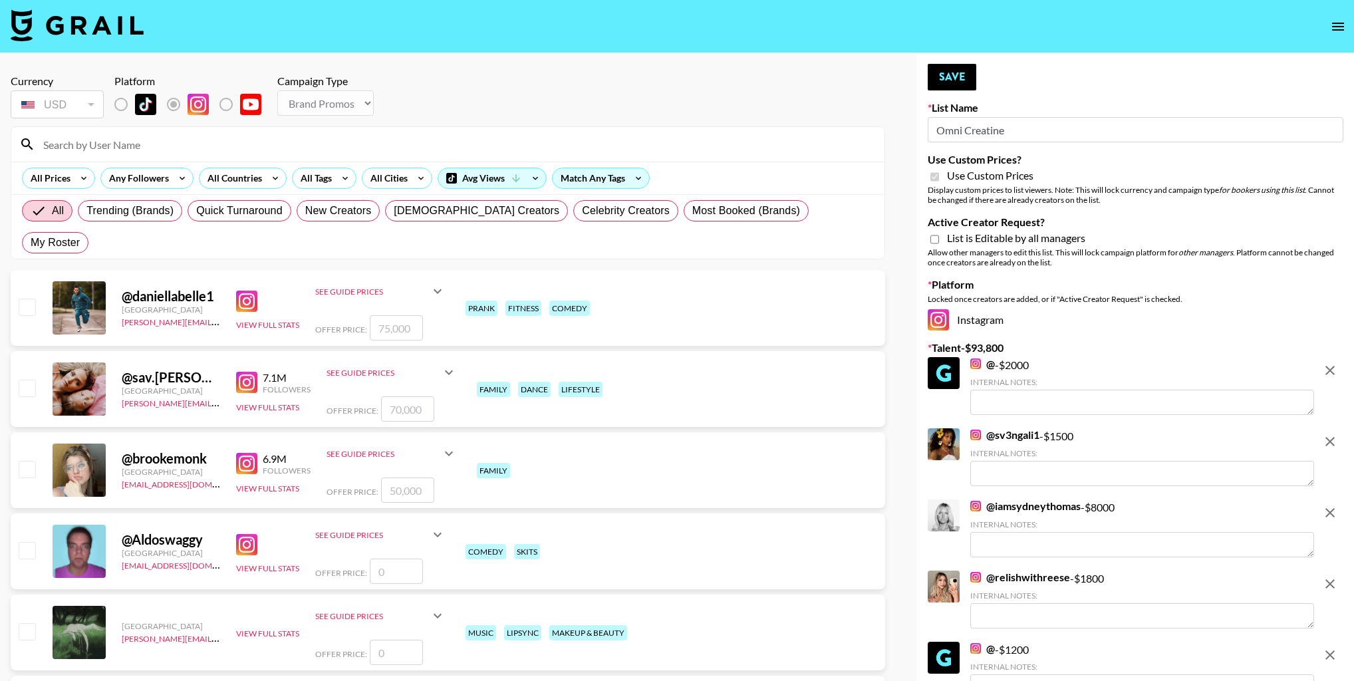
click at [1337, 363] on icon "remove" at bounding box center [1330, 370] width 16 height 16
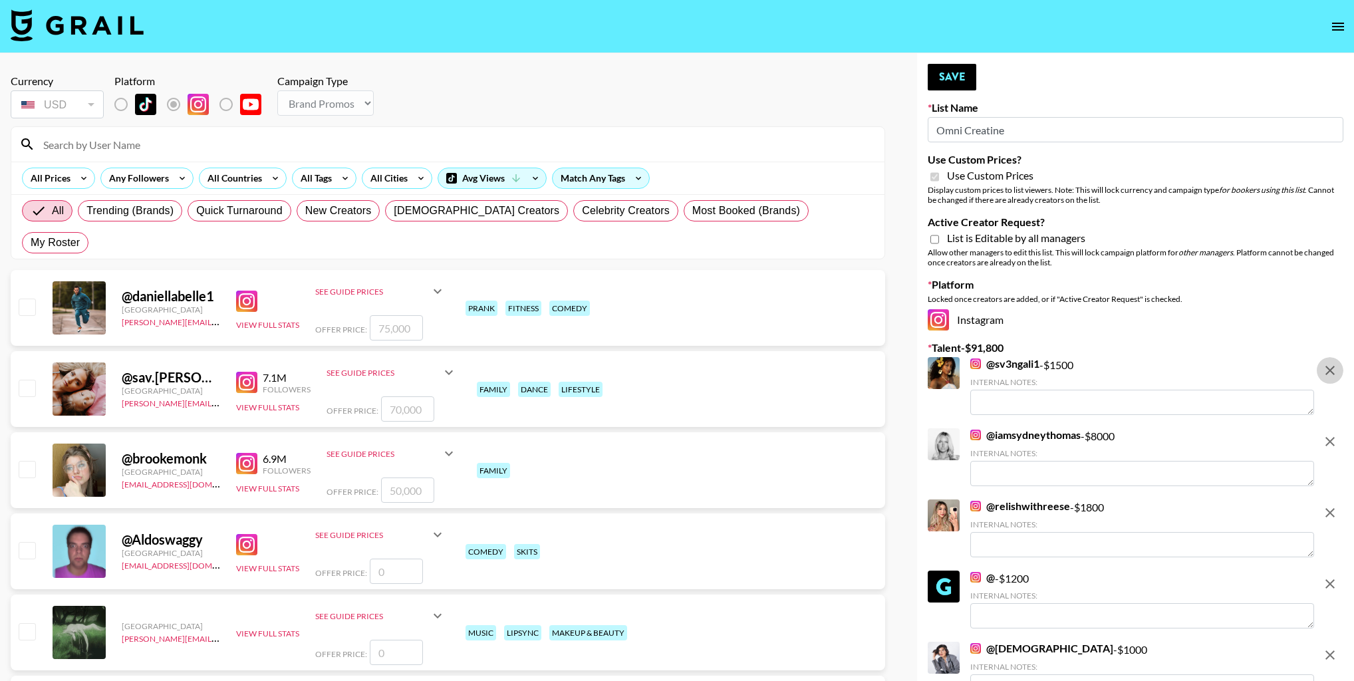
click at [1337, 363] on icon "remove" at bounding box center [1330, 370] width 16 height 16
click at [1337, 434] on icon "remove" at bounding box center [1330, 442] width 16 height 16
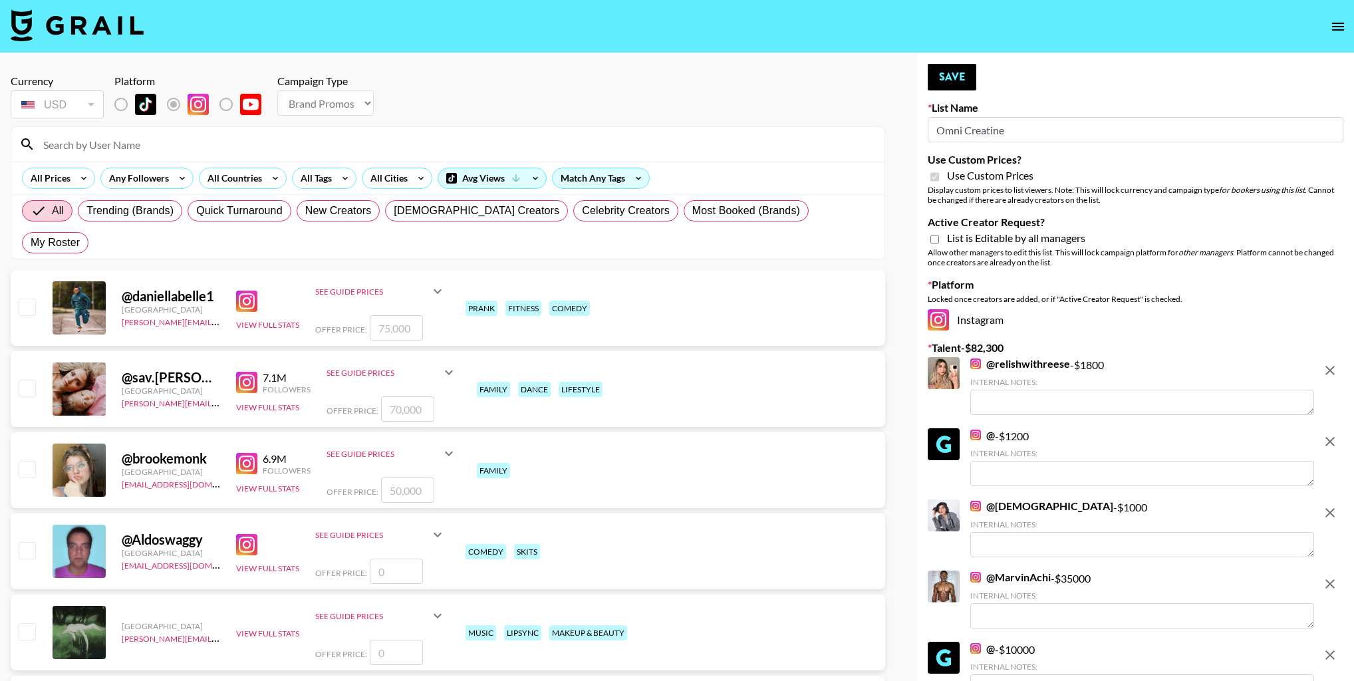
click at [1337, 363] on icon "remove" at bounding box center [1330, 370] width 16 height 16
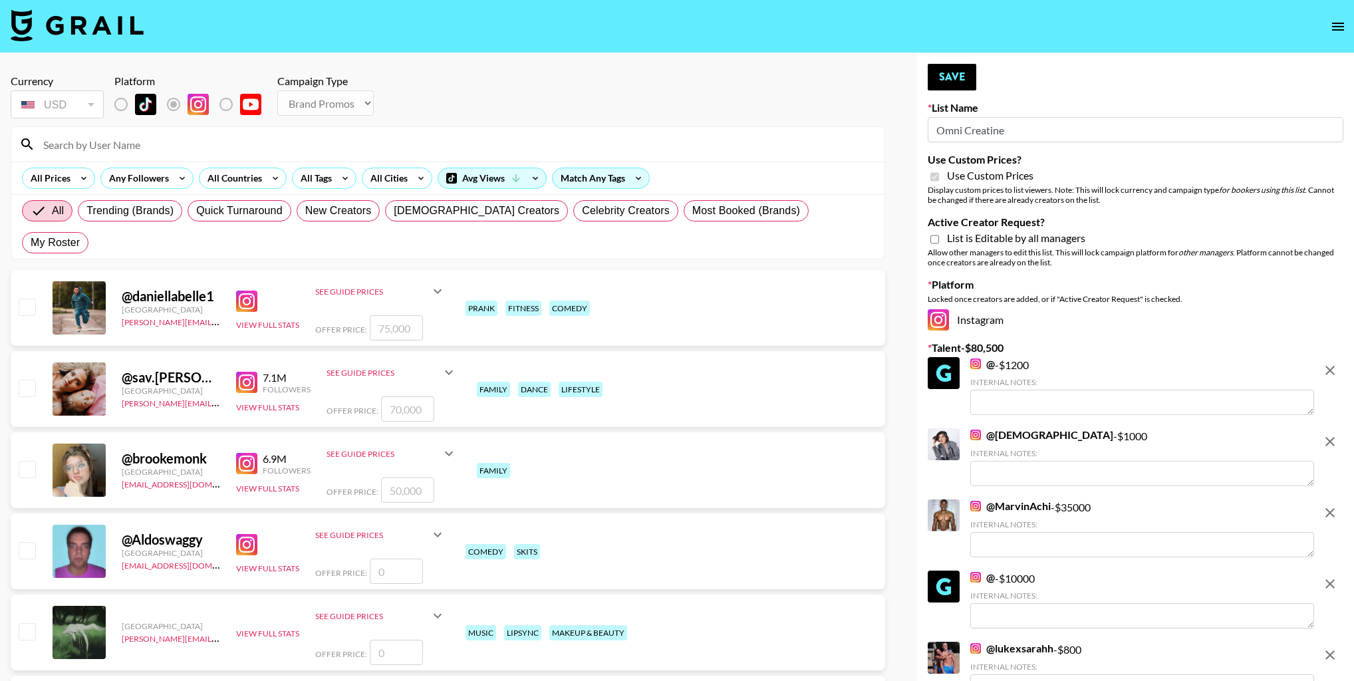
click at [1337, 363] on icon "remove" at bounding box center [1330, 370] width 16 height 16
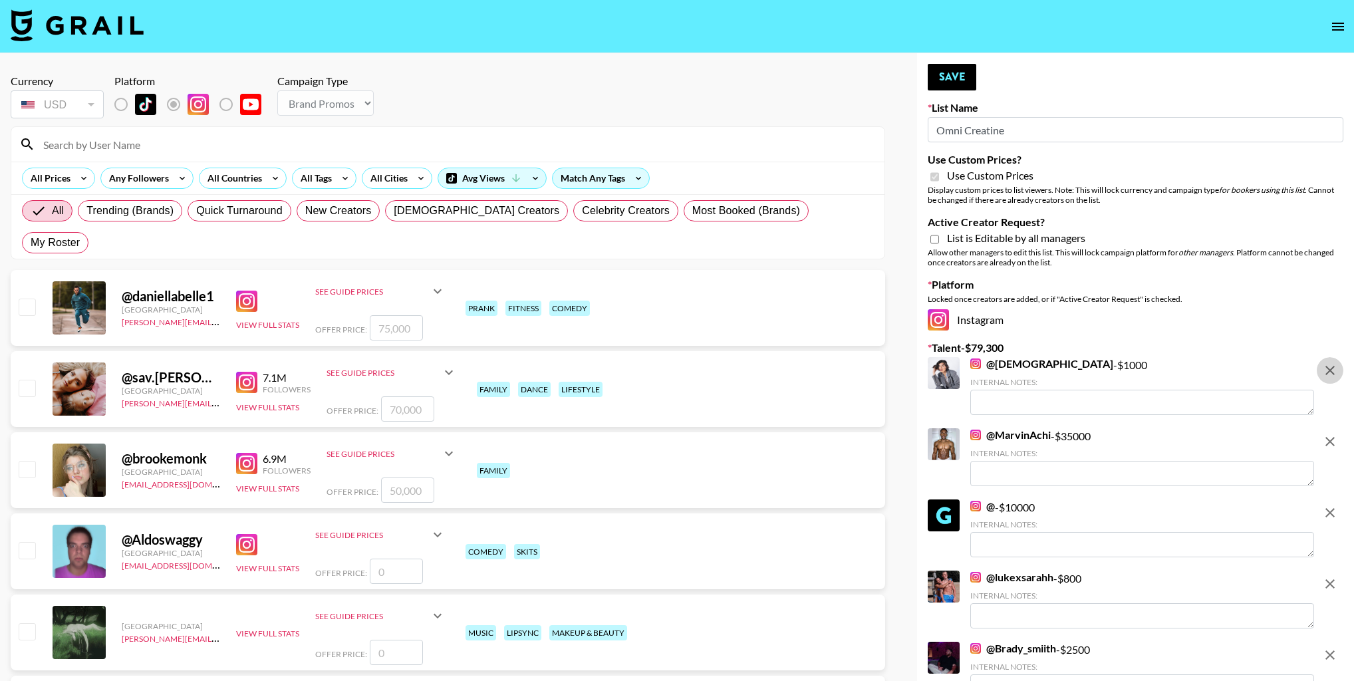
click at [1337, 363] on icon "remove" at bounding box center [1330, 370] width 16 height 16
click at [1337, 434] on icon "remove" at bounding box center [1330, 442] width 16 height 16
checkbox input "false"
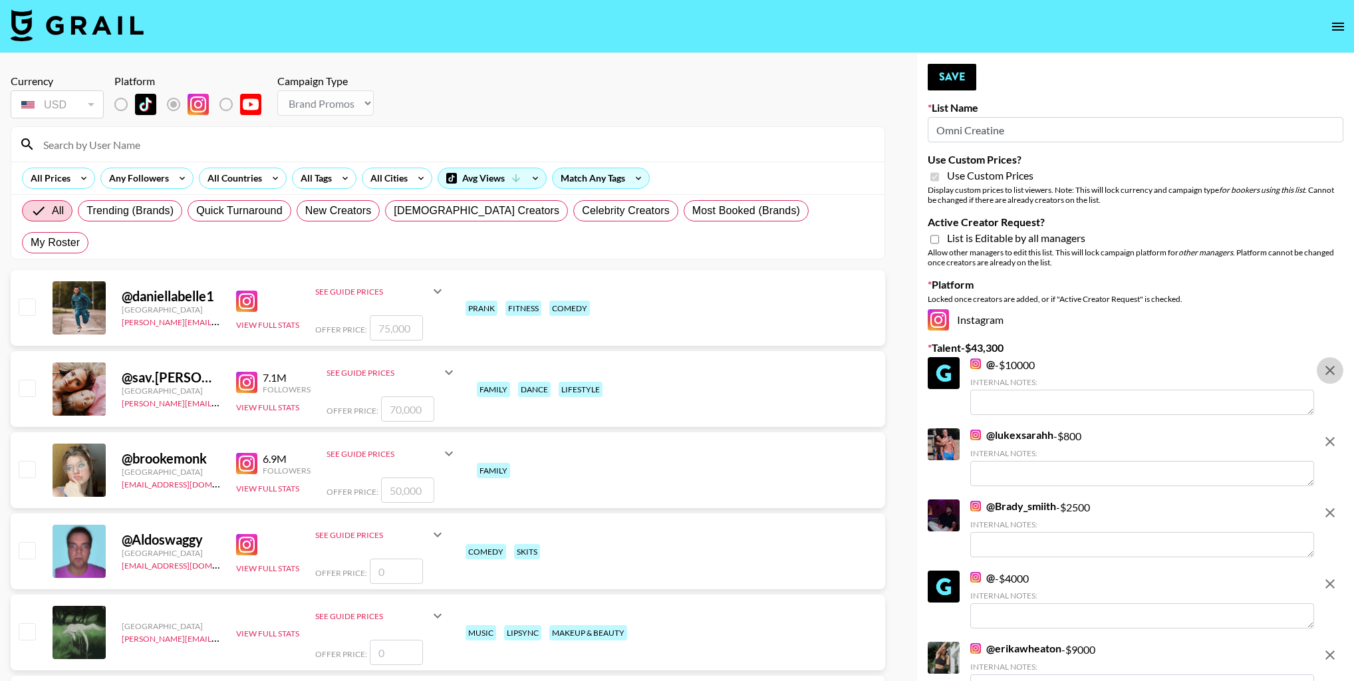
click at [1337, 363] on icon "remove" at bounding box center [1330, 370] width 16 height 16
click at [1337, 434] on icon "remove" at bounding box center [1330, 442] width 16 height 16
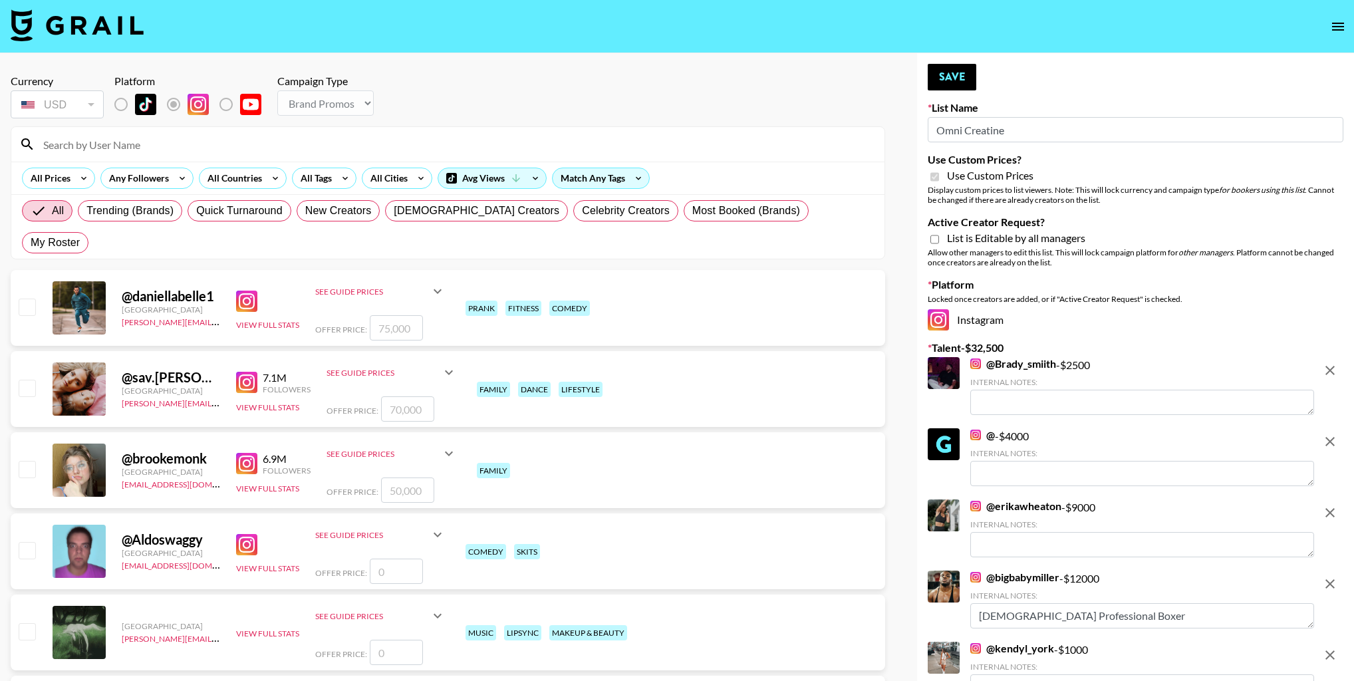
click at [1337, 363] on icon "remove" at bounding box center [1330, 370] width 16 height 16
click at [1337, 434] on icon "remove" at bounding box center [1330, 442] width 16 height 16
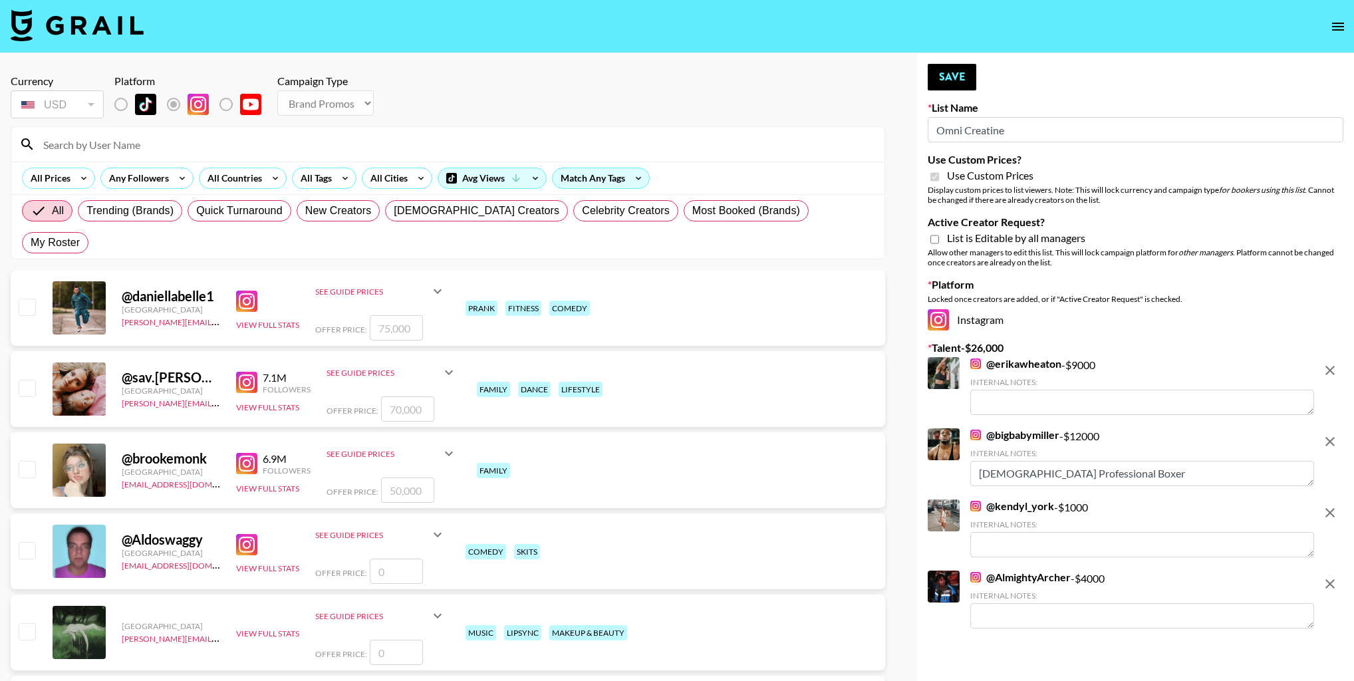
click at [1337, 363] on icon "remove" at bounding box center [1330, 370] width 16 height 16
click at [1337, 434] on icon "remove" at bounding box center [1330, 442] width 16 height 16
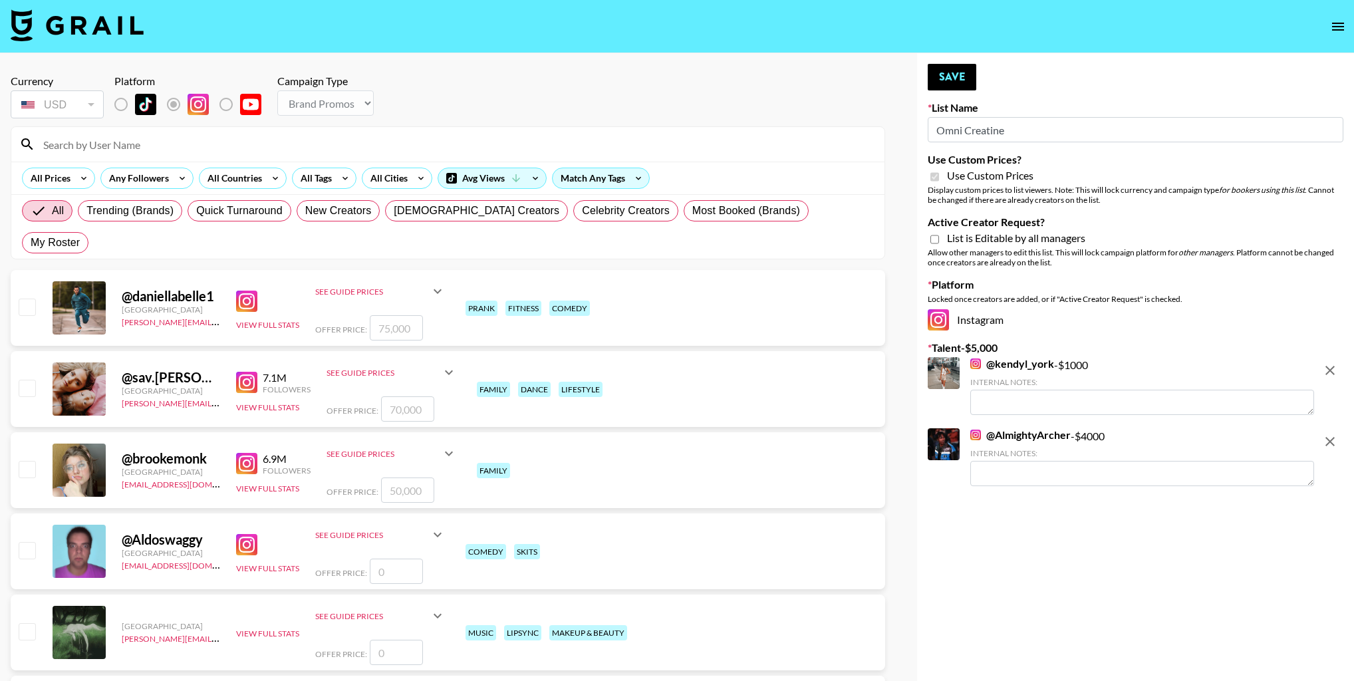
click at [1337, 363] on icon "remove" at bounding box center [1330, 370] width 16 height 16
click at [1337, 434] on icon "remove" at bounding box center [1330, 442] width 16 height 16
click at [971, 126] on input "Omni Creatine" at bounding box center [1136, 129] width 416 height 25
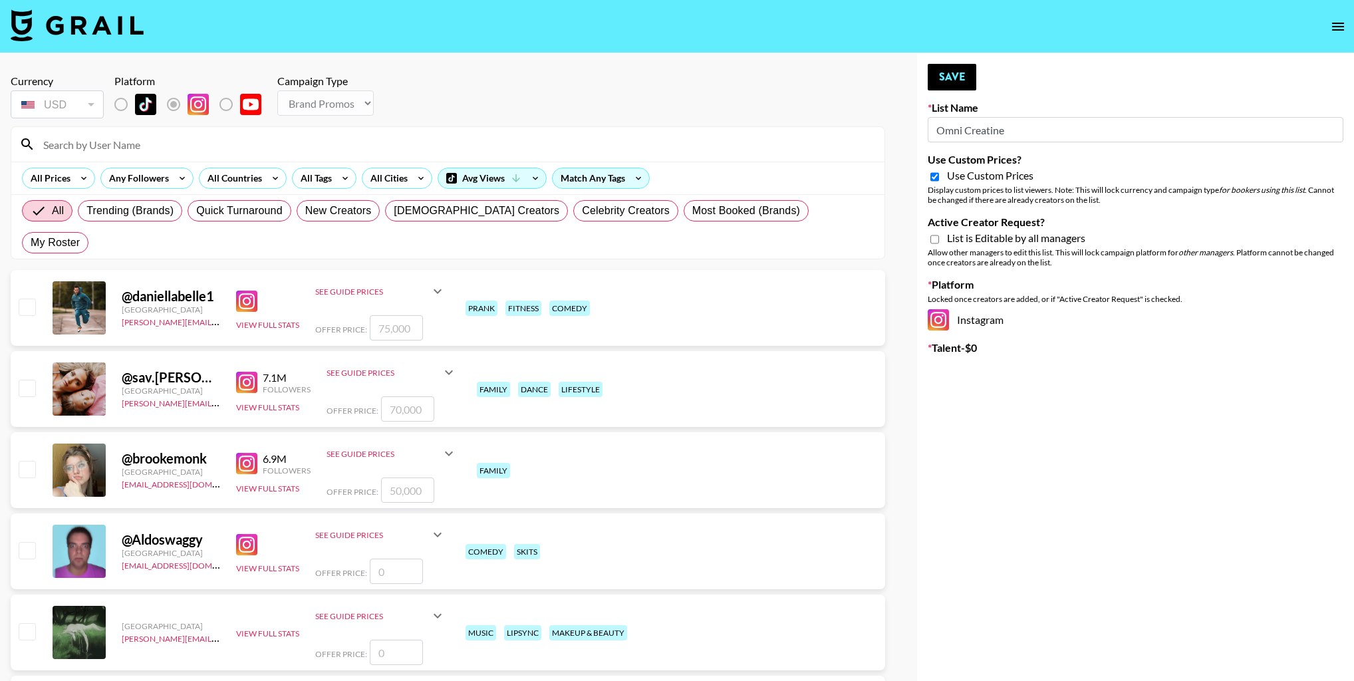
click at [971, 126] on input "Omni Creatine" at bounding box center [1136, 129] width 416 height 25
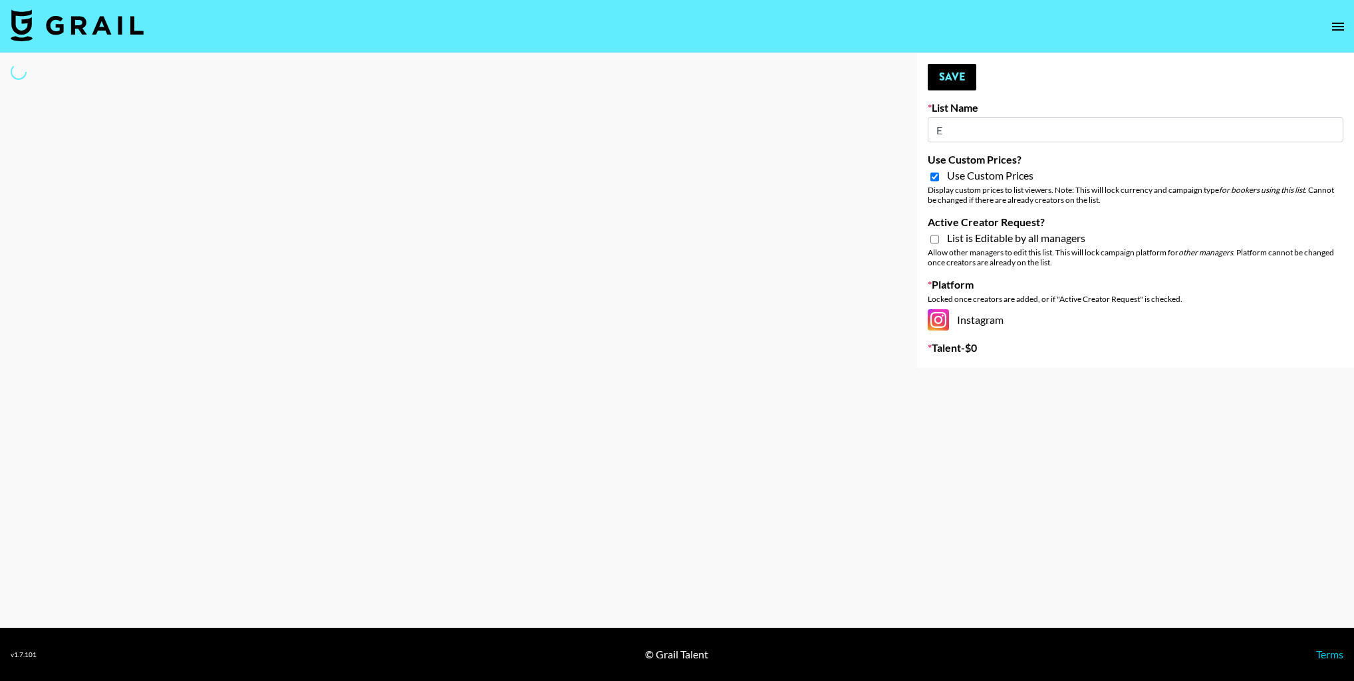
type input "E-"
select select "Brand"
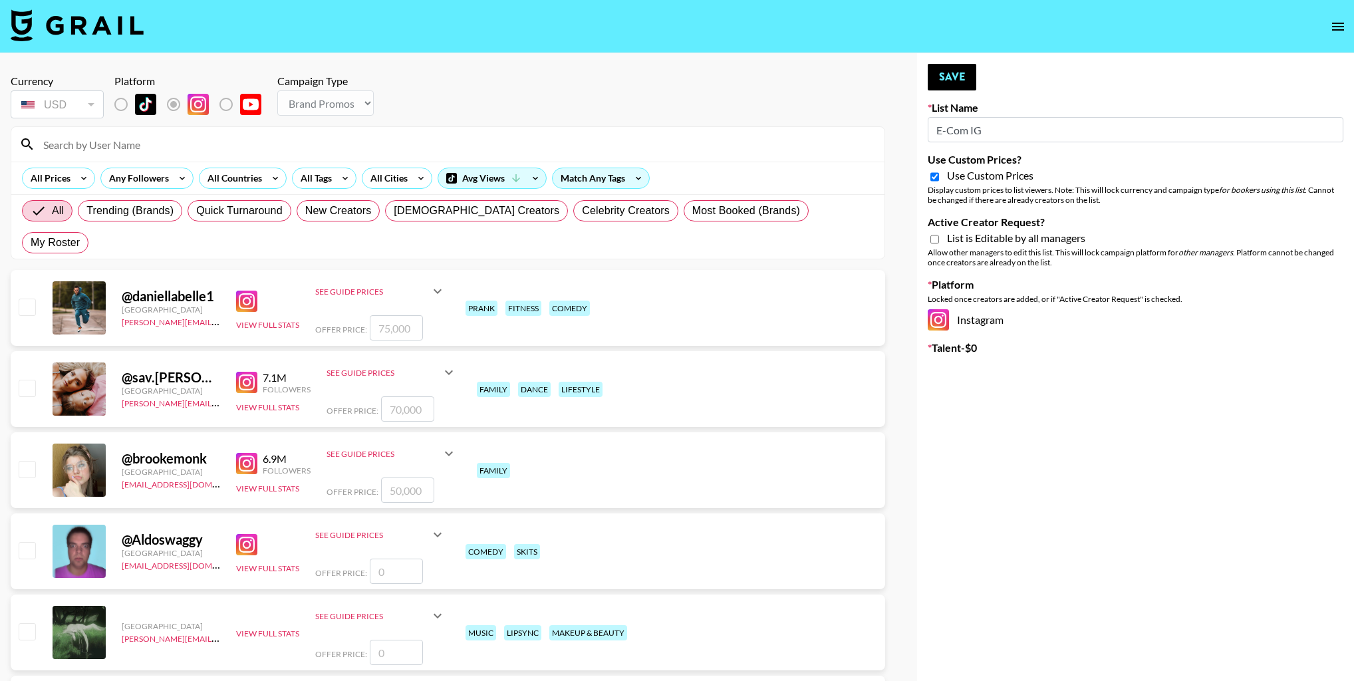
type input "E-Com IG"
click at [932, 243] on input "Active Creator Request?" at bounding box center [934, 239] width 9 height 12
checkbox input "true"
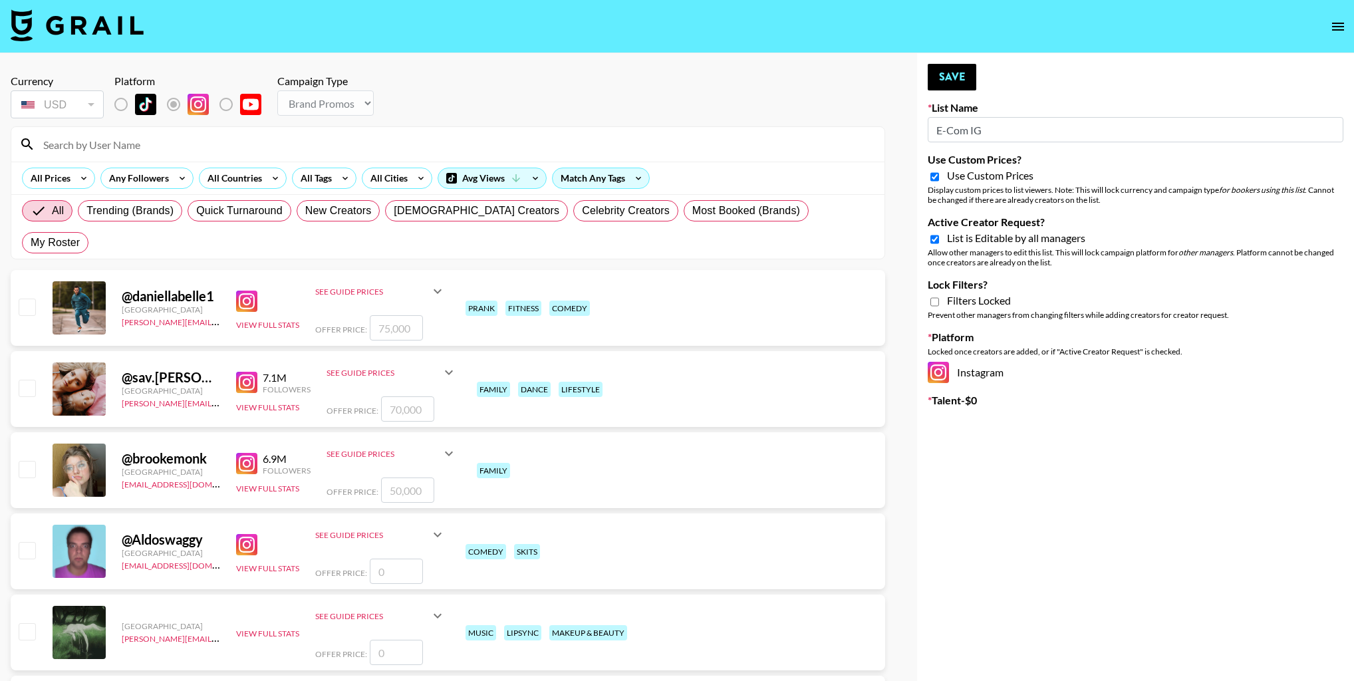
click at [932, 301] on input "Lock Filters?" at bounding box center [934, 302] width 9 height 12
checkbox input "true"
click at [942, 68] on button "Save" at bounding box center [952, 77] width 49 height 27
type input "Omni Creatine"
checkbox input "false"
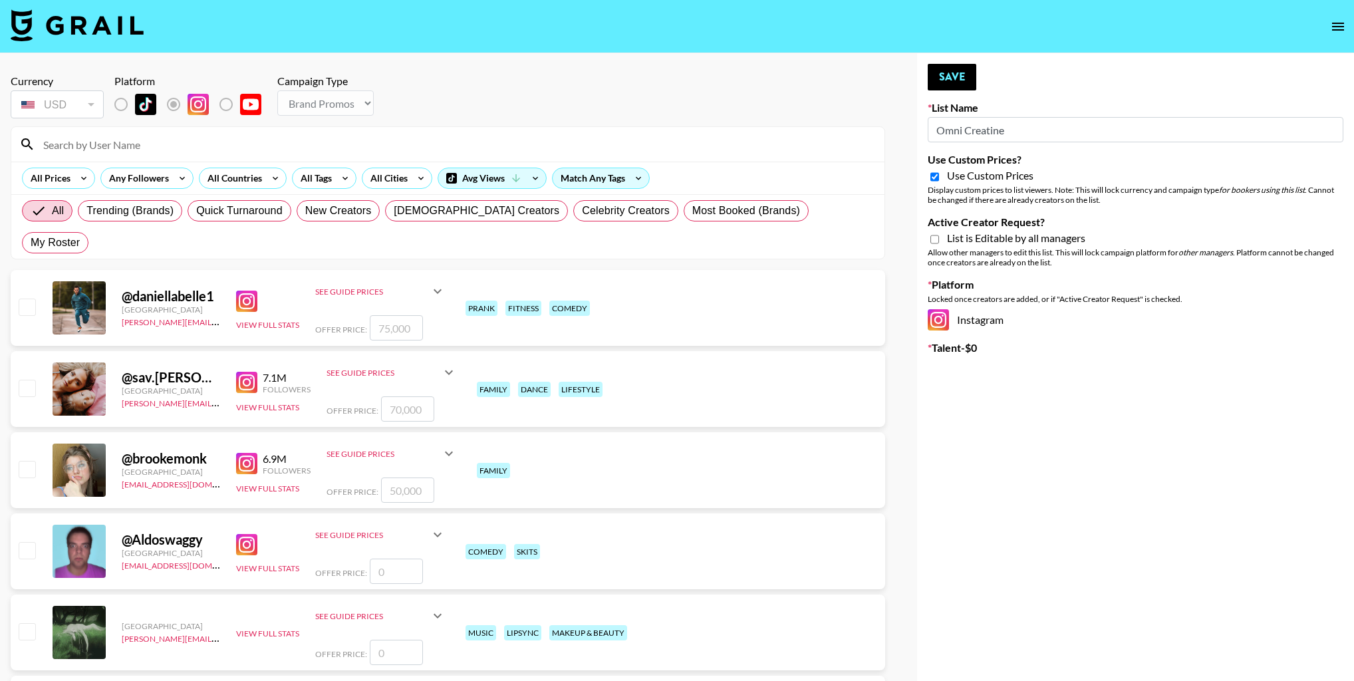
type input "E-Com IG"
checkbox input "true"
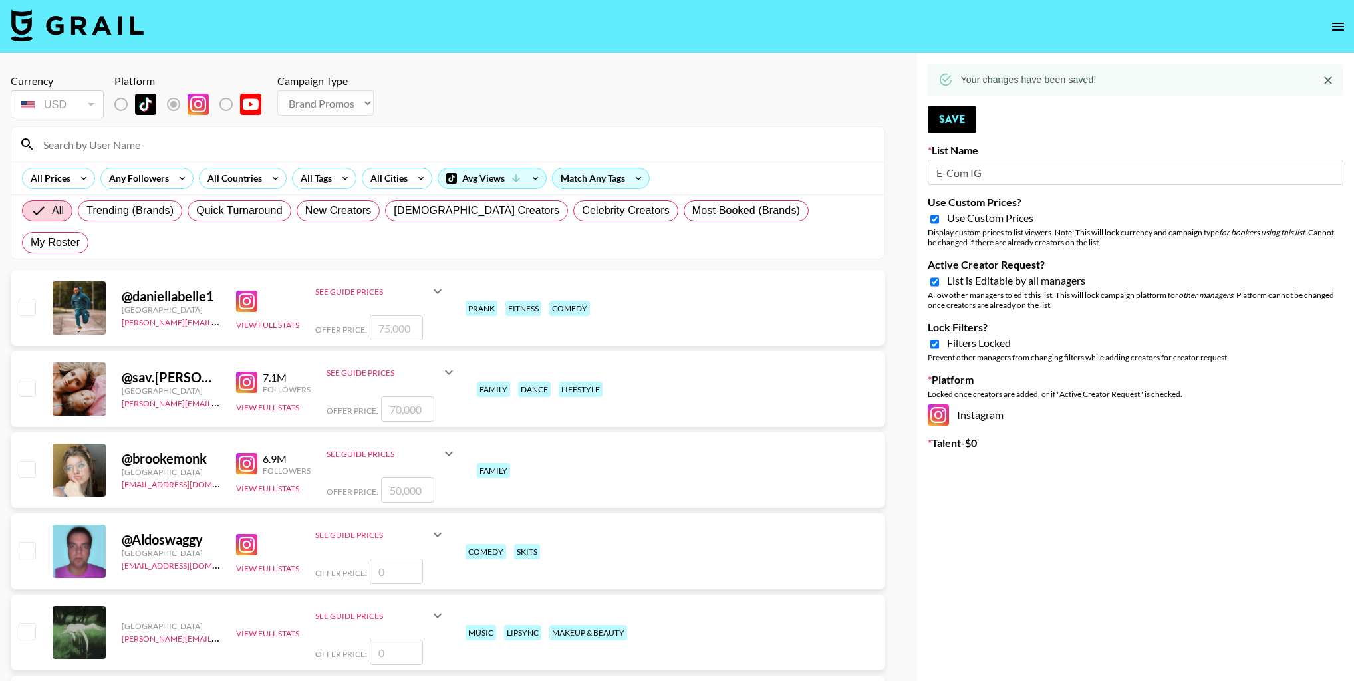
click at [932, 347] on input "Lock Filters?" at bounding box center [934, 344] width 9 height 12
checkbox input "false"
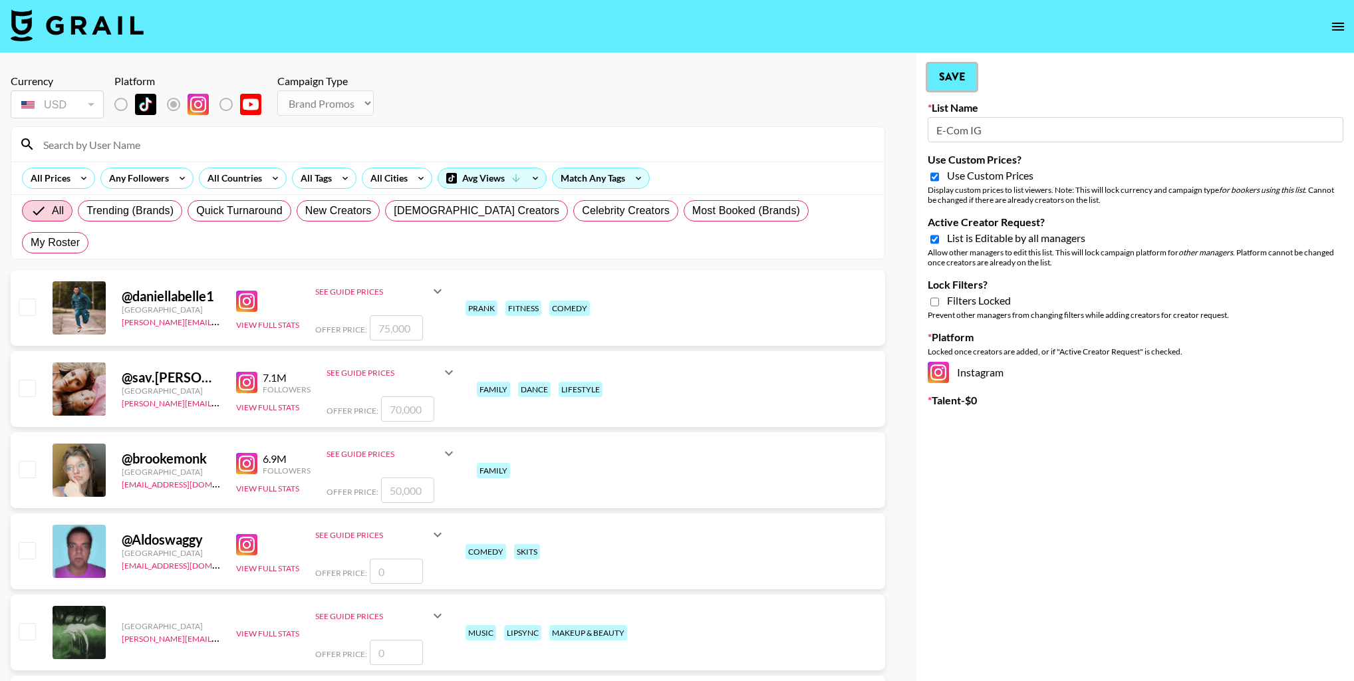
click at [937, 88] on button "Save" at bounding box center [952, 77] width 49 height 27
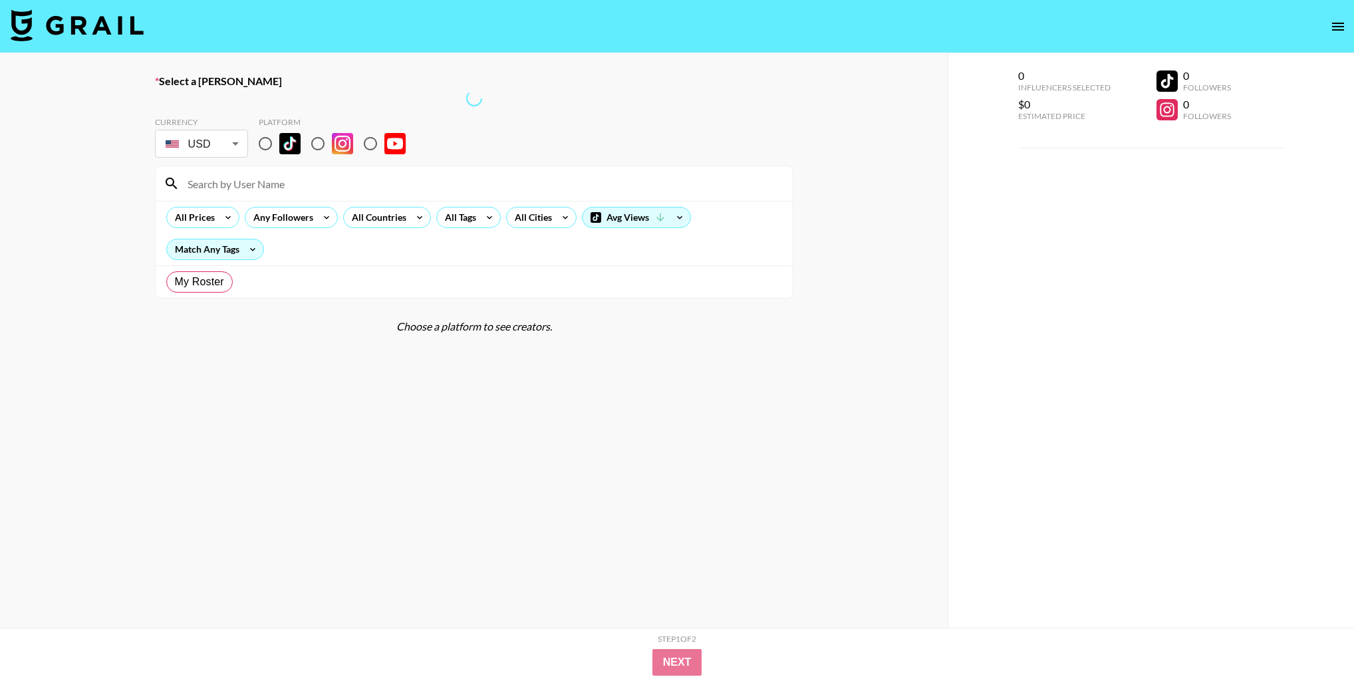
radio input "true"
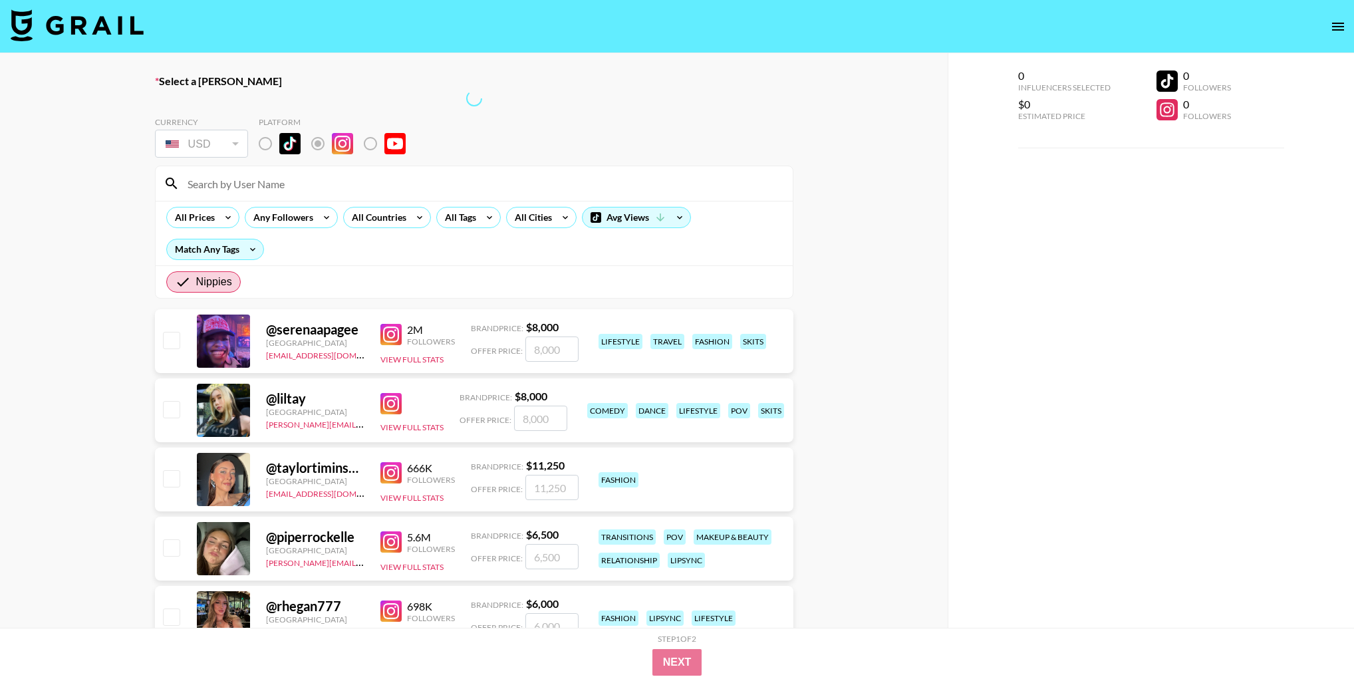
scroll to position [307, 0]
